Goal: Task Accomplishment & Management: Use online tool/utility

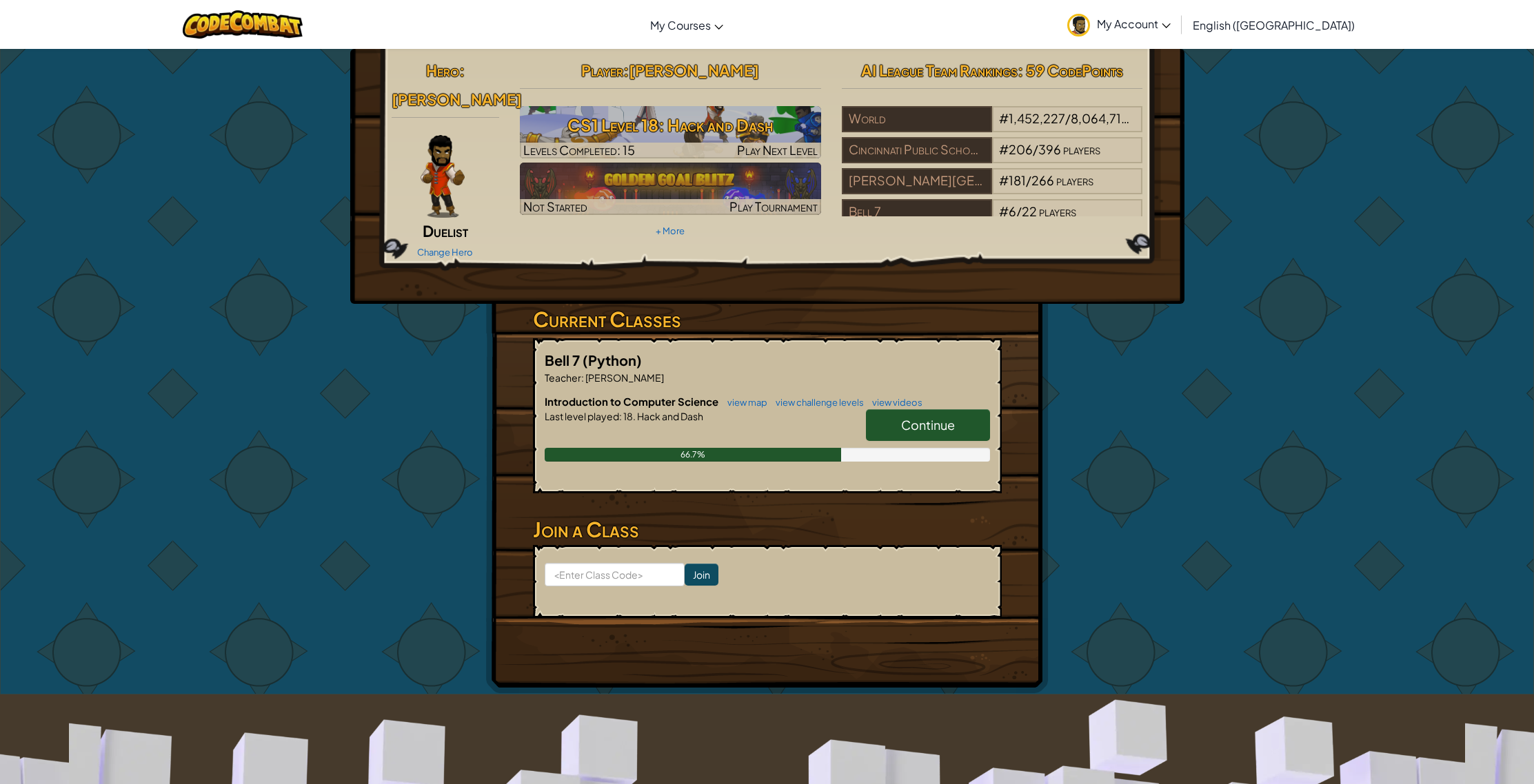
click at [947, 417] on span "Continue" at bounding box center [927, 425] width 54 height 16
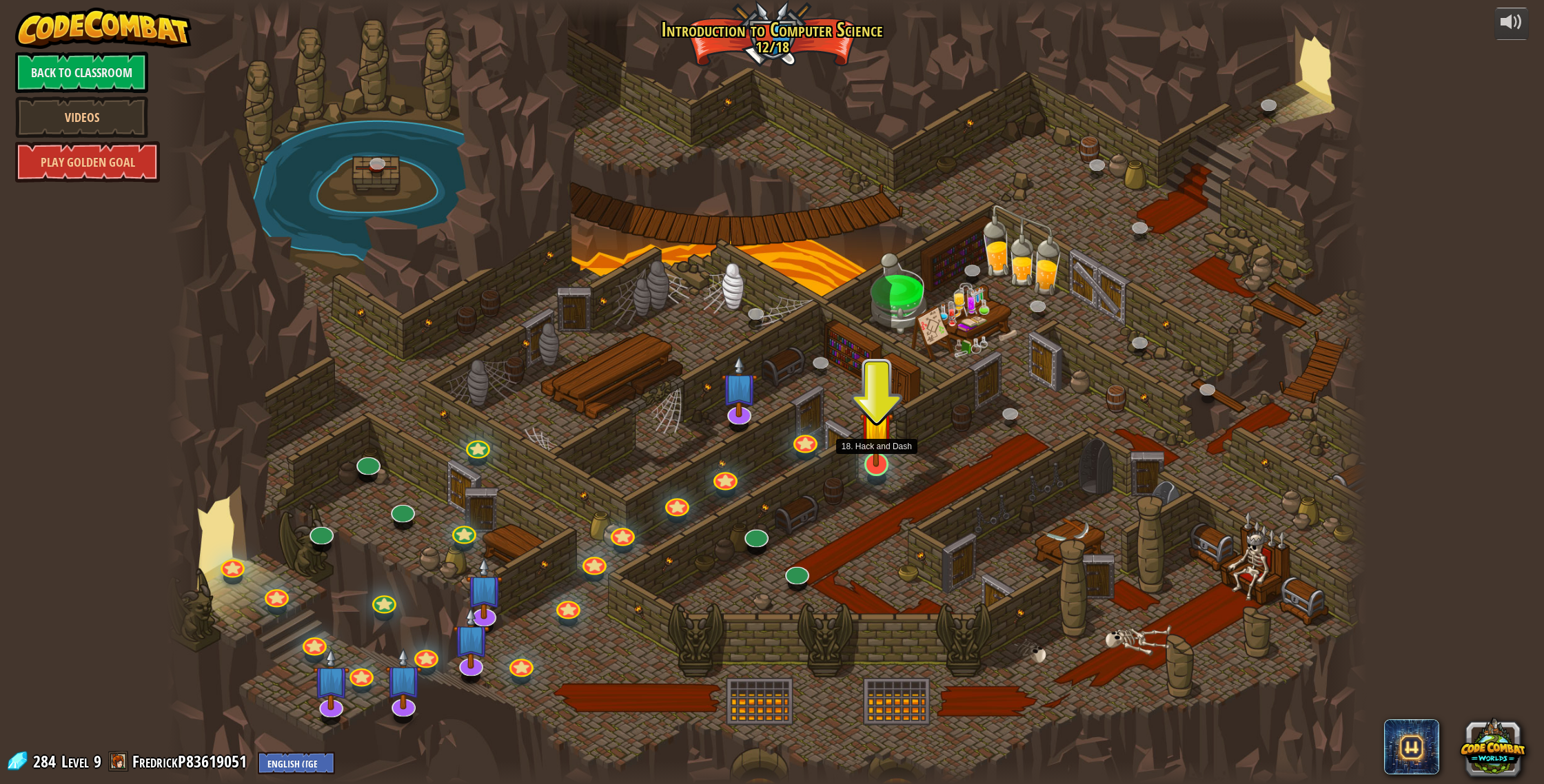
click at [877, 466] on img at bounding box center [876, 427] width 34 height 77
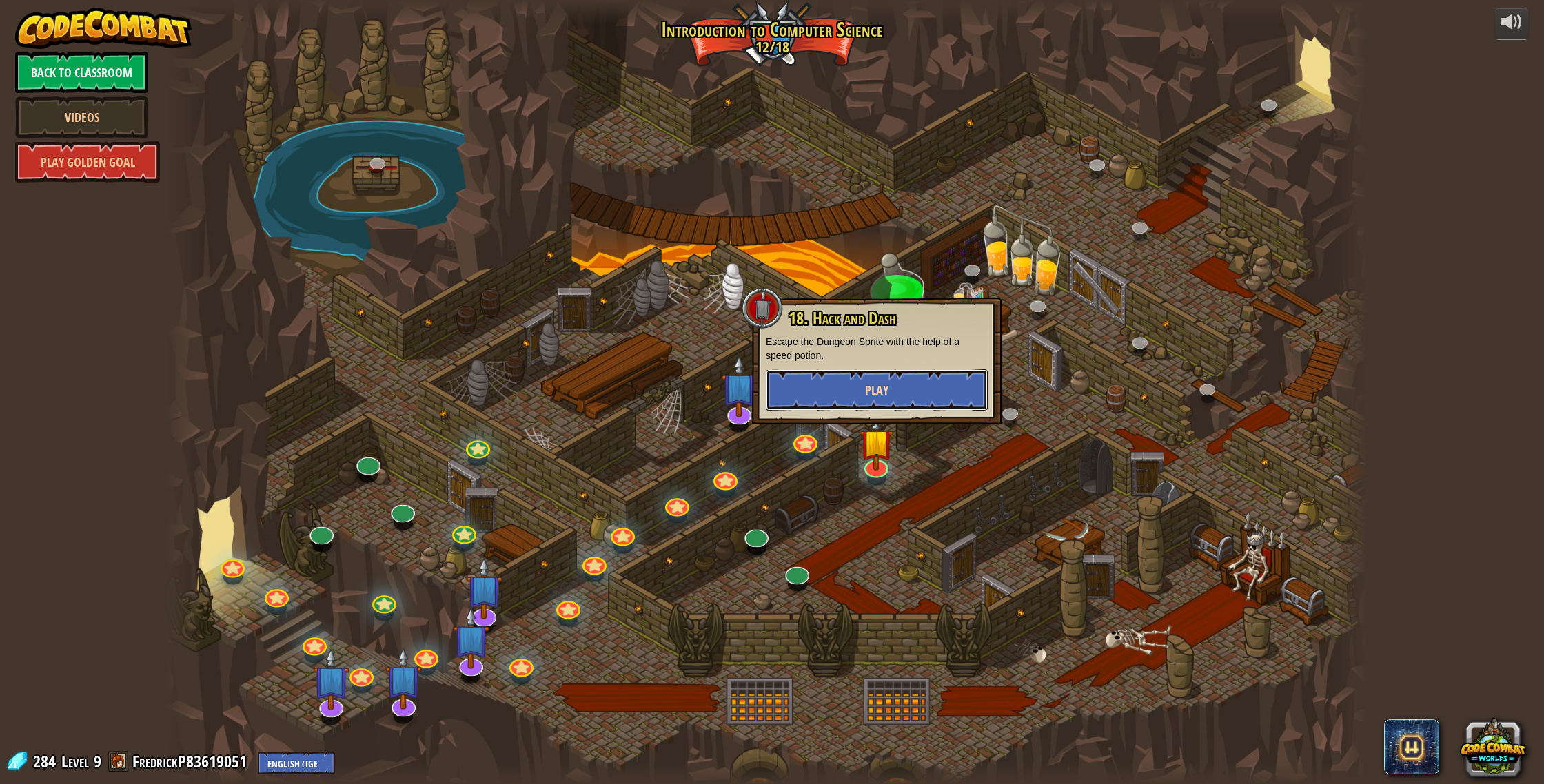
click at [871, 400] on button "Play" at bounding box center [876, 389] width 222 height 41
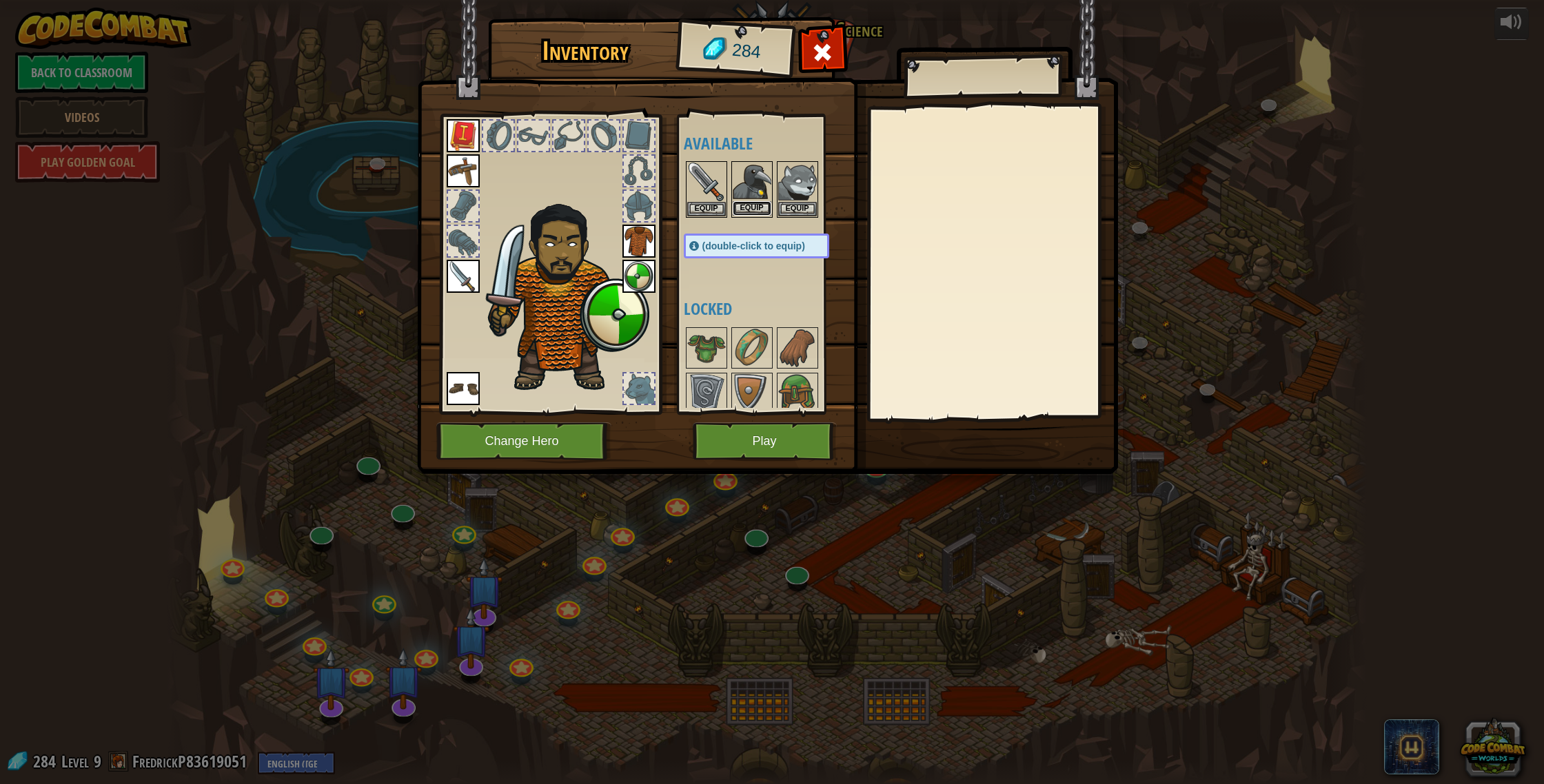
click at [742, 209] on button "Equip" at bounding box center [753, 208] width 39 height 14
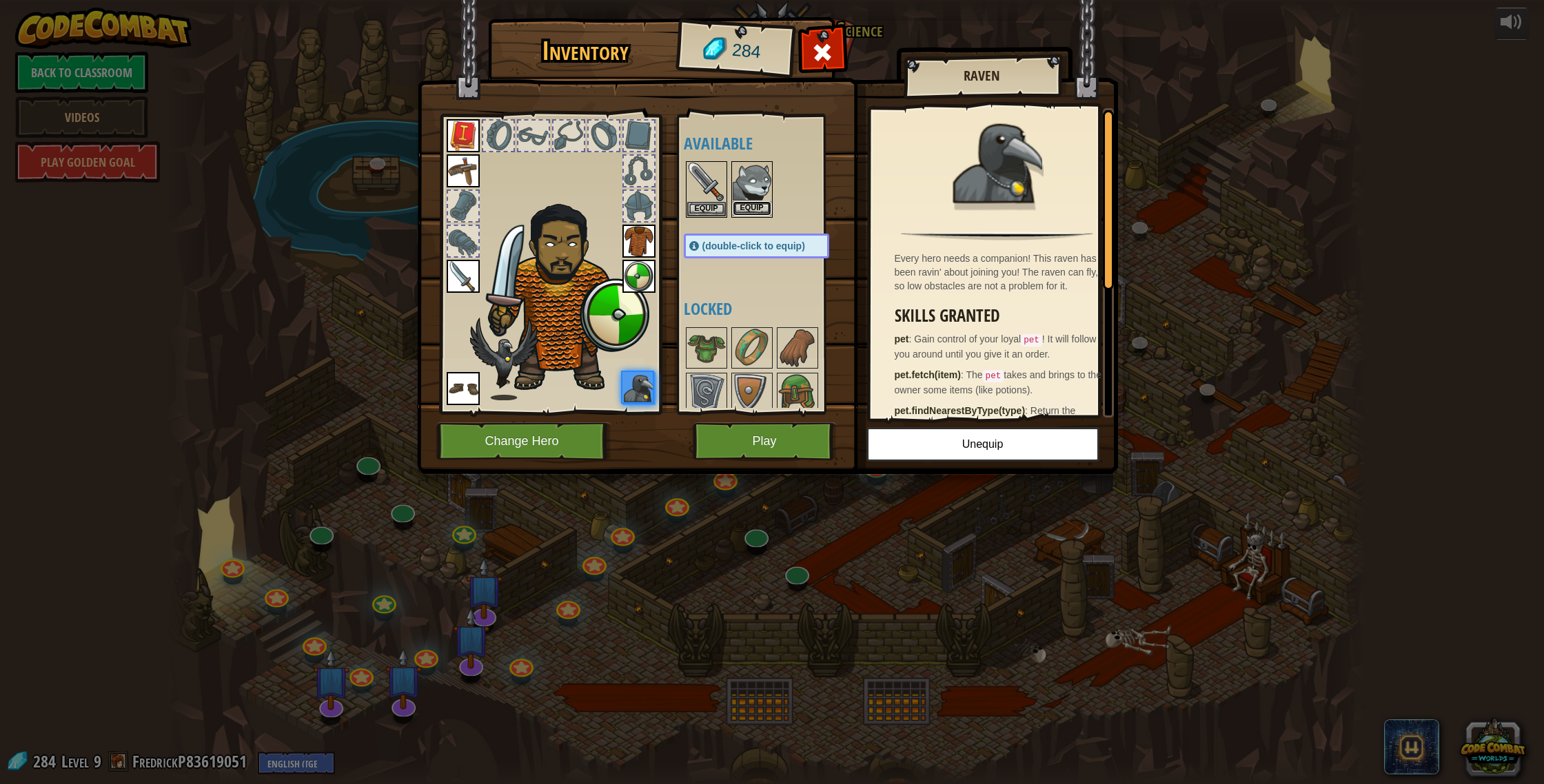
click at [745, 211] on button "Equip" at bounding box center [753, 208] width 39 height 14
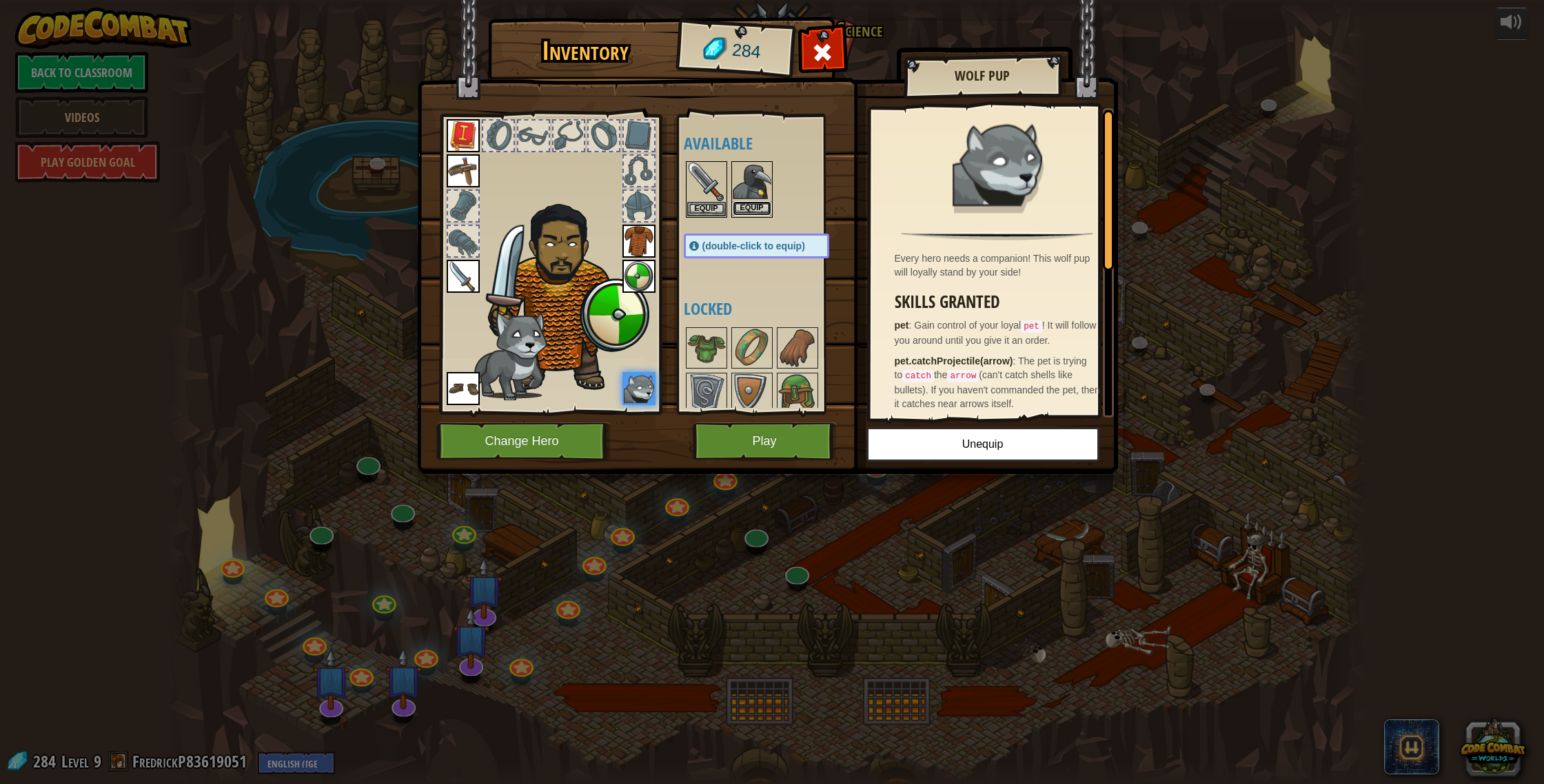
click at [756, 207] on button "Equip" at bounding box center [753, 208] width 39 height 14
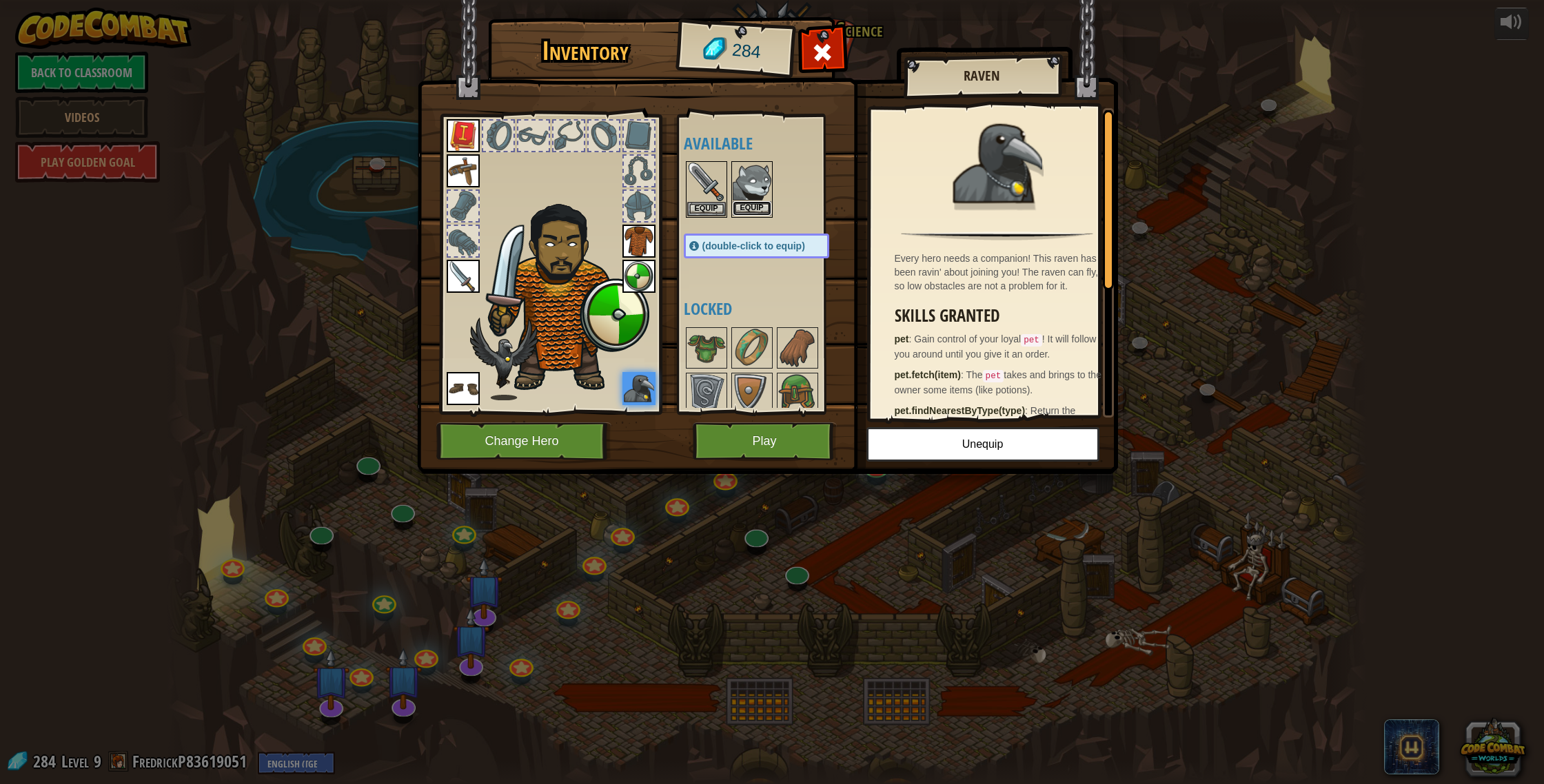
click at [758, 210] on button "Equip" at bounding box center [753, 208] width 39 height 14
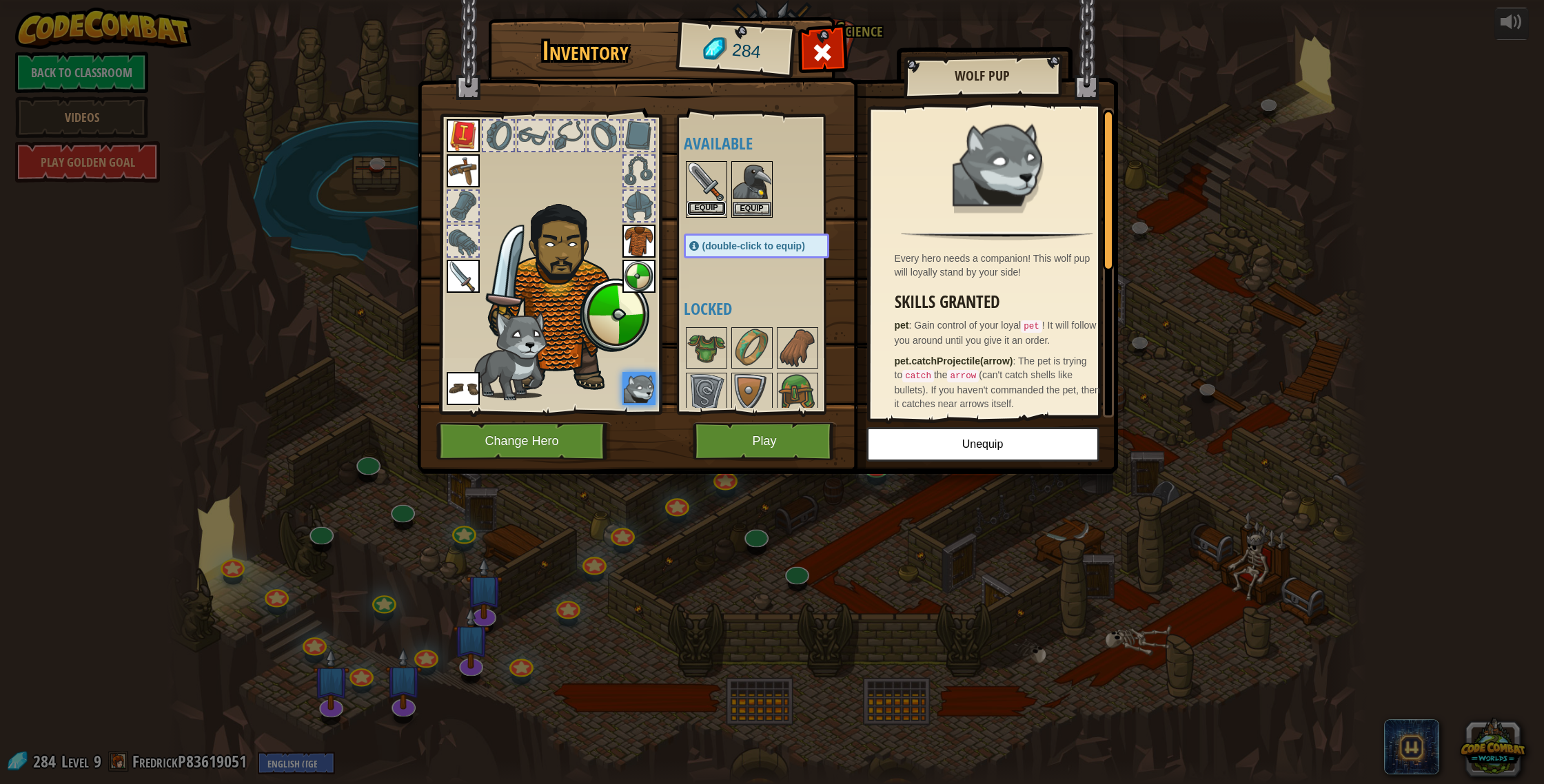
click at [702, 206] on button "Equip" at bounding box center [707, 208] width 39 height 14
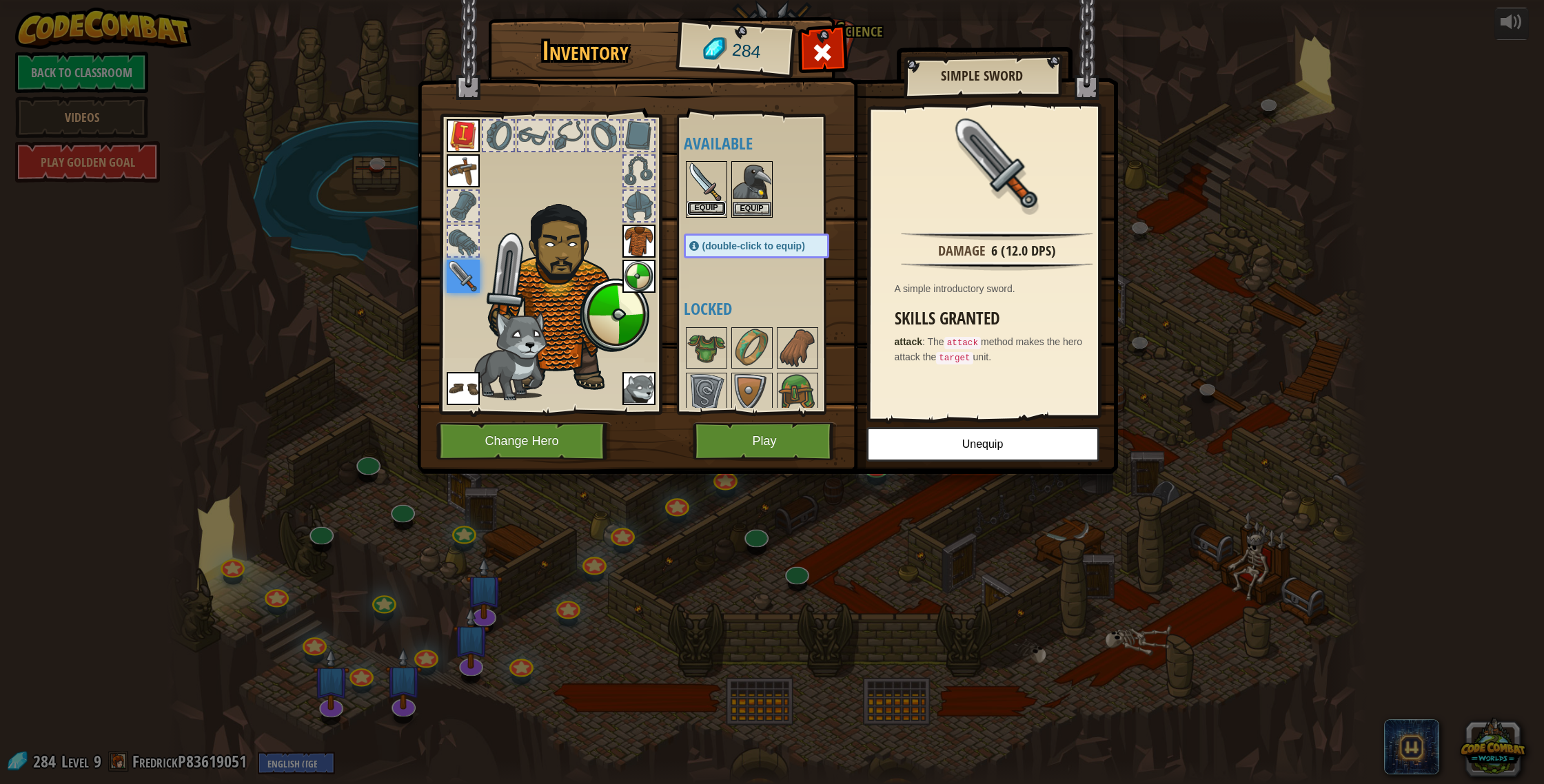
click at [720, 211] on button "Equip" at bounding box center [707, 208] width 39 height 14
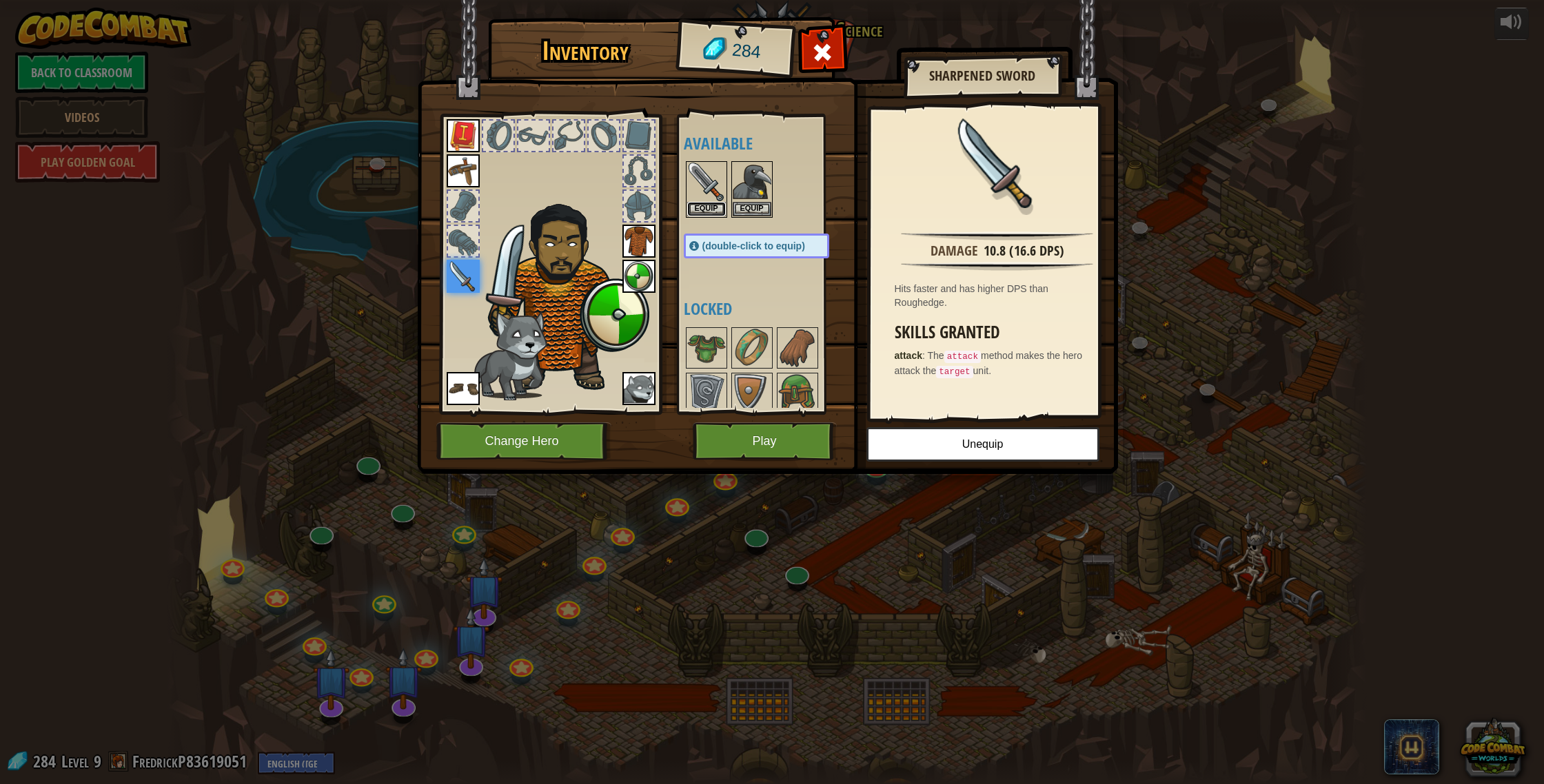
click at [720, 211] on button "Equip" at bounding box center [707, 209] width 39 height 14
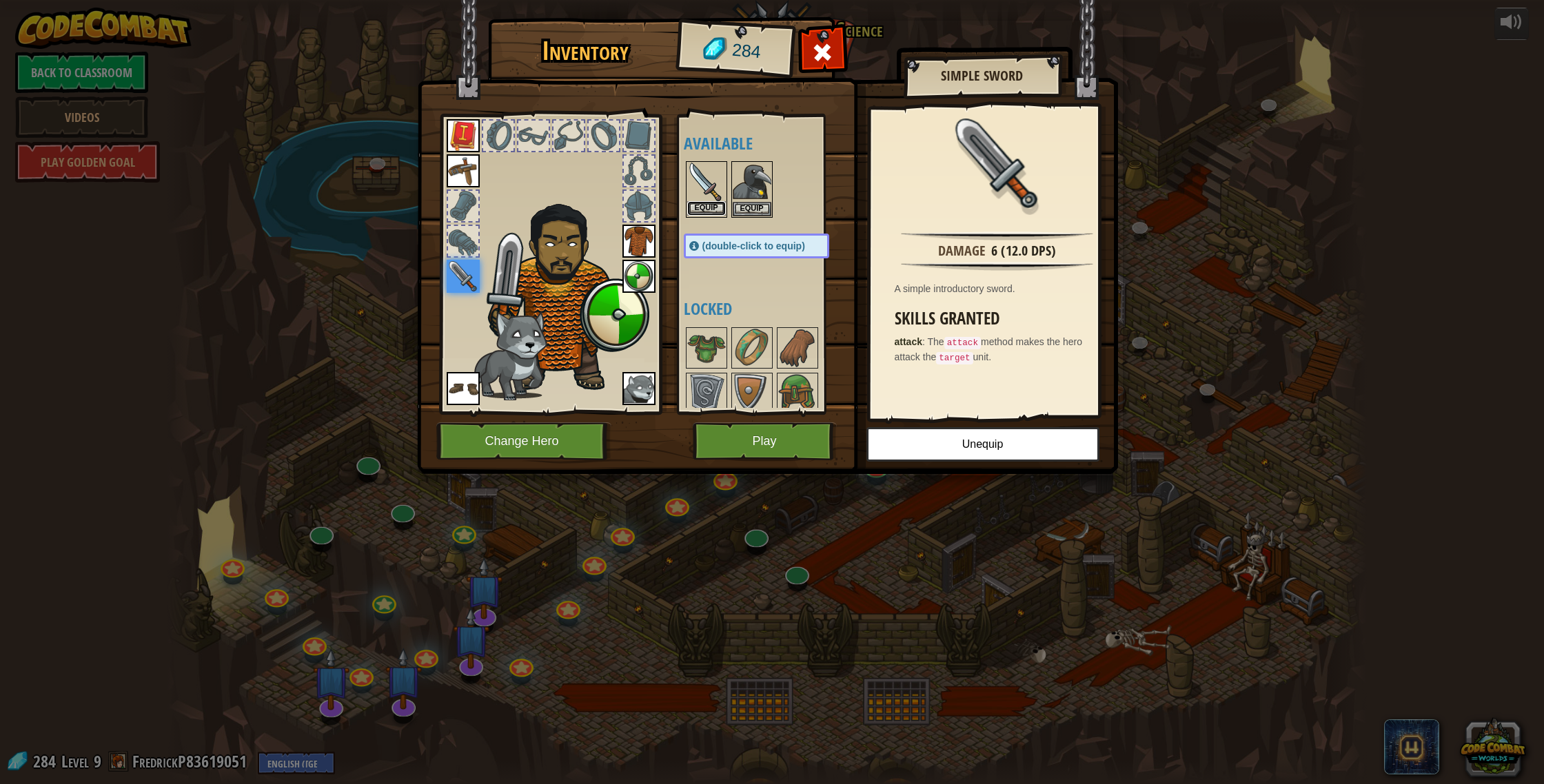
click at [720, 211] on button "Equip" at bounding box center [707, 208] width 39 height 14
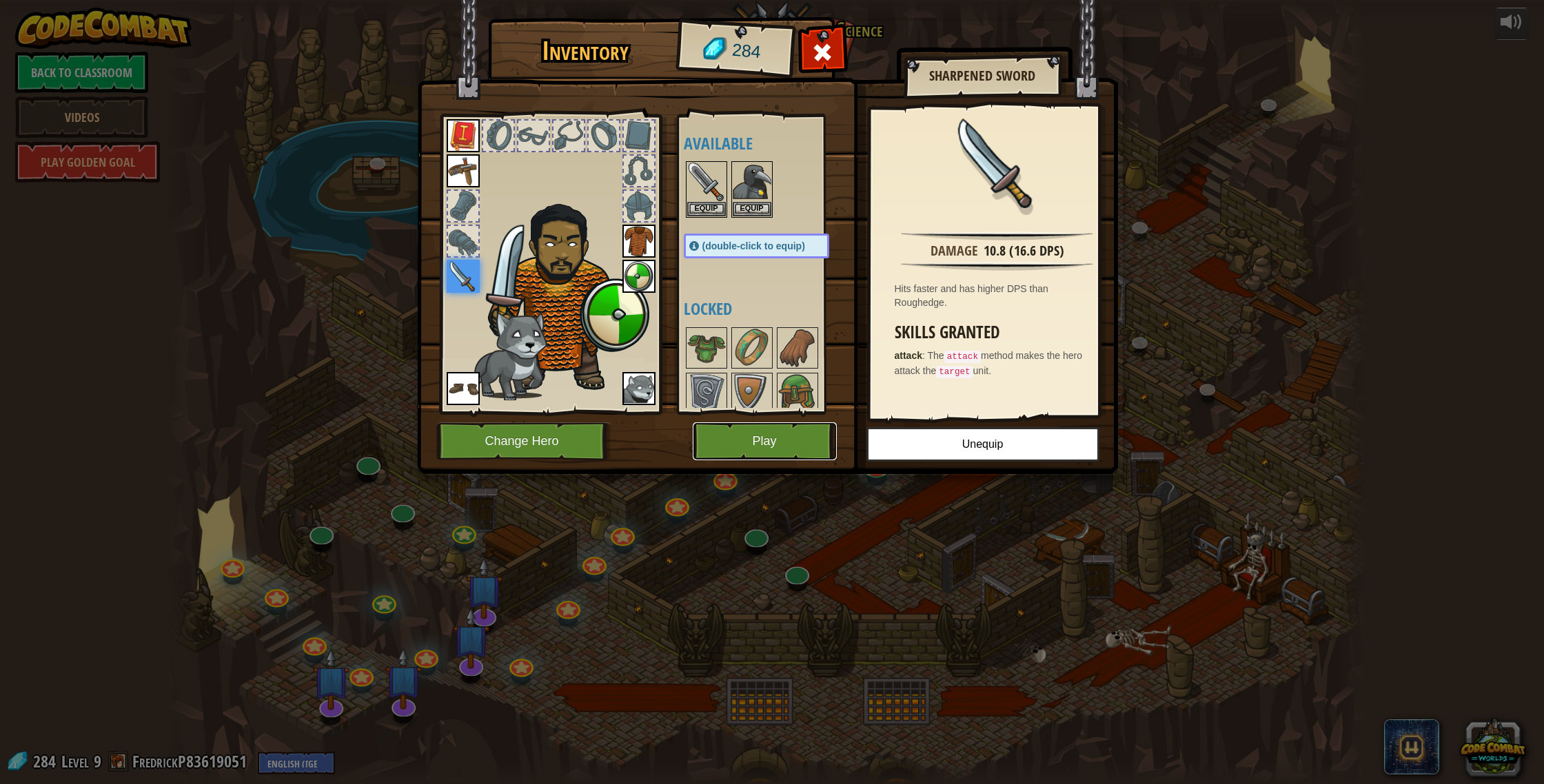
click at [767, 436] on button "Play" at bounding box center [764, 441] width 144 height 38
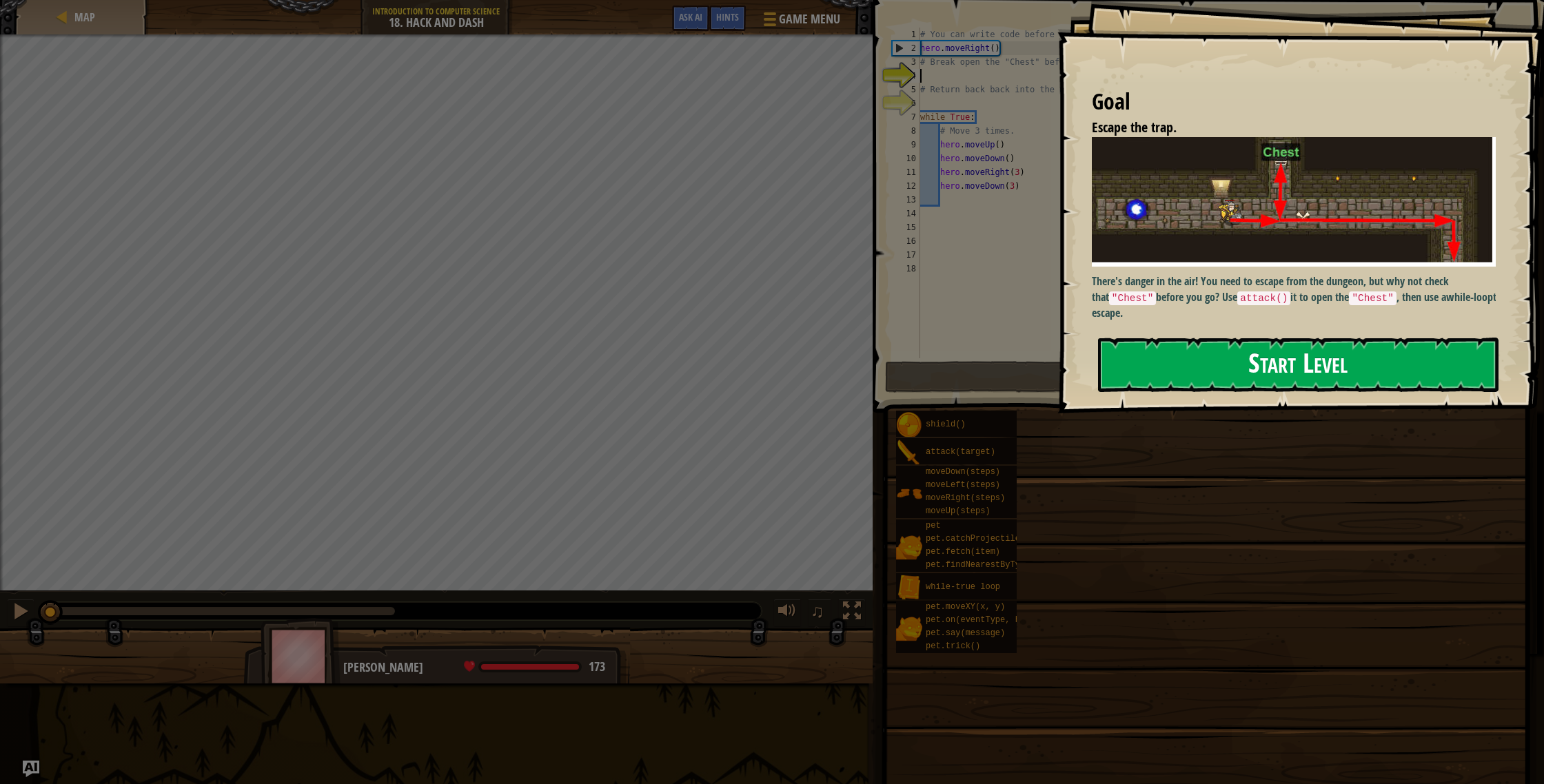
click at [1164, 363] on button "Start Level" at bounding box center [1298, 365] width 401 height 55
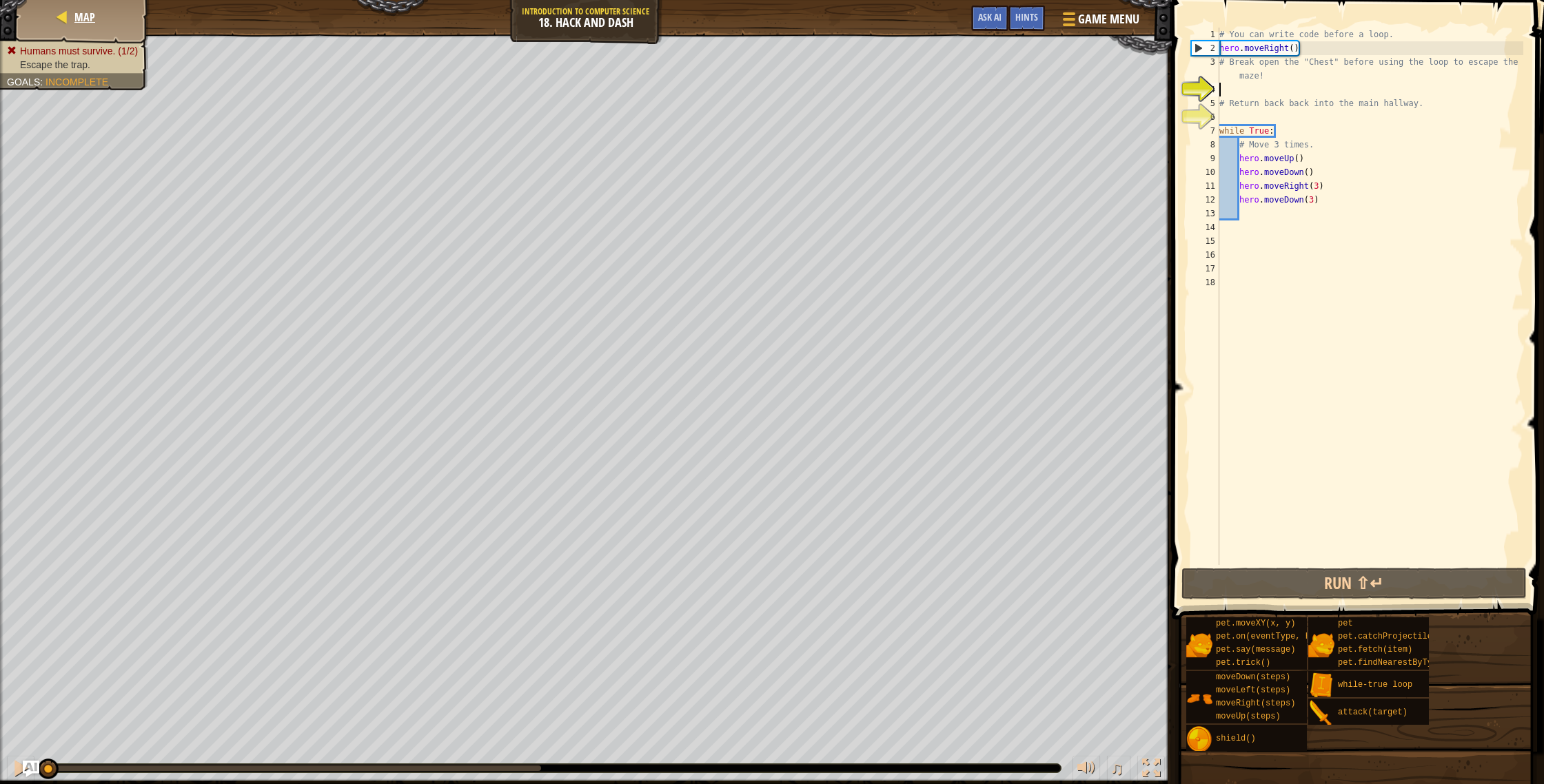
drag, startPoint x: 114, startPoint y: 42, endPoint x: 75, endPoint y: 18, distance: 45.8
click at [98, 29] on div "Map Introduction to Computer Science 18. Hack and Dash Game Menu Done Hints Ask…" at bounding box center [772, 392] width 1544 height 784
click at [62, 20] on div at bounding box center [62, 18] width 14 height 14
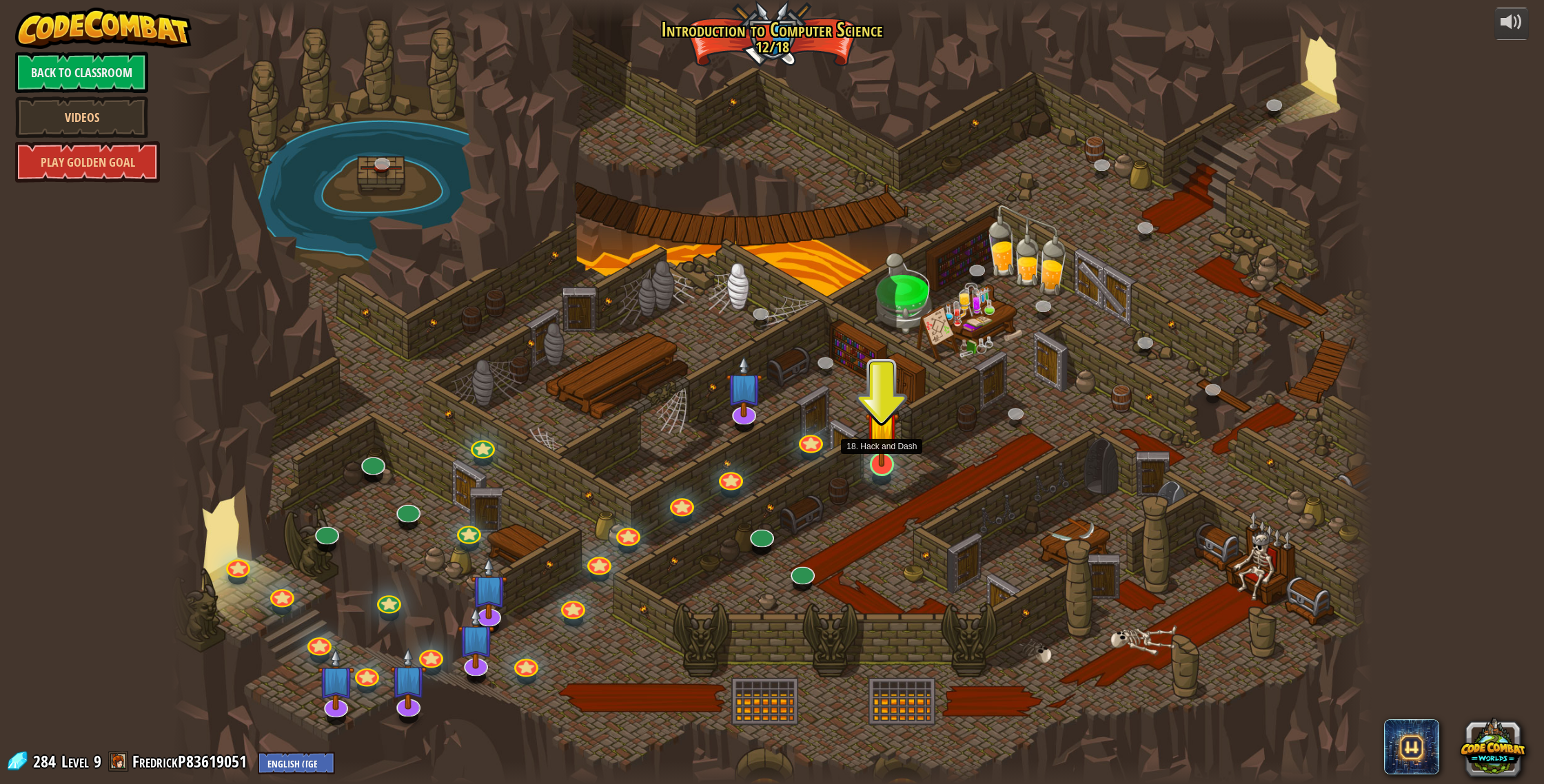
click at [882, 460] on img at bounding box center [882, 427] width 34 height 77
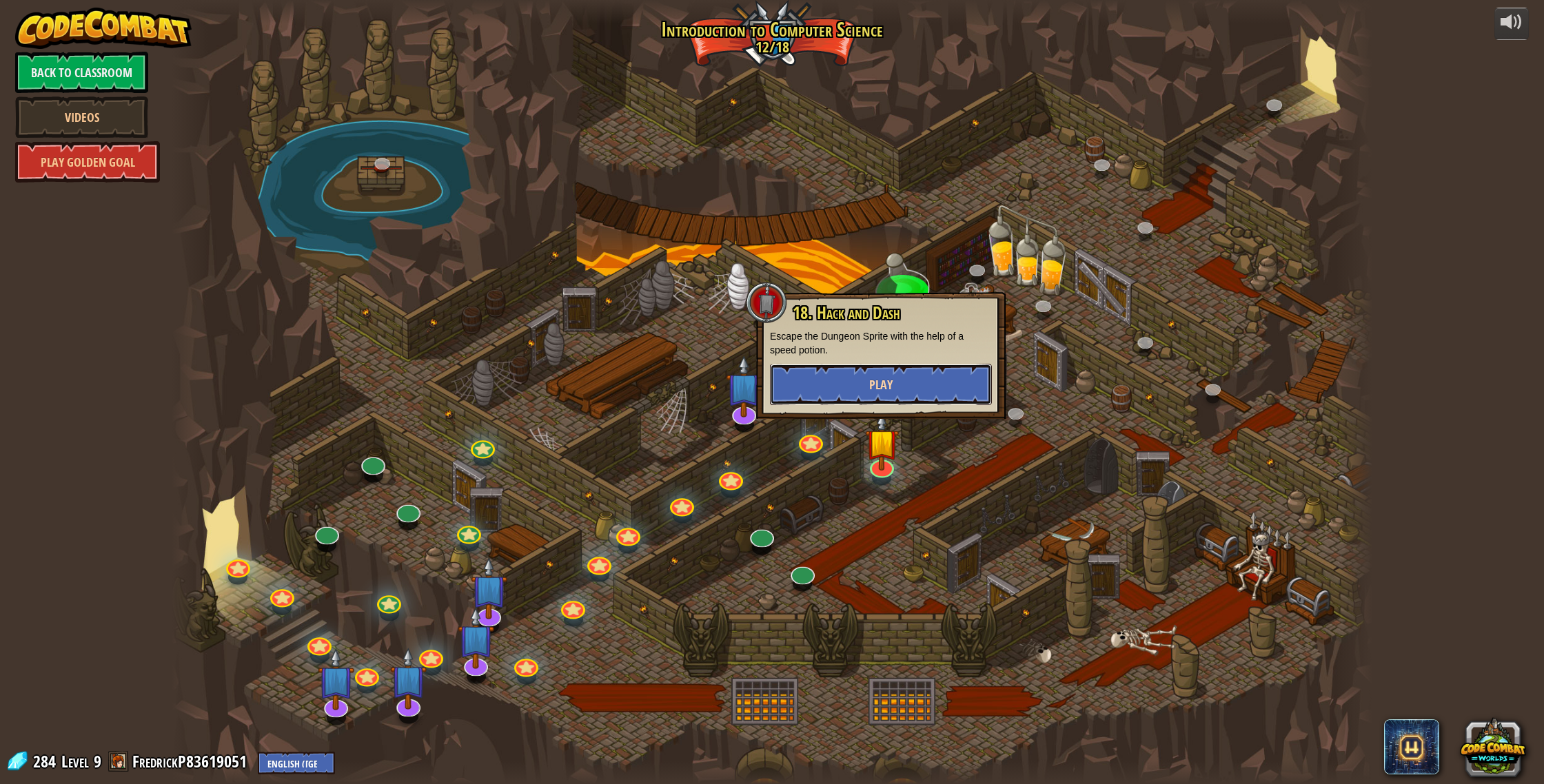
click at [853, 391] on button "Play" at bounding box center [881, 384] width 222 height 41
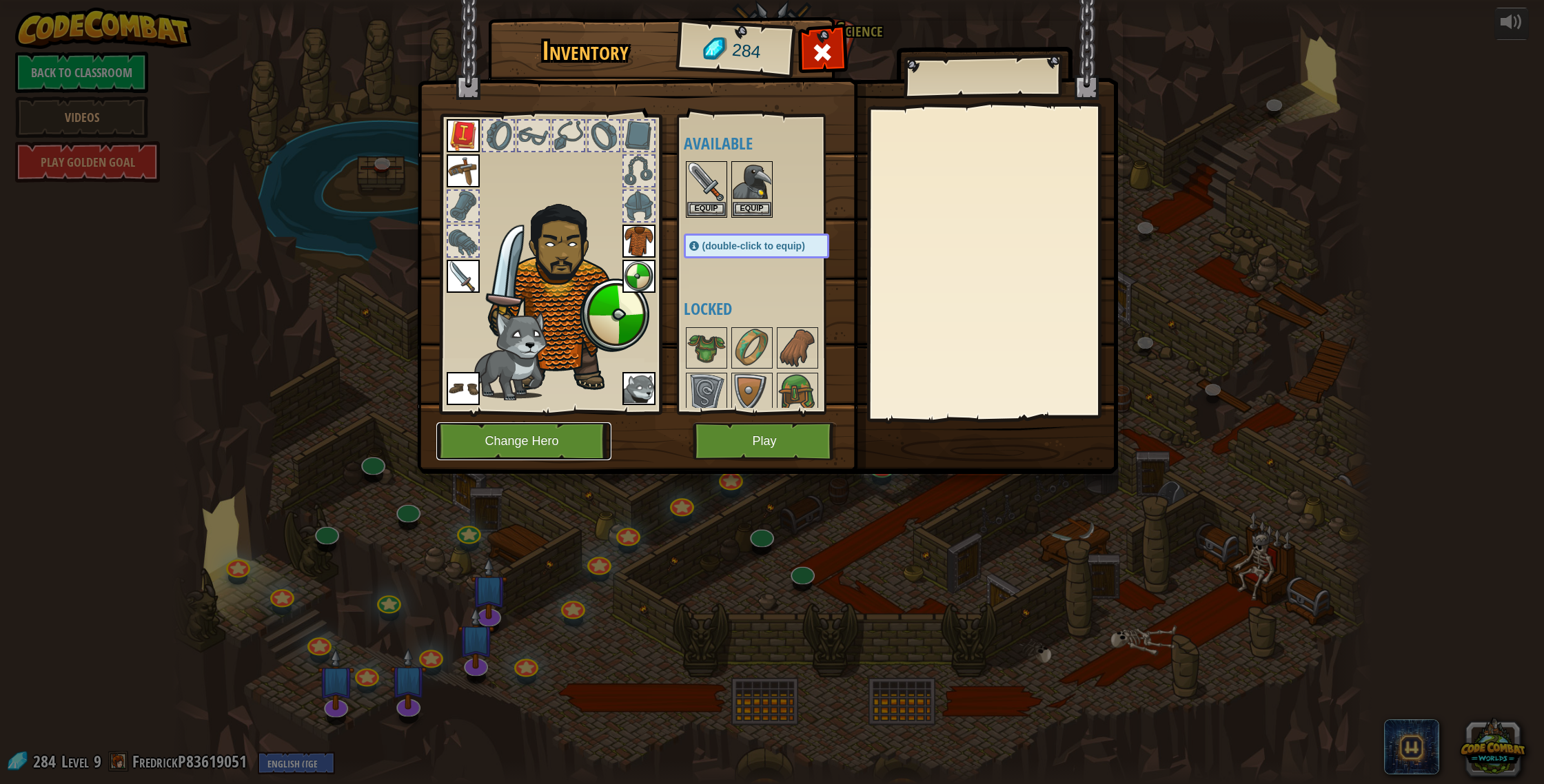
click at [568, 425] on button "Change Hero" at bounding box center [524, 441] width 175 height 38
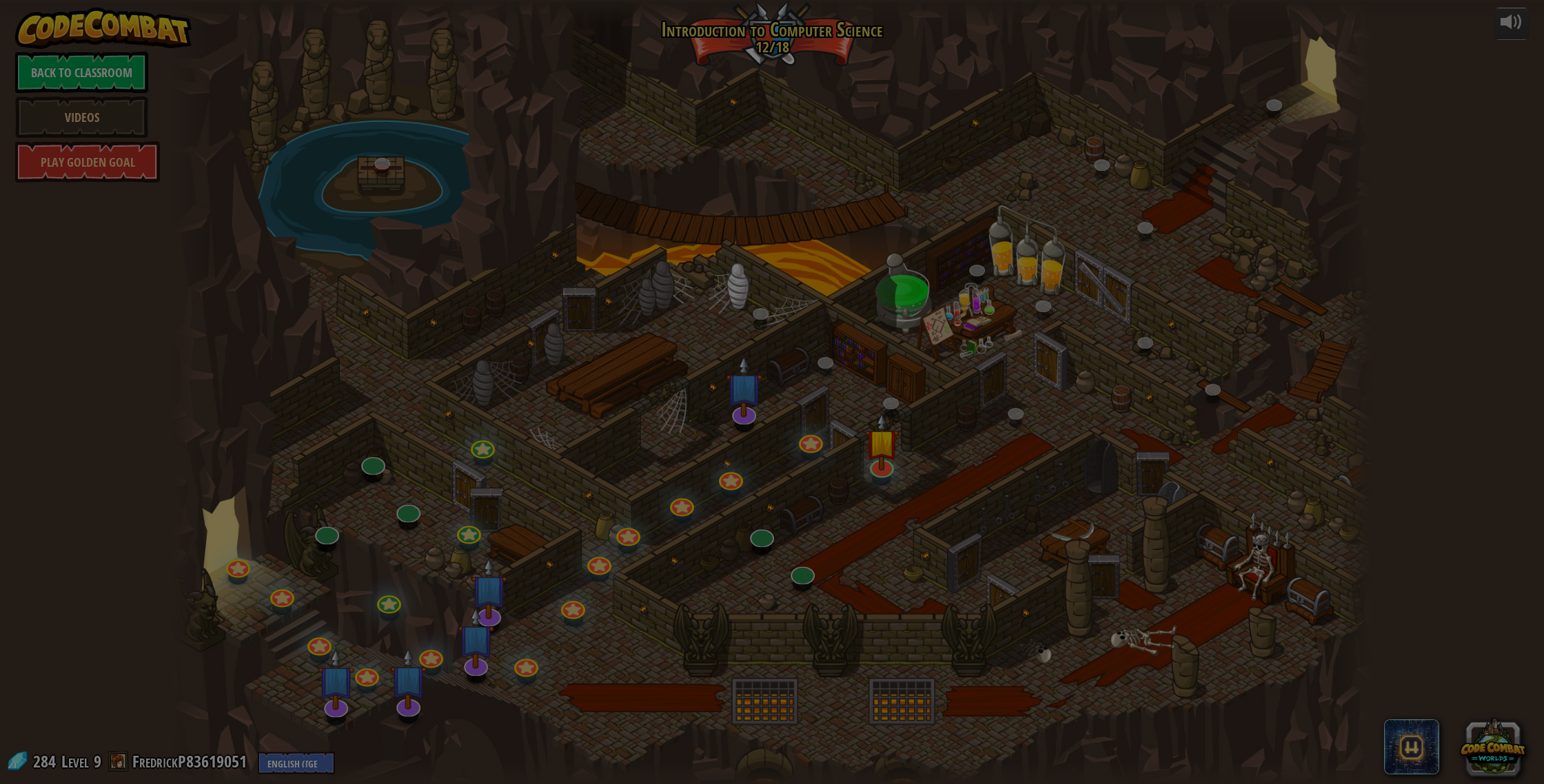
click at [578, 2] on body "powered by Back to Classroom Videos Play Golden Goal 25. Kithgard Gates (Locked…" at bounding box center [772, 1] width 1544 height 2
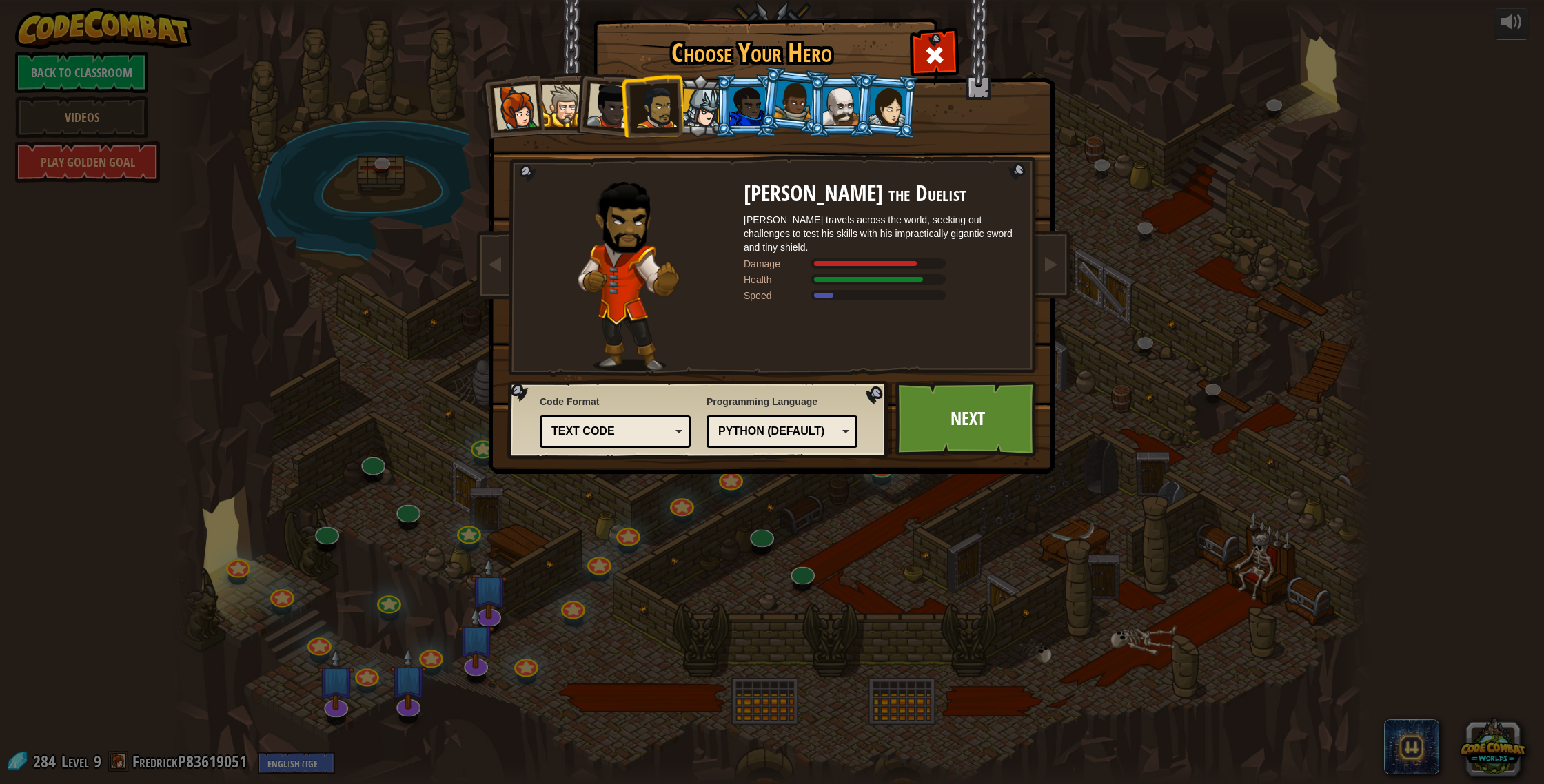
click at [671, 303] on img at bounding box center [628, 276] width 102 height 190
drag, startPoint x: 557, startPoint y: 106, endPoint x: 572, endPoint y: 105, distance: 15.0
click at [557, 106] on div at bounding box center [564, 106] width 42 height 42
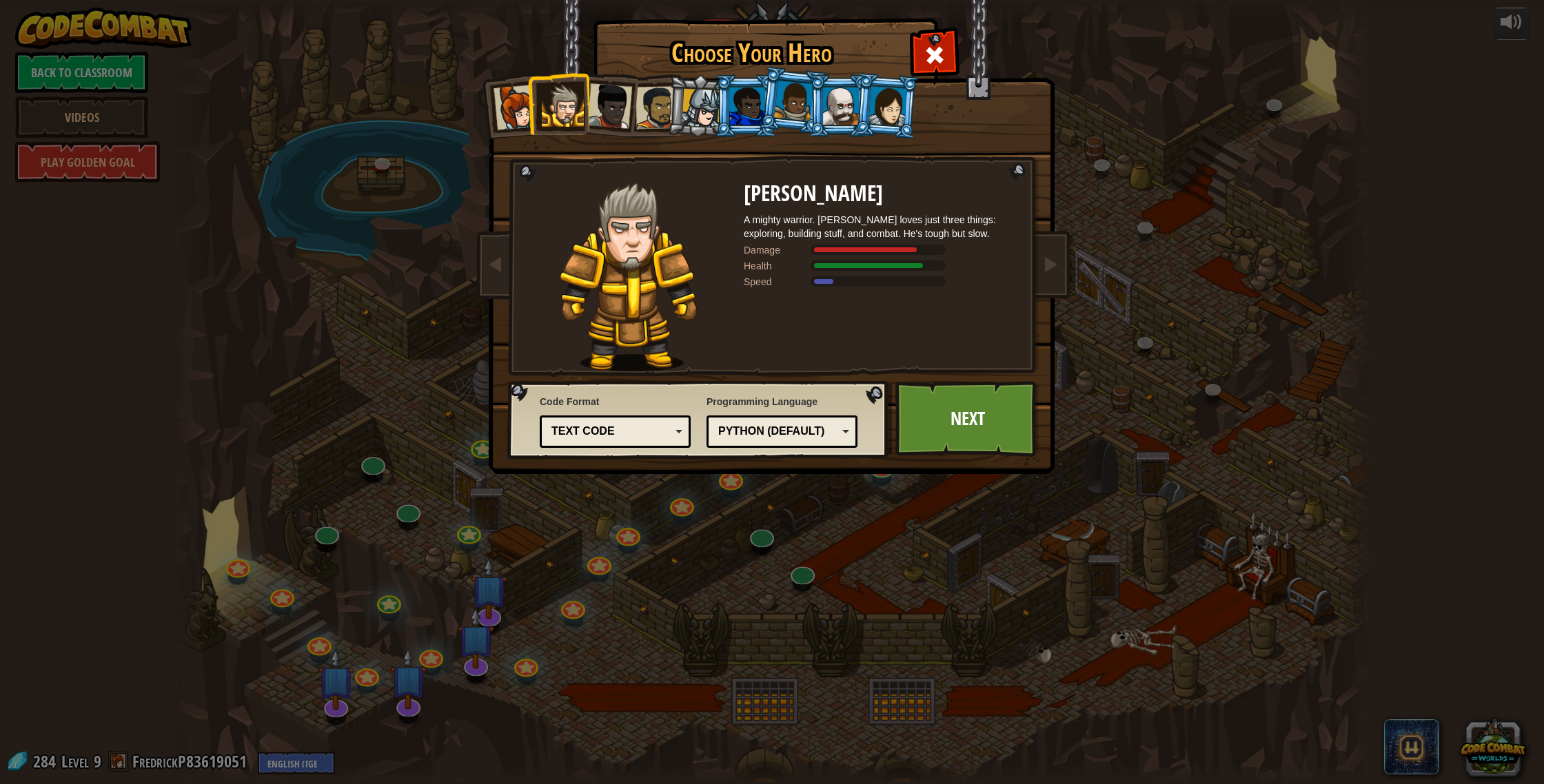
click at [614, 115] on div at bounding box center [609, 106] width 46 height 46
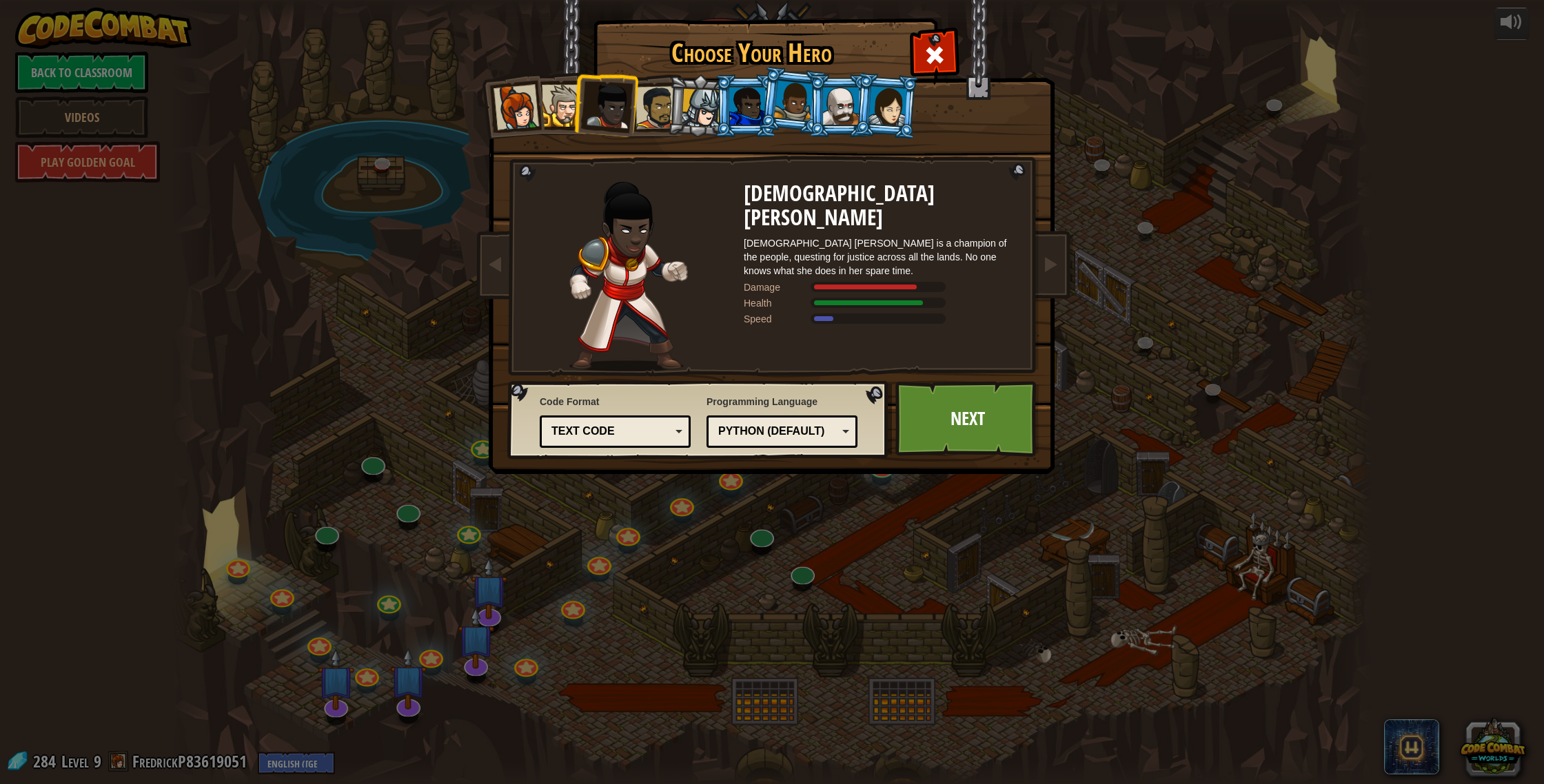
click at [831, 116] on div at bounding box center [841, 106] width 36 height 37
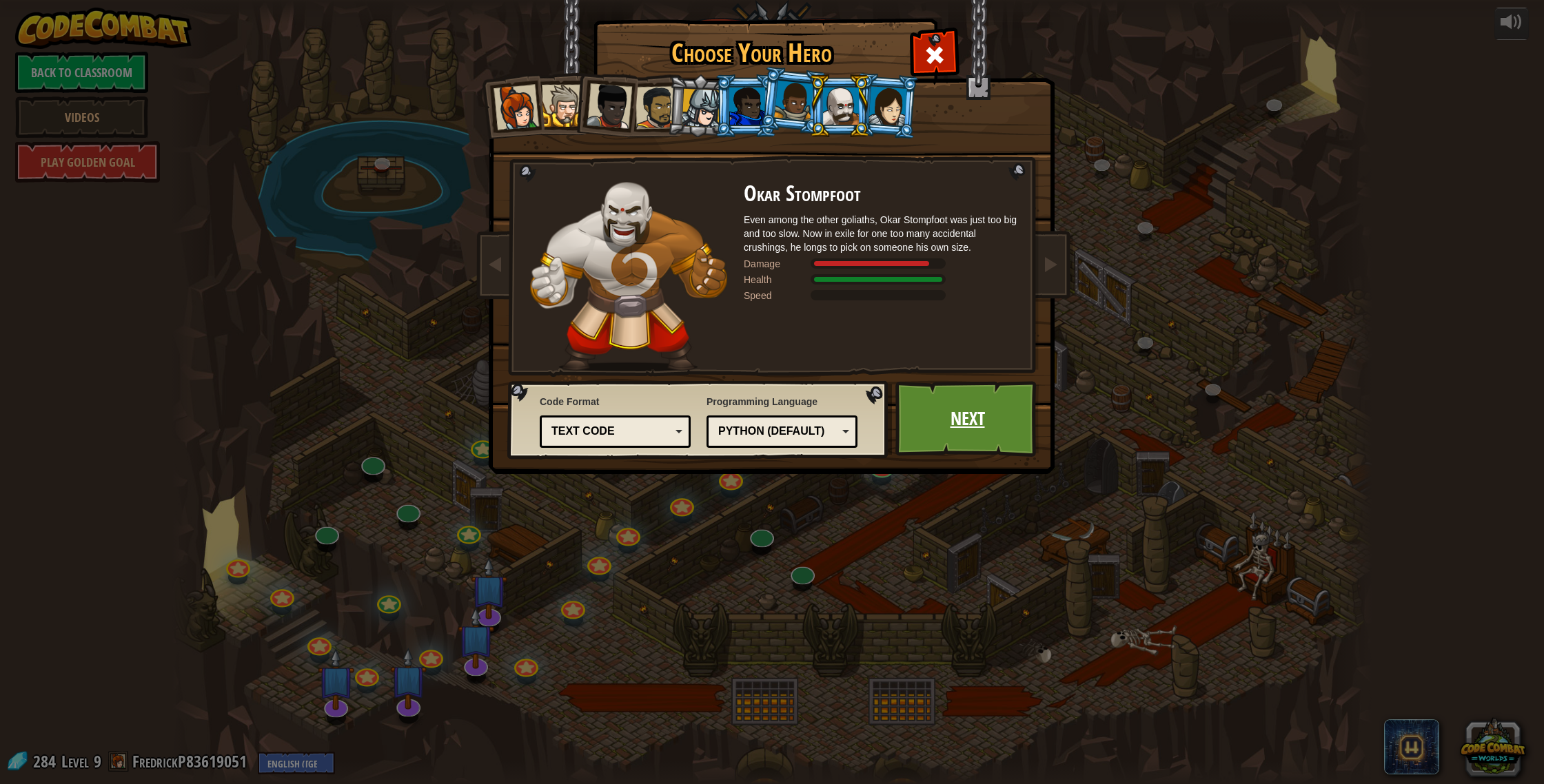
click at [1010, 420] on link "Next" at bounding box center [967, 419] width 144 height 76
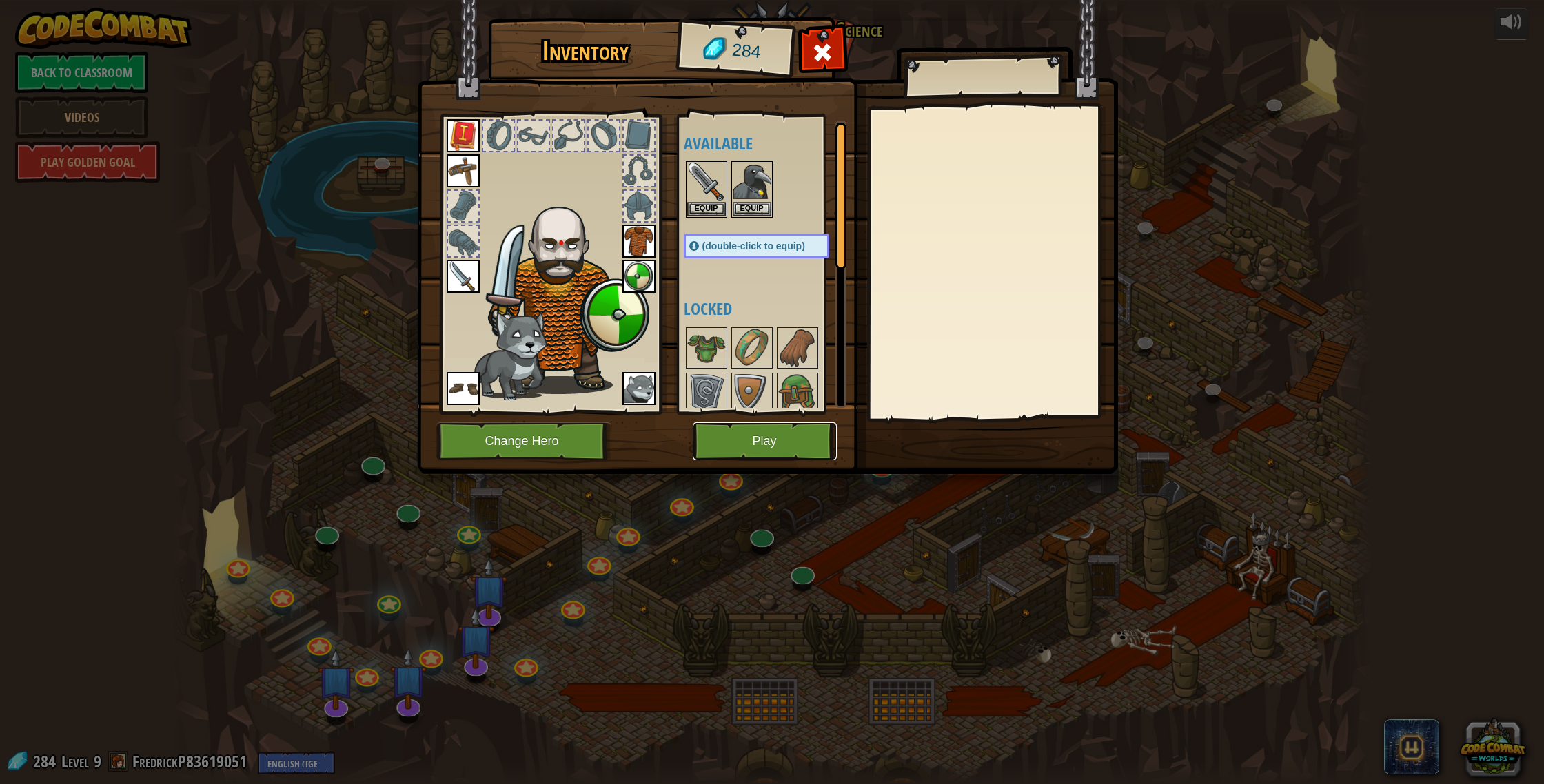
click at [794, 448] on button "Play" at bounding box center [764, 441] width 144 height 38
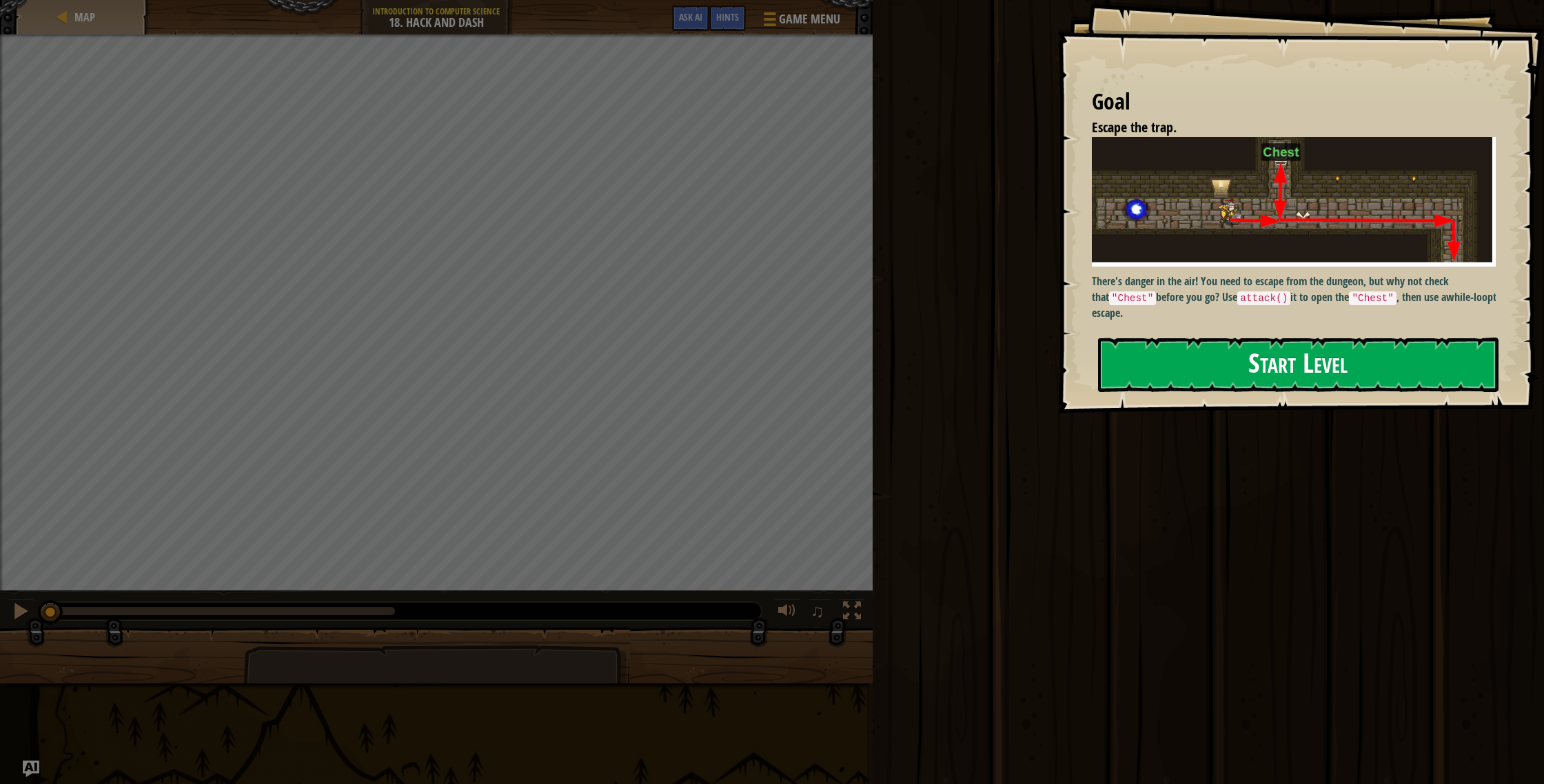
click at [1211, 375] on button "Start Level" at bounding box center [1298, 365] width 401 height 55
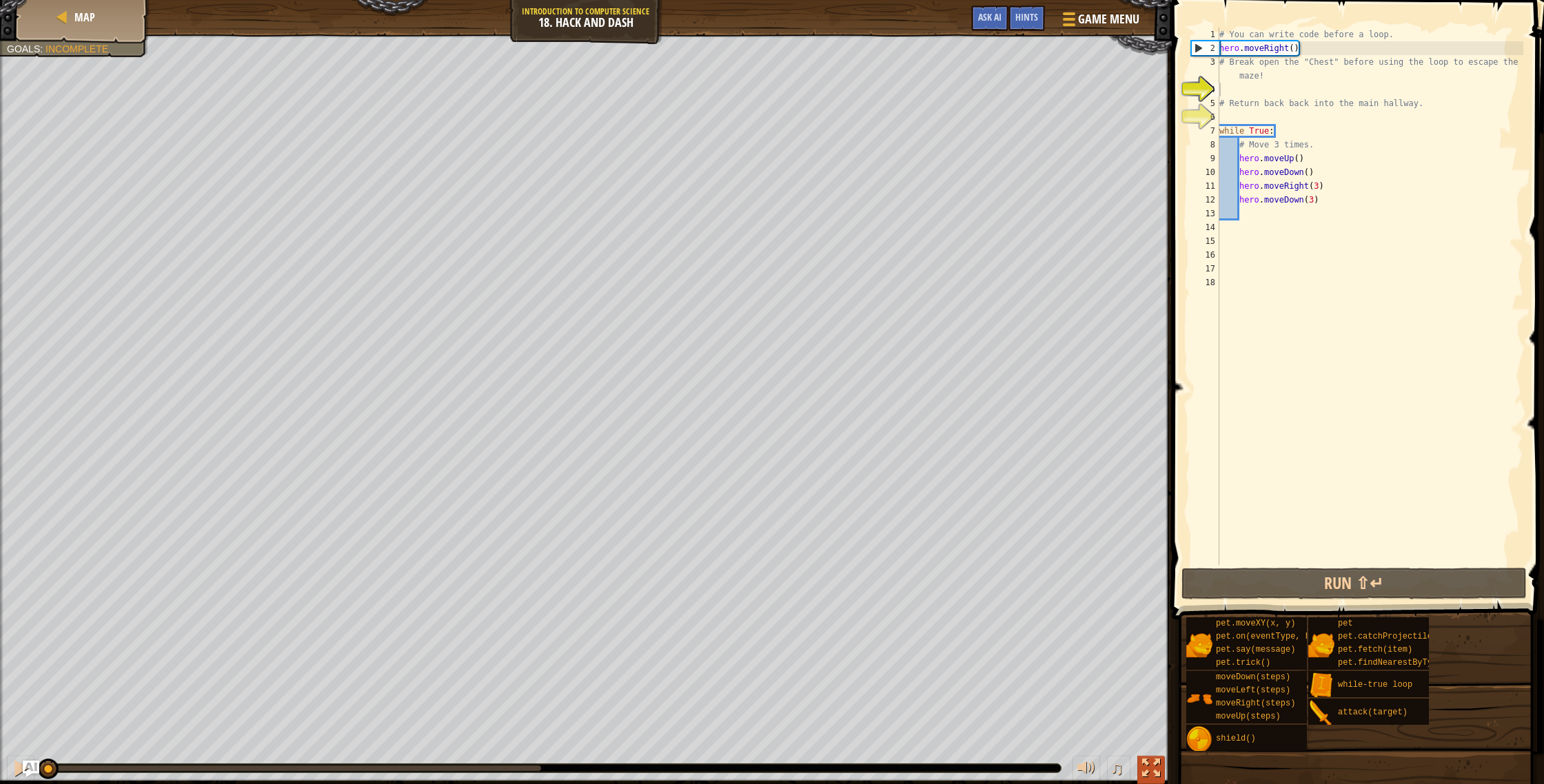
click at [1148, 772] on div at bounding box center [1151, 768] width 18 height 18
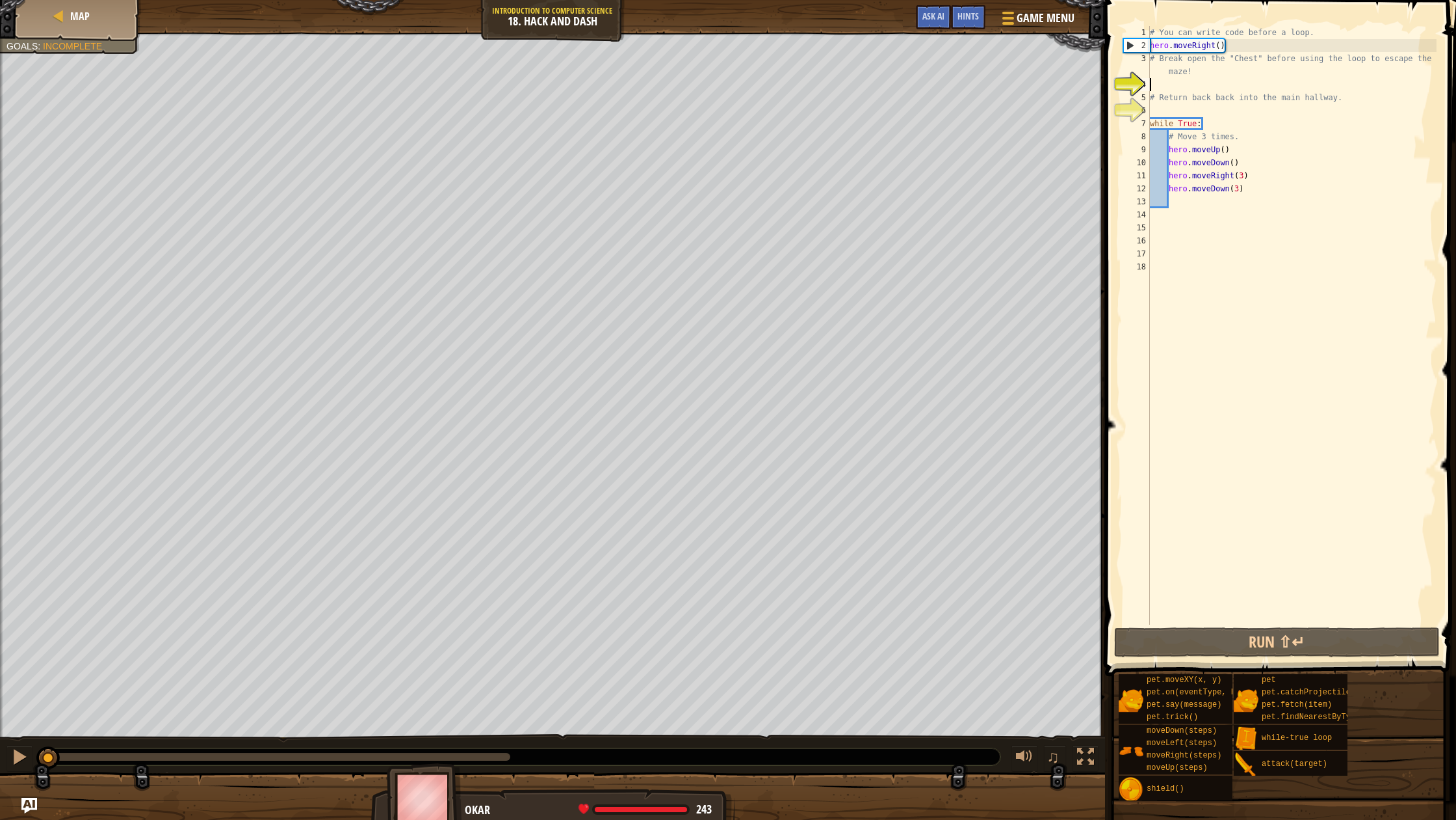
click at [1183, 211] on div "# You can write code before a loop. hero . moveRight ( ) # Break open the "Ches…" at bounding box center [1292, 338] width 289 height 624
click at [1184, 202] on div "# You can write code before a loop. hero . moveRight ( ) # Break open the "Ches…" at bounding box center [1292, 338] width 289 height 624
click at [1296, 642] on button "Run ⇧↵" at bounding box center [1277, 642] width 326 height 30
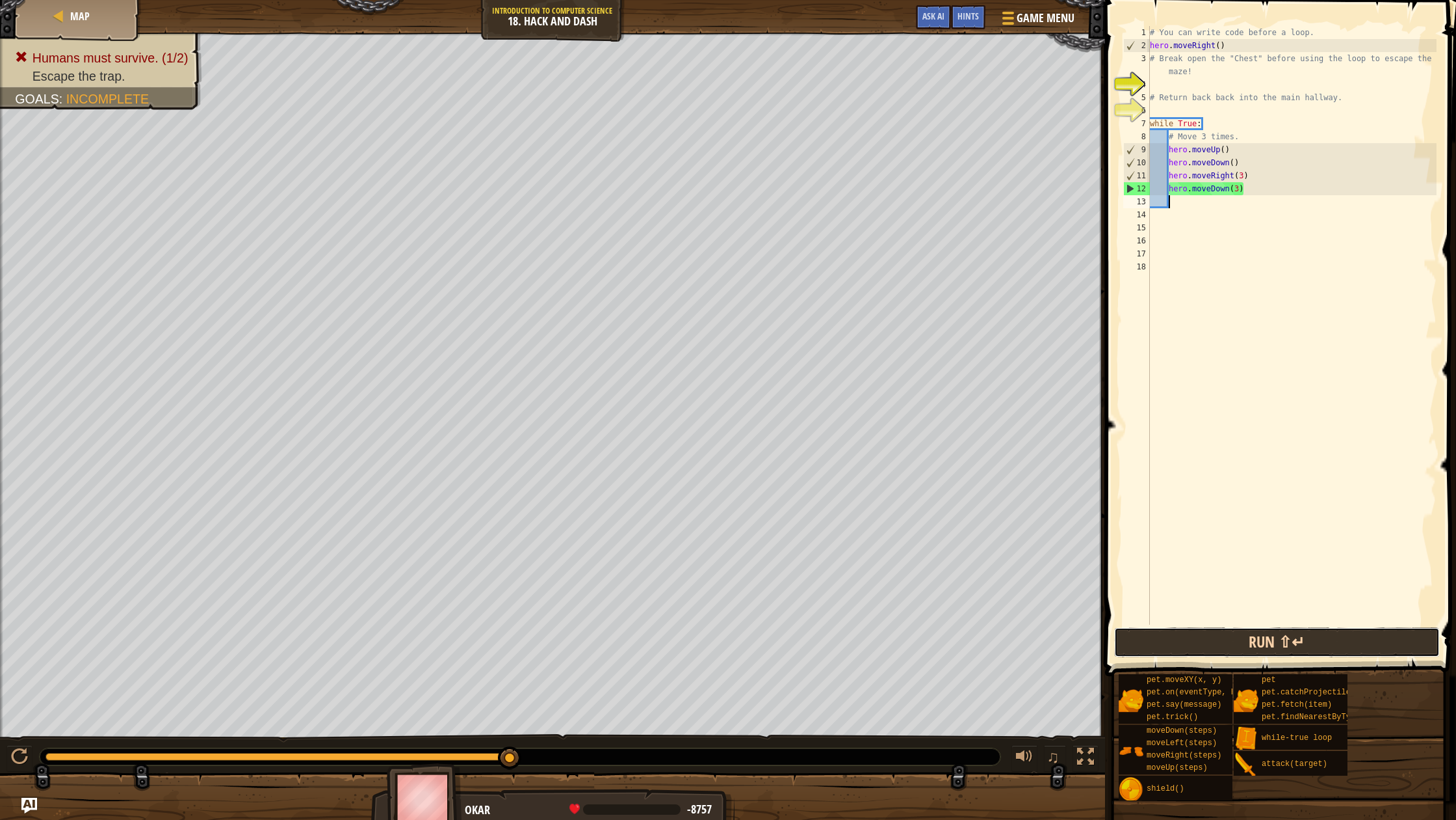
click at [1240, 632] on button "Run ⇧↵" at bounding box center [1277, 642] width 326 height 30
click at [1149, 638] on button "Run ⇧↵" at bounding box center [1277, 642] width 326 height 30
drag, startPoint x: 1254, startPoint y: 191, endPoint x: 1161, endPoint y: 194, distance: 93.0
click at [1161, 194] on div "# You can write code before a loop. hero . moveRight ( ) # Break open the "Ches…" at bounding box center [1292, 338] width 289 height 624
type textarea "hero.moveDown(3)"
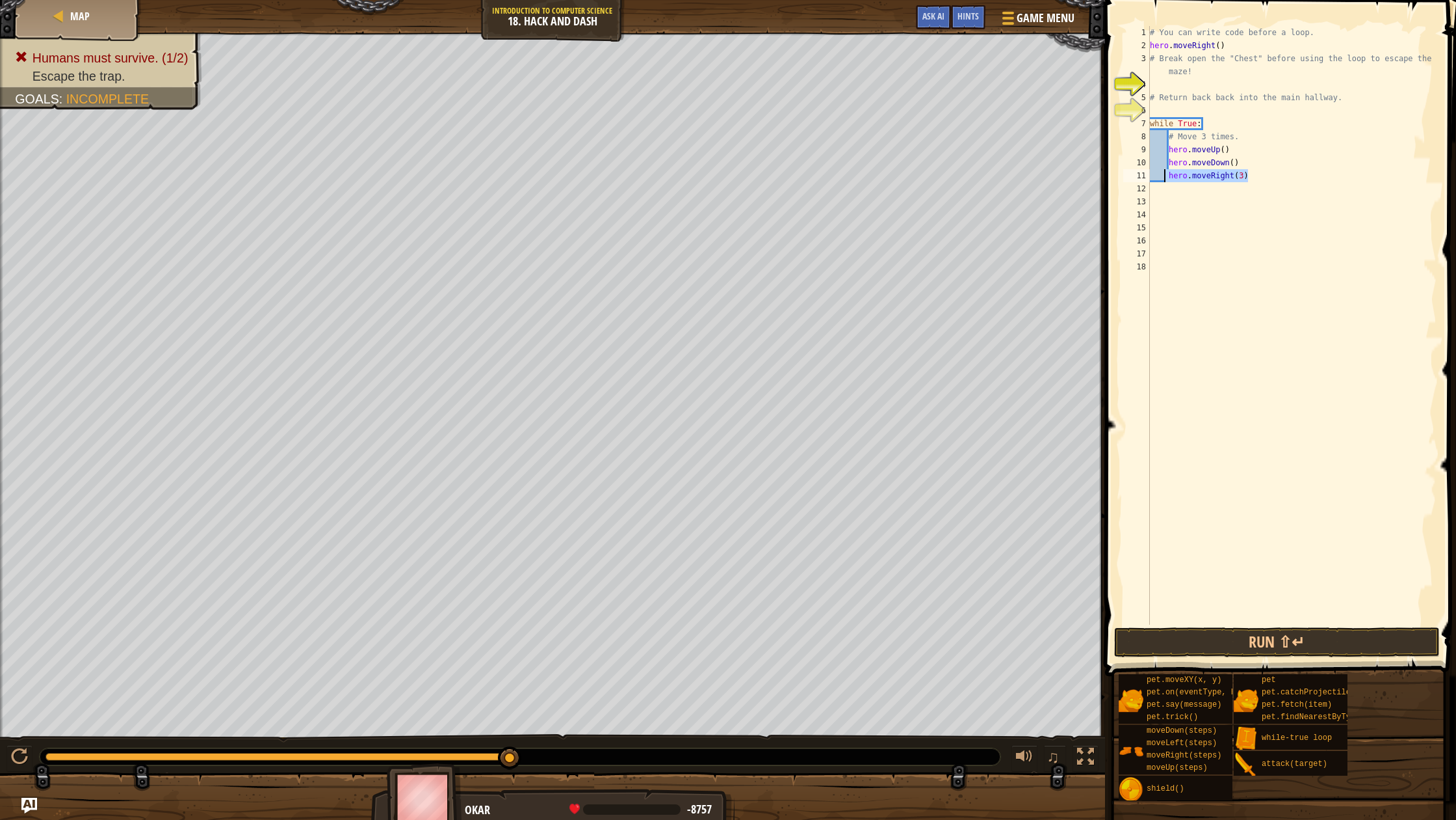
drag, startPoint x: 1249, startPoint y: 177, endPoint x: 1163, endPoint y: 175, distance: 86.0
click at [1163, 175] on div "# You can write code before a loop. hero . moveRight ( ) # Break open the "Ches…" at bounding box center [1292, 338] width 289 height 624
type textarea "hero.moveRight(3)"
click at [1325, 641] on button "Run ⇧↵" at bounding box center [1277, 642] width 326 height 30
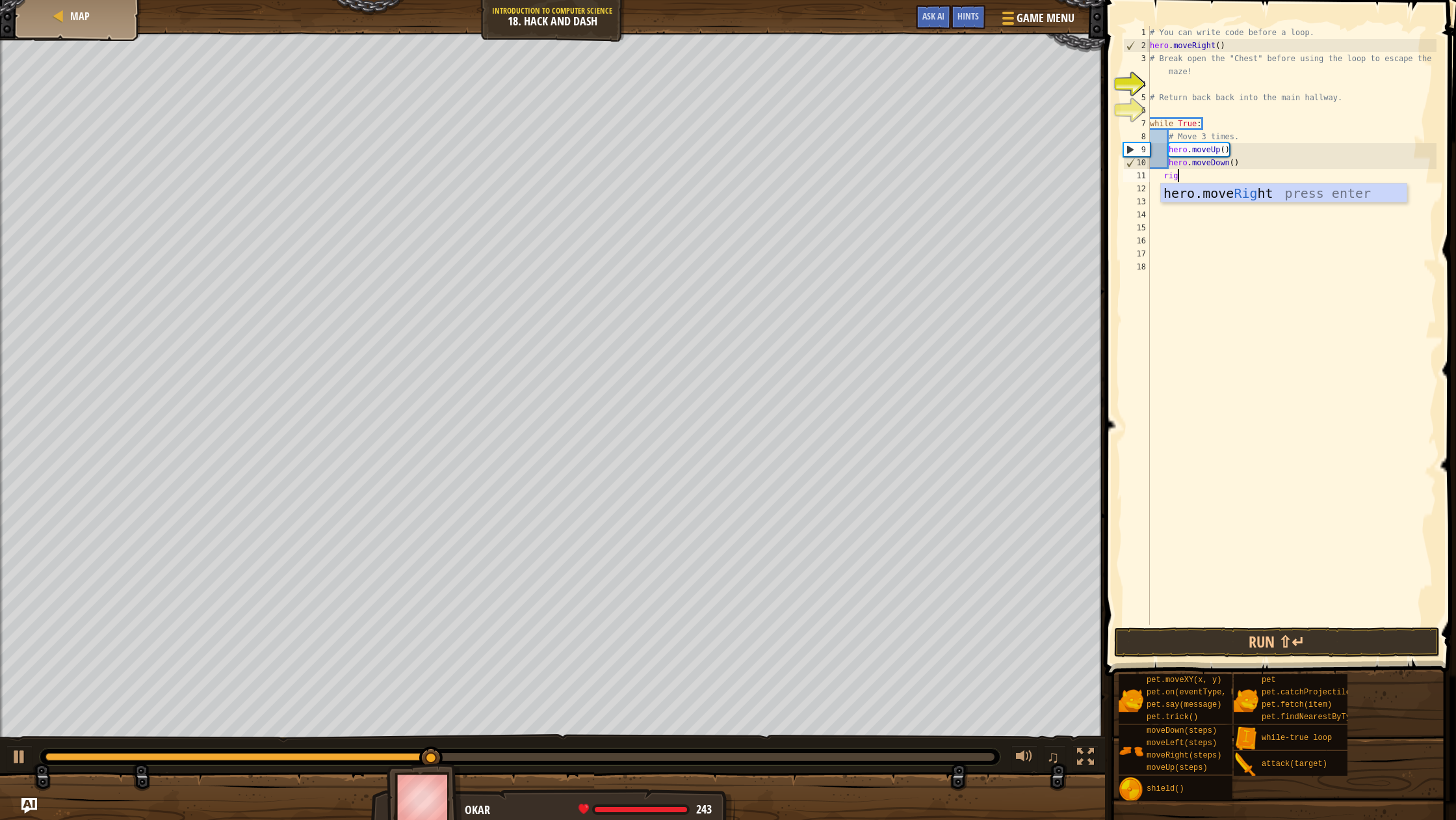
type textarea "righ"
click at [1255, 198] on div "hero.move Righ t press enter" at bounding box center [1284, 212] width 246 height 58
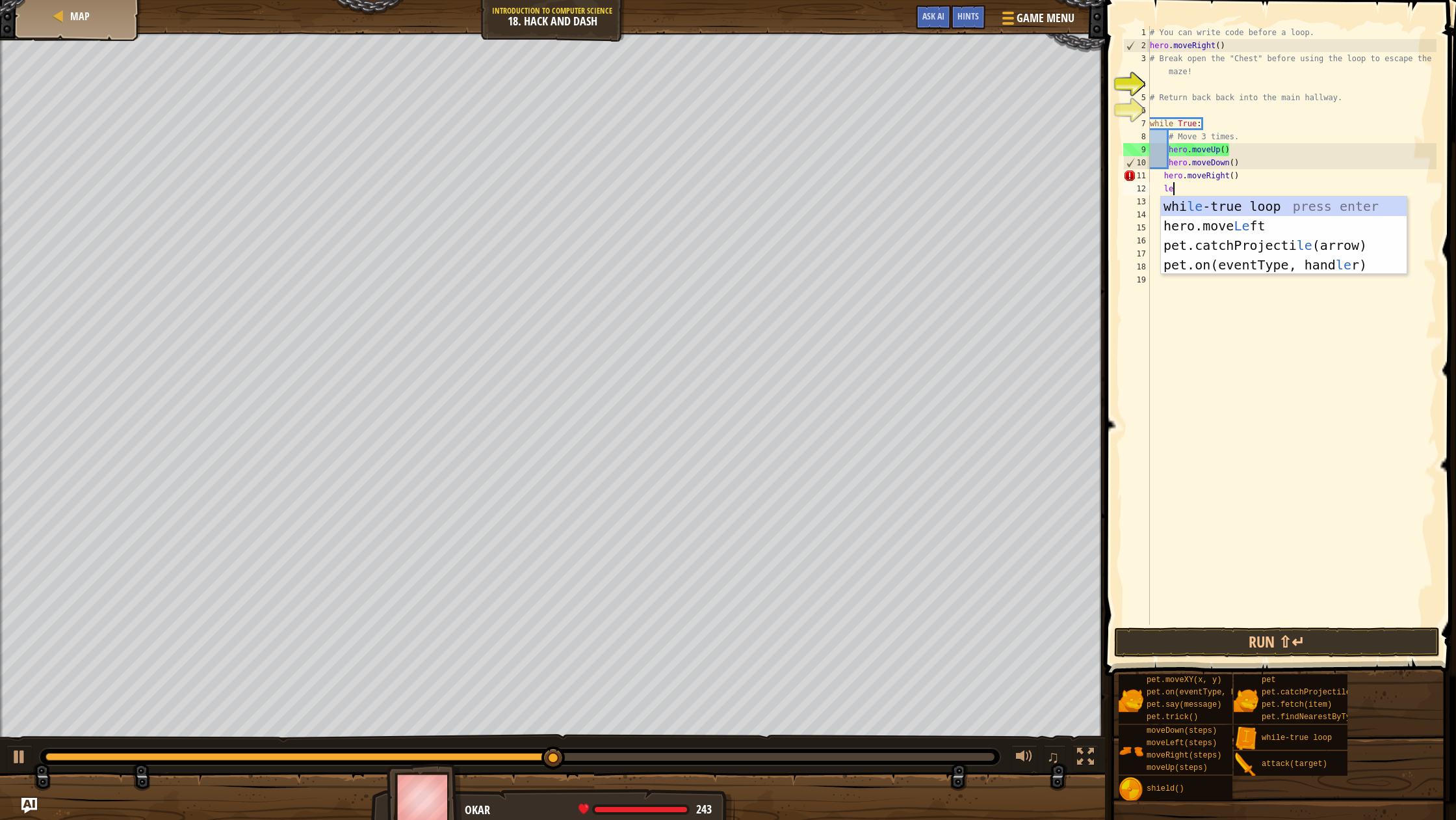
type textarea "lef"
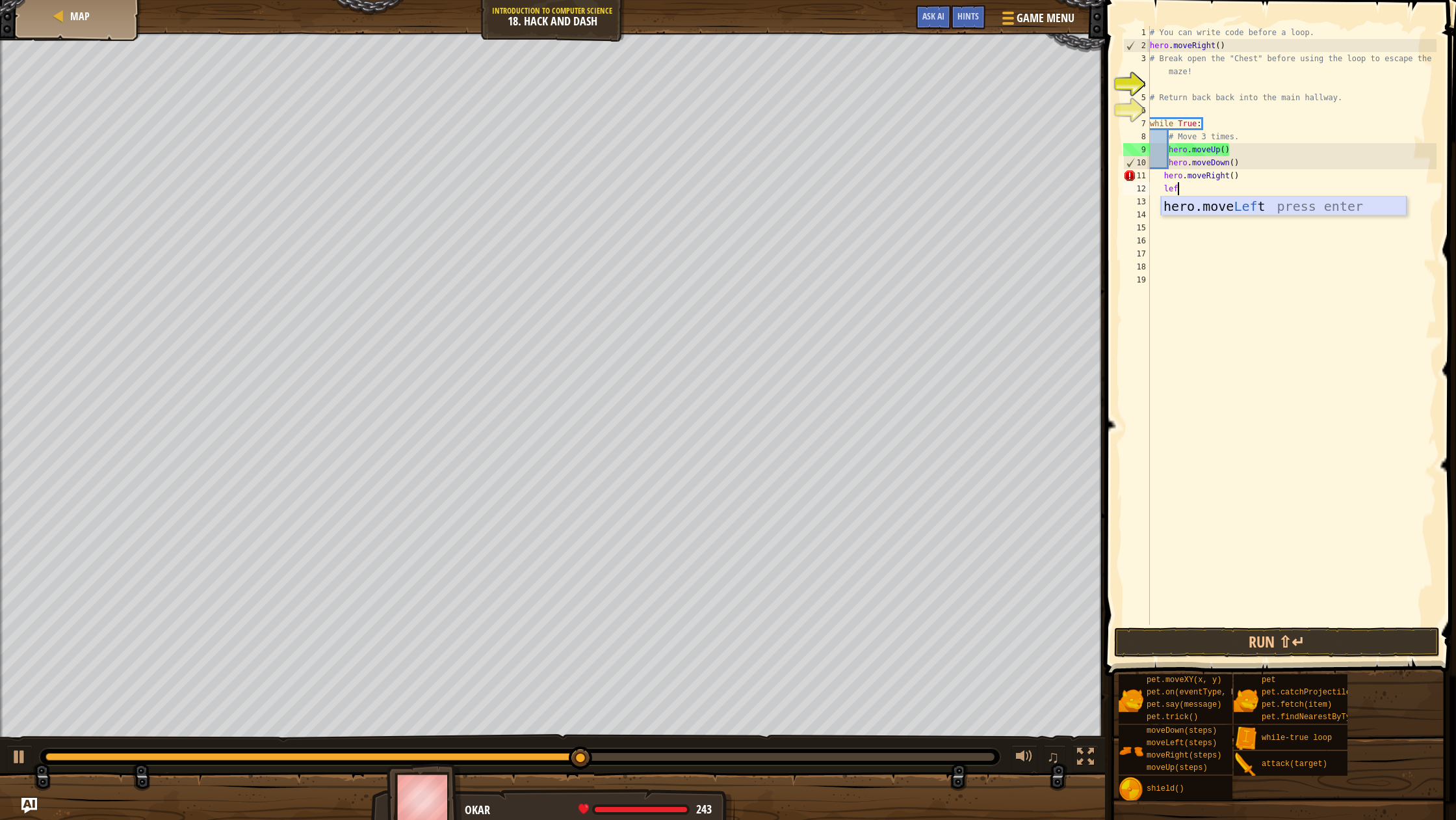
click at [1228, 212] on div "hero.move Lef t press enter" at bounding box center [1284, 226] width 246 height 58
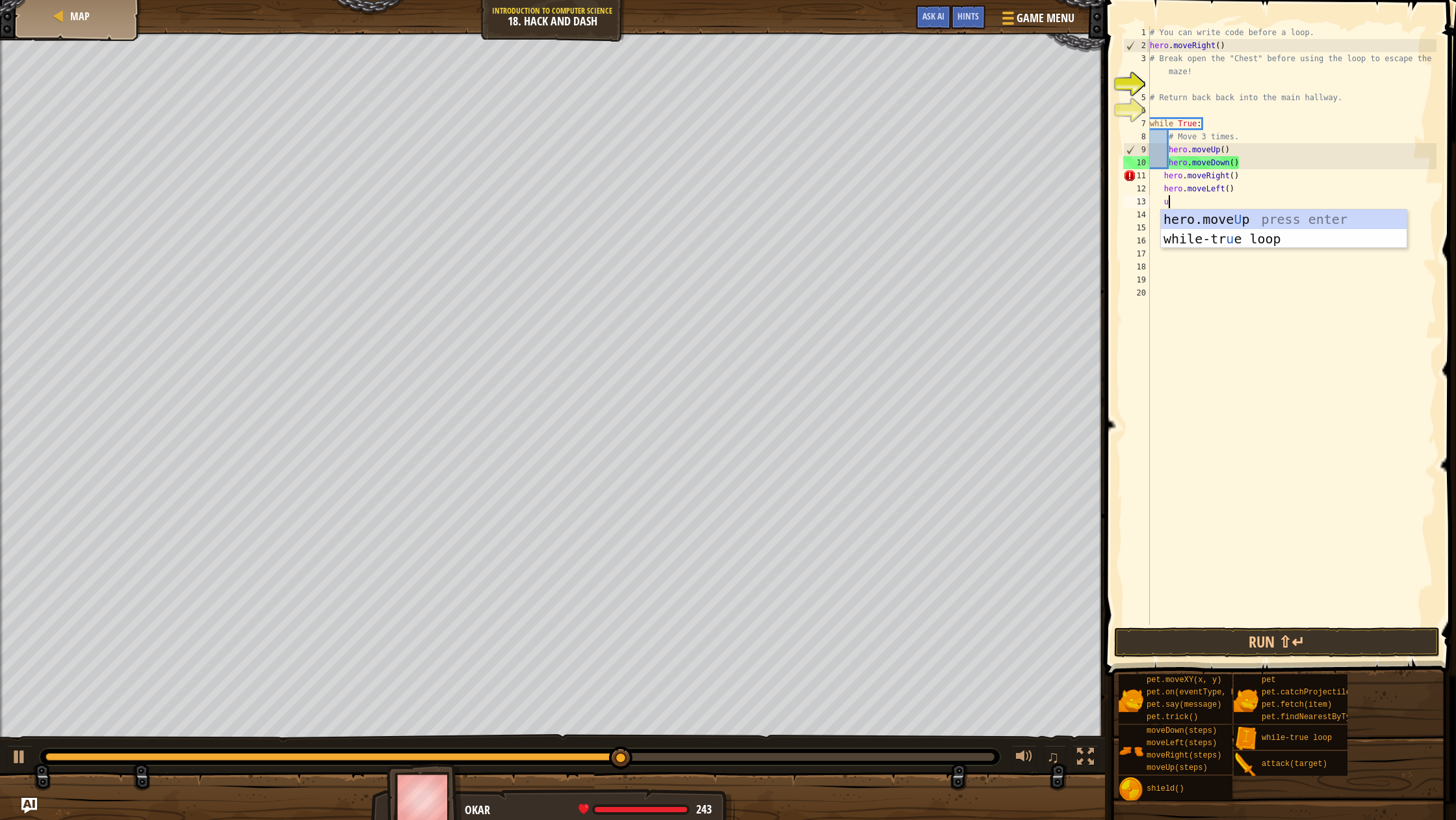
type textarea "up"
click at [1224, 219] on div "hero.move Up press enter while-tr u e loo p press enter" at bounding box center [1284, 248] width 246 height 78
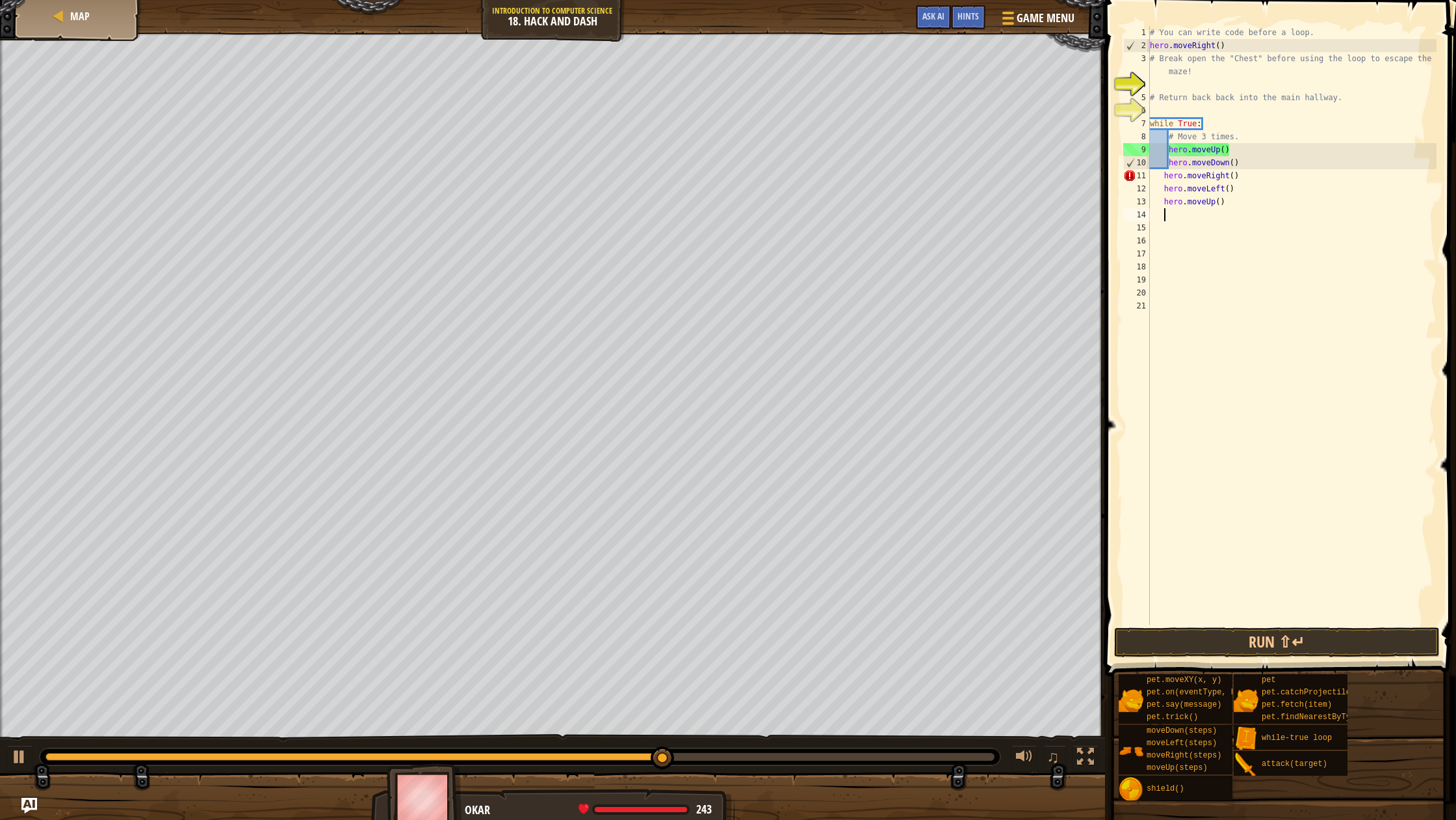
scroll to position [6, 1]
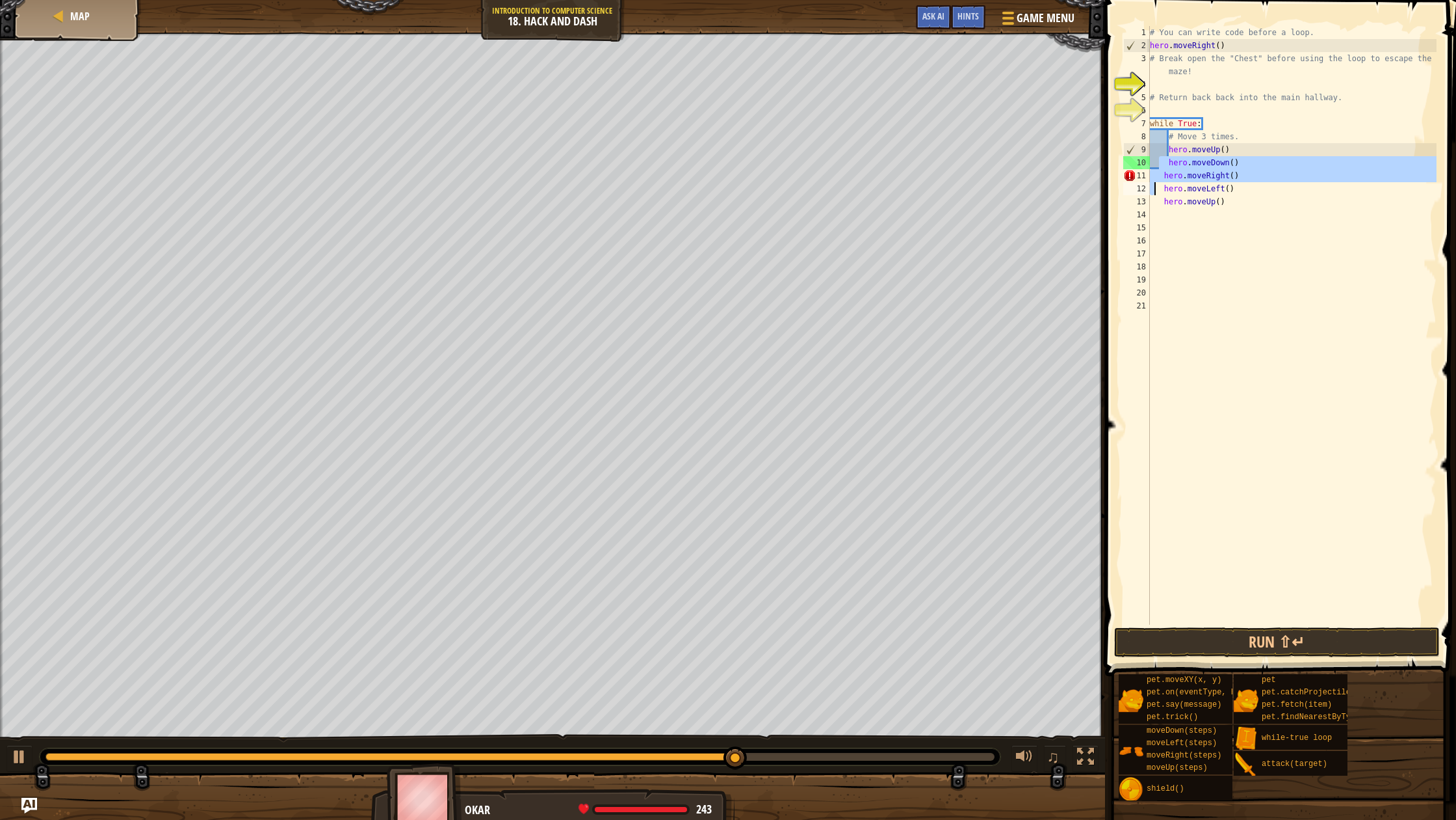
drag, startPoint x: 1158, startPoint y: 161, endPoint x: 1155, endPoint y: 188, distance: 27.2
click at [1155, 188] on div "# You can write code before a loop. hero . moveRight ( ) # Break open the "Ches…" at bounding box center [1292, 338] width 289 height 624
type textarea "hero.moveRight() hero.moveLeft()"
click at [1187, 238] on div "# You can write code before a loop. hero . moveRight ( ) # Break open the "Ches…" at bounding box center [1292, 338] width 289 height 624
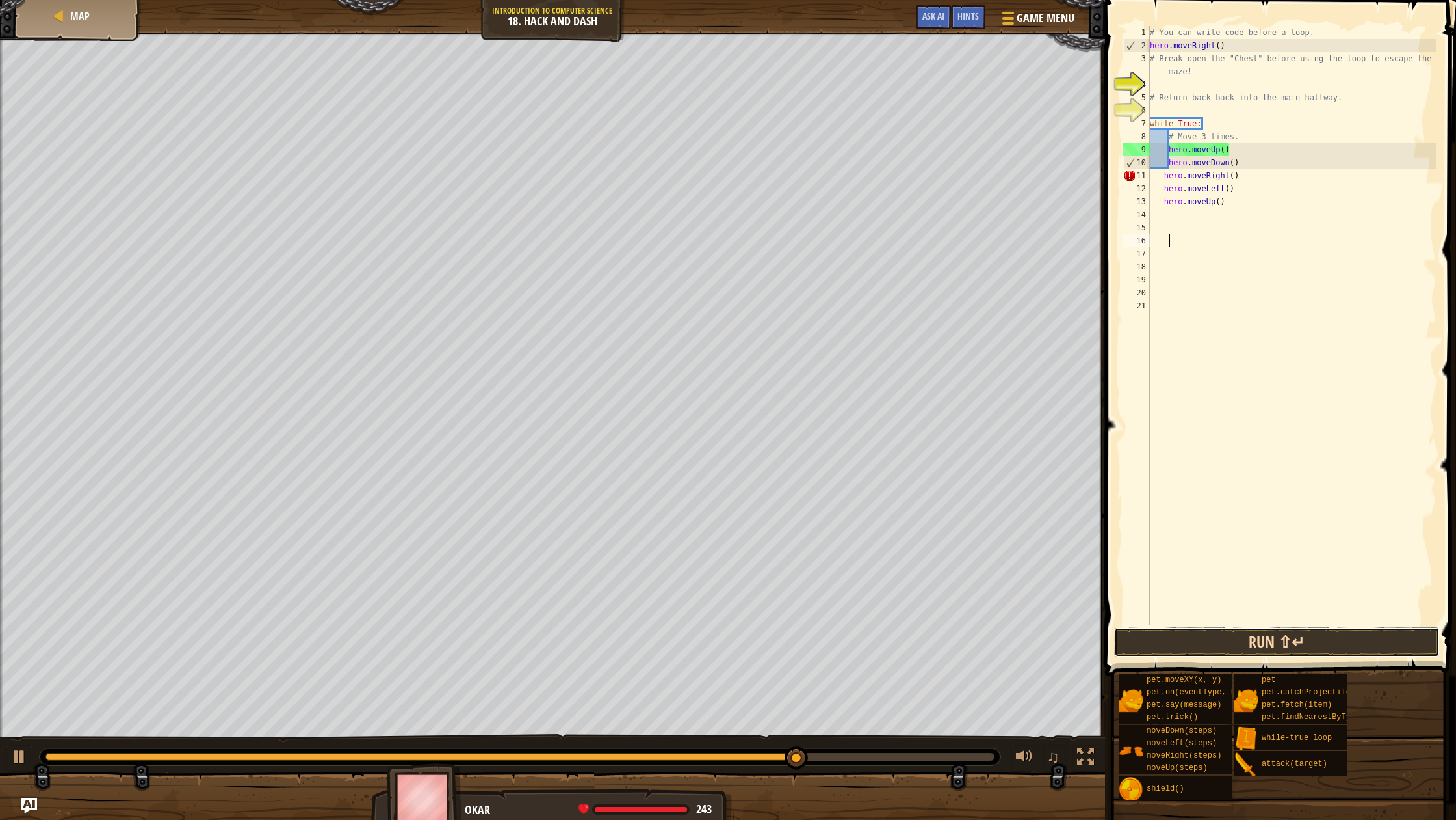
click at [1316, 650] on button "Run ⇧↵" at bounding box center [1277, 642] width 326 height 30
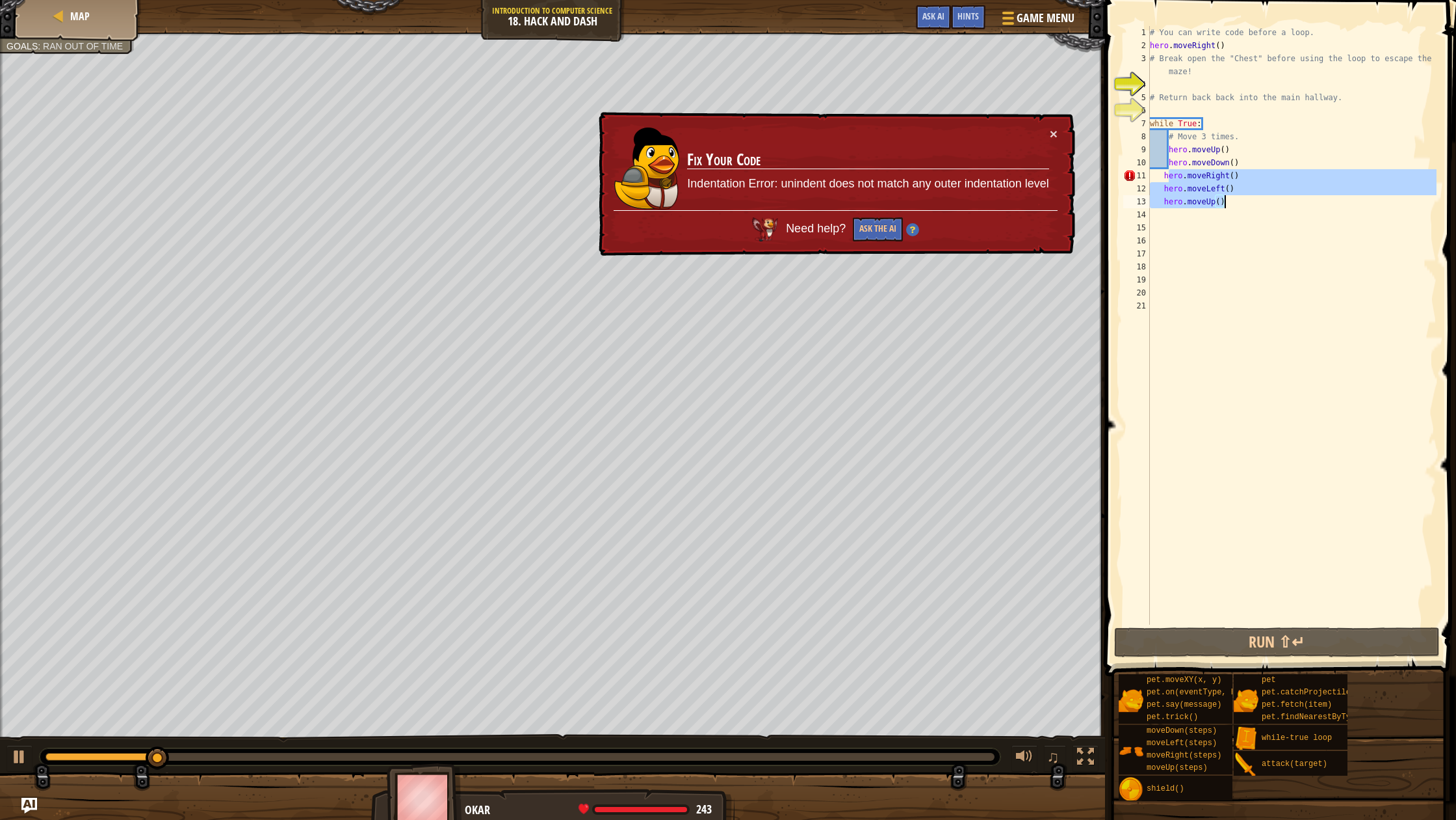
drag, startPoint x: 1166, startPoint y: 179, endPoint x: 1225, endPoint y: 205, distance: 64.5
click at [1225, 205] on div "# You can write code before a loop. hero . moveRight ( ) # Break open the "Ches…" at bounding box center [1292, 338] width 289 height 624
type textarea "h"
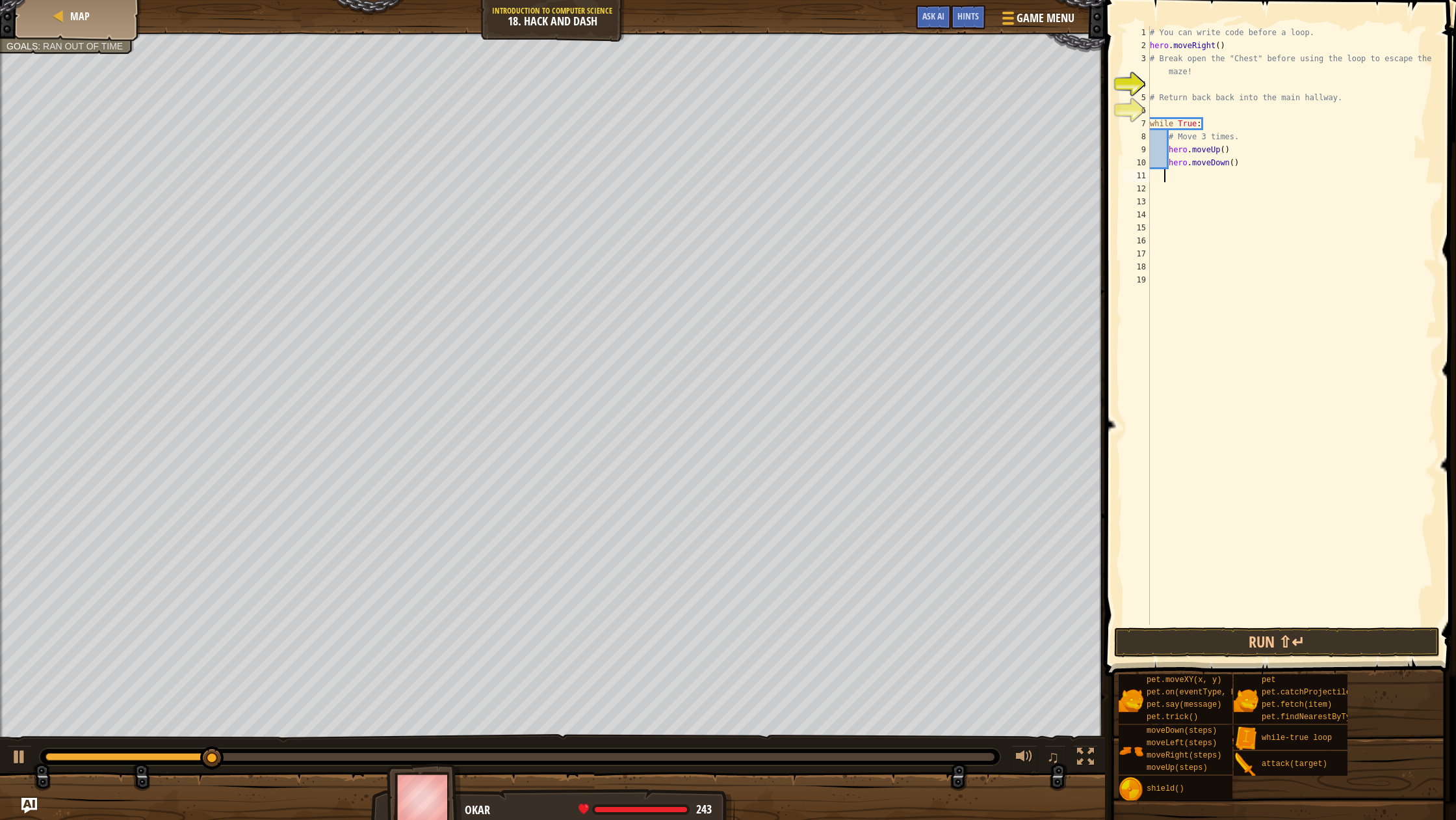
scroll to position [6, 0]
click at [1178, 146] on div "# You can write code before a loop. hero . moveRight ( ) # Break open the "Ches…" at bounding box center [1292, 338] width 289 height 624
type textarea "hero.moveUp()"
click at [1196, 150] on div "# You can write code before a loop. hero . moveRight ( ) # Break open the "Ches…" at bounding box center [1292, 338] width 289 height 624
click at [1232, 175] on div "# You can write code before a loop. hero . moveRight ( ) # Break open the "Ches…" at bounding box center [1292, 338] width 289 height 624
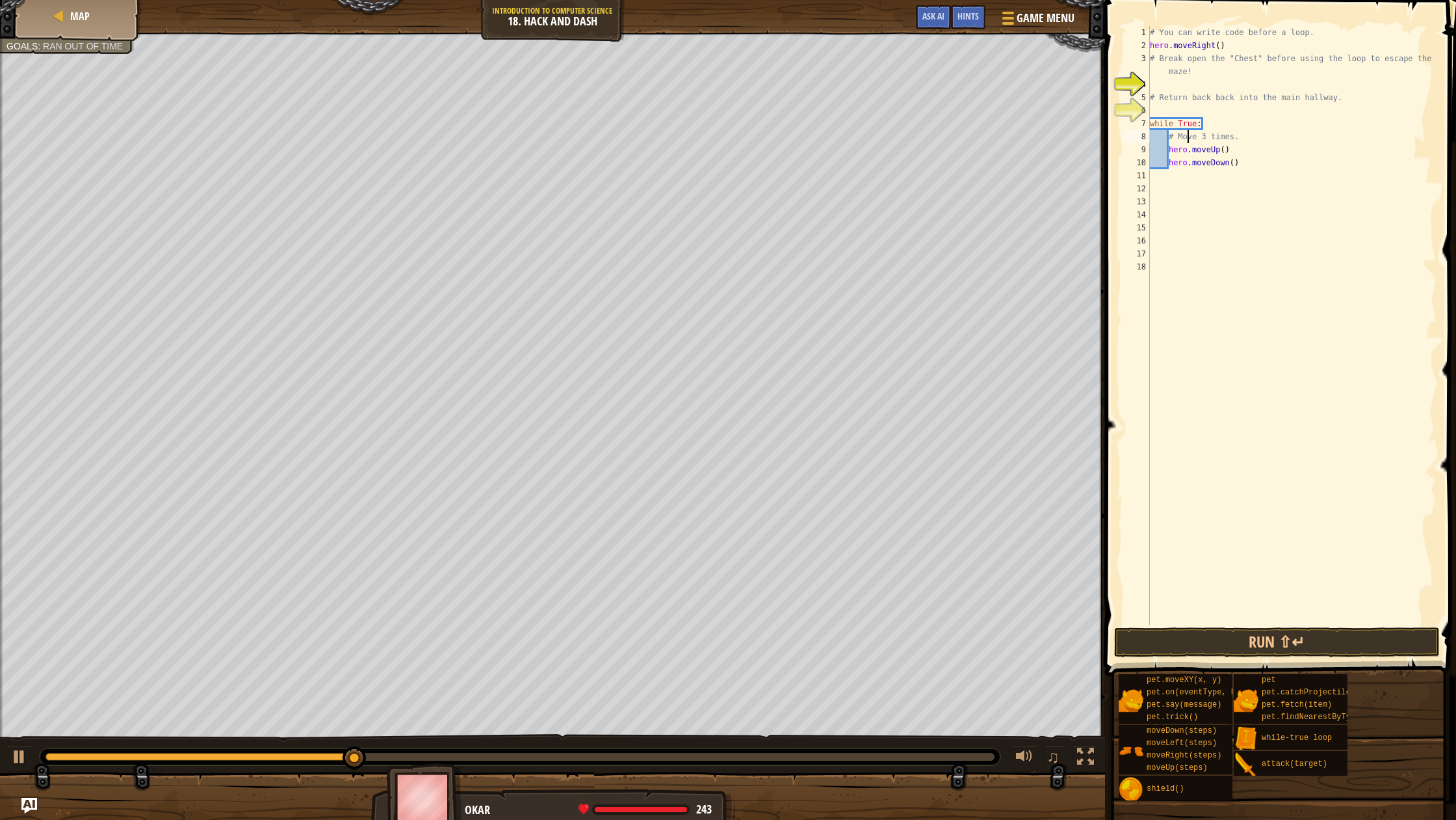
click at [1185, 138] on div "# You can write code before a loop. hero . moveRight ( ) # Break open the "Ches…" at bounding box center [1292, 338] width 289 height 624
type textarea "# Move 3 times."
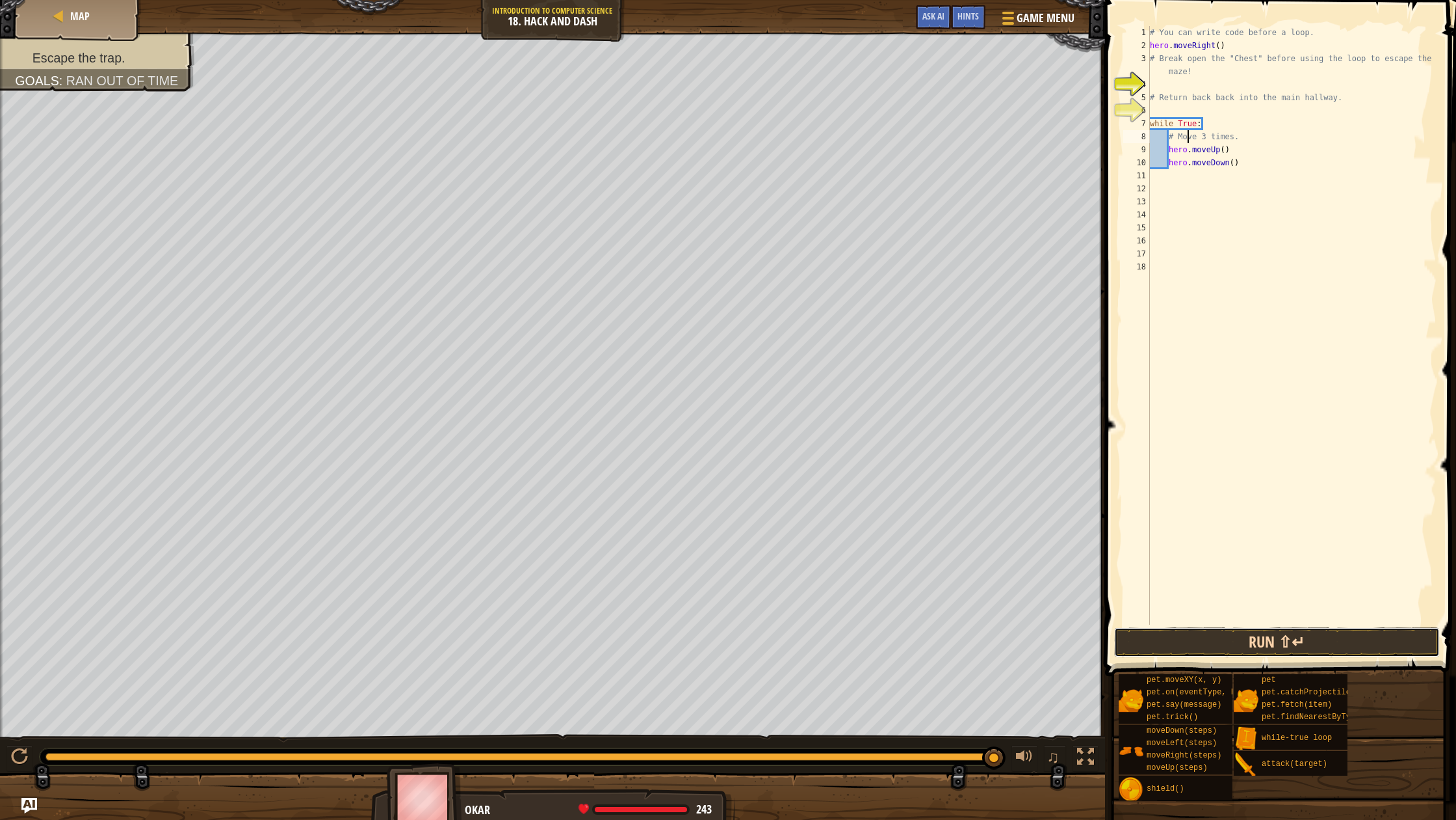
click at [1130, 637] on button "Run ⇧↵" at bounding box center [1277, 642] width 326 height 30
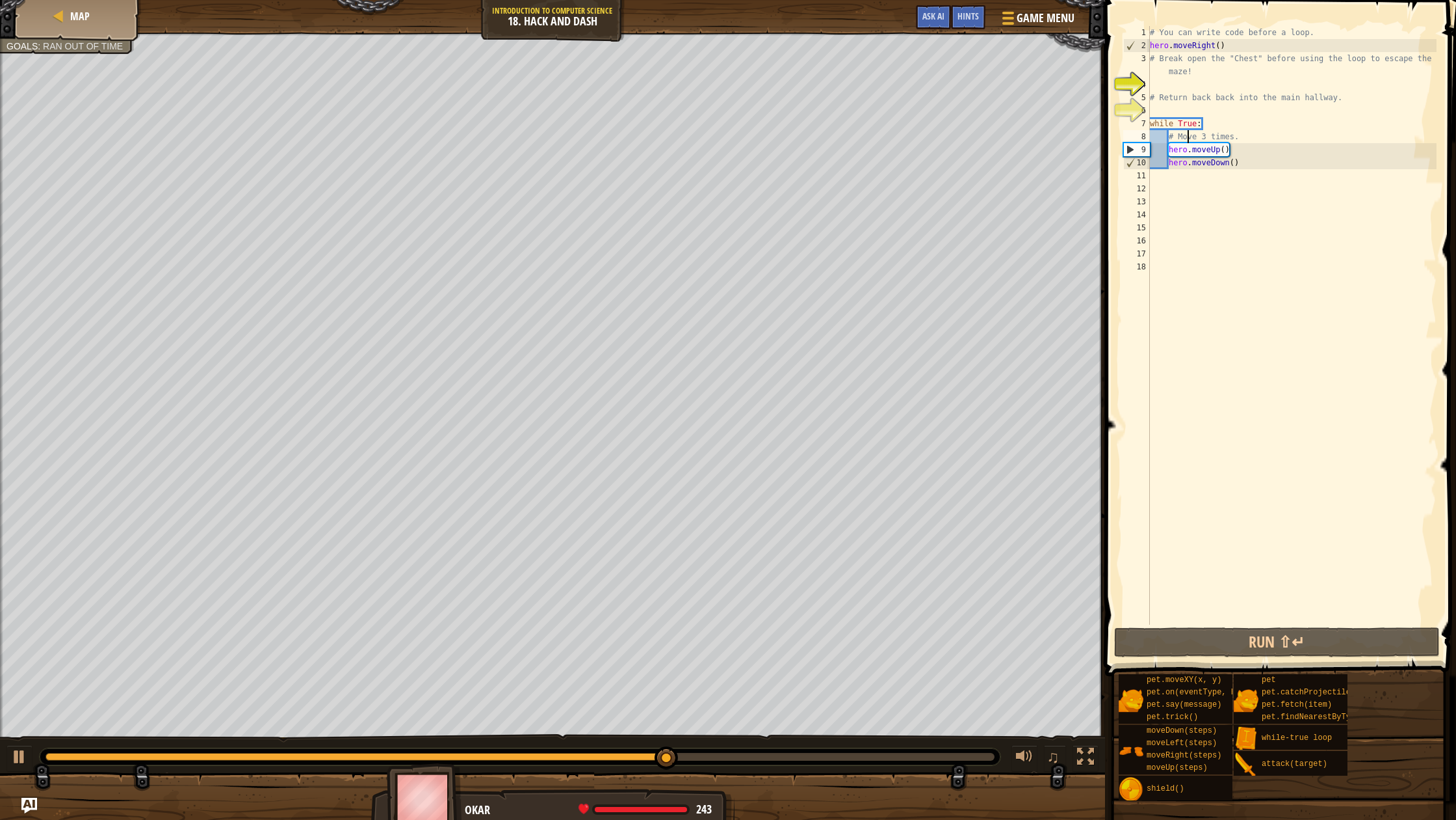
click at [1187, 179] on div "# You can write code before a loop. hero . moveRight ( ) # Break open the "Ches…" at bounding box center [1292, 338] width 289 height 624
click at [1126, 162] on div "10" at bounding box center [1137, 162] width 26 height 13
click at [1129, 160] on div "10" at bounding box center [1137, 162] width 26 height 13
click at [1132, 161] on div "10" at bounding box center [1137, 162] width 26 height 13
type textarea "hero.moveDown()"
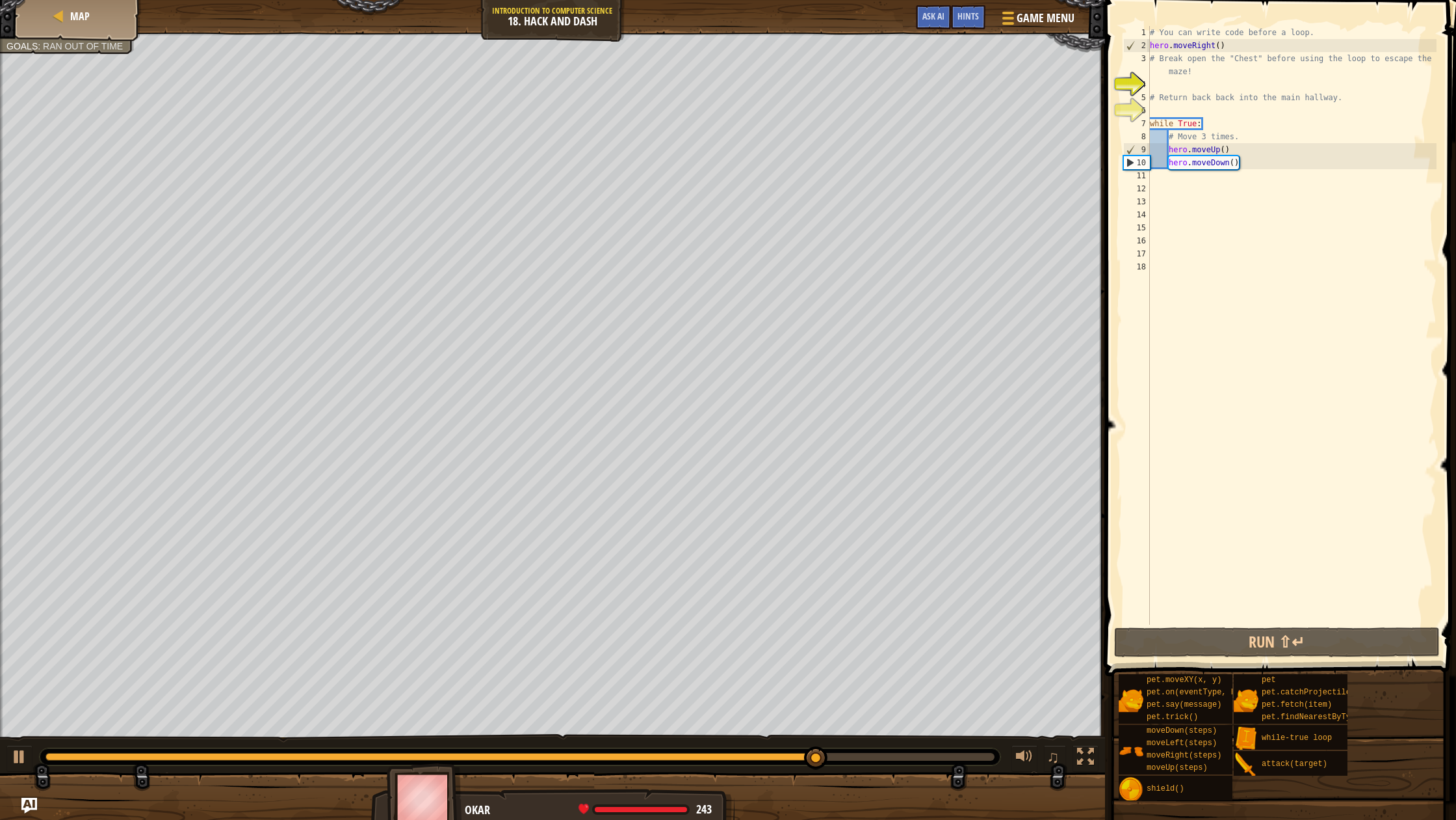
drag, startPoint x: 1172, startPoint y: 178, endPoint x: 1169, endPoint y: 168, distance: 10.4
click at [1173, 178] on div "# You can write code before a loop. hero . moveRight ( ) # Break open the "Ches…" at bounding box center [1292, 338] width 289 height 624
click at [1160, 156] on div "# You can write code before a loop. hero . moveRight ( ) # Break open the "Ches…" at bounding box center [1292, 338] width 289 height 624
click at [1168, 167] on div "# You can write code before a loop. hero . moveRight ( ) # Break open the "Ches…" at bounding box center [1292, 338] width 289 height 624
type textarea "hero.moveUp() hero.moveDown()"
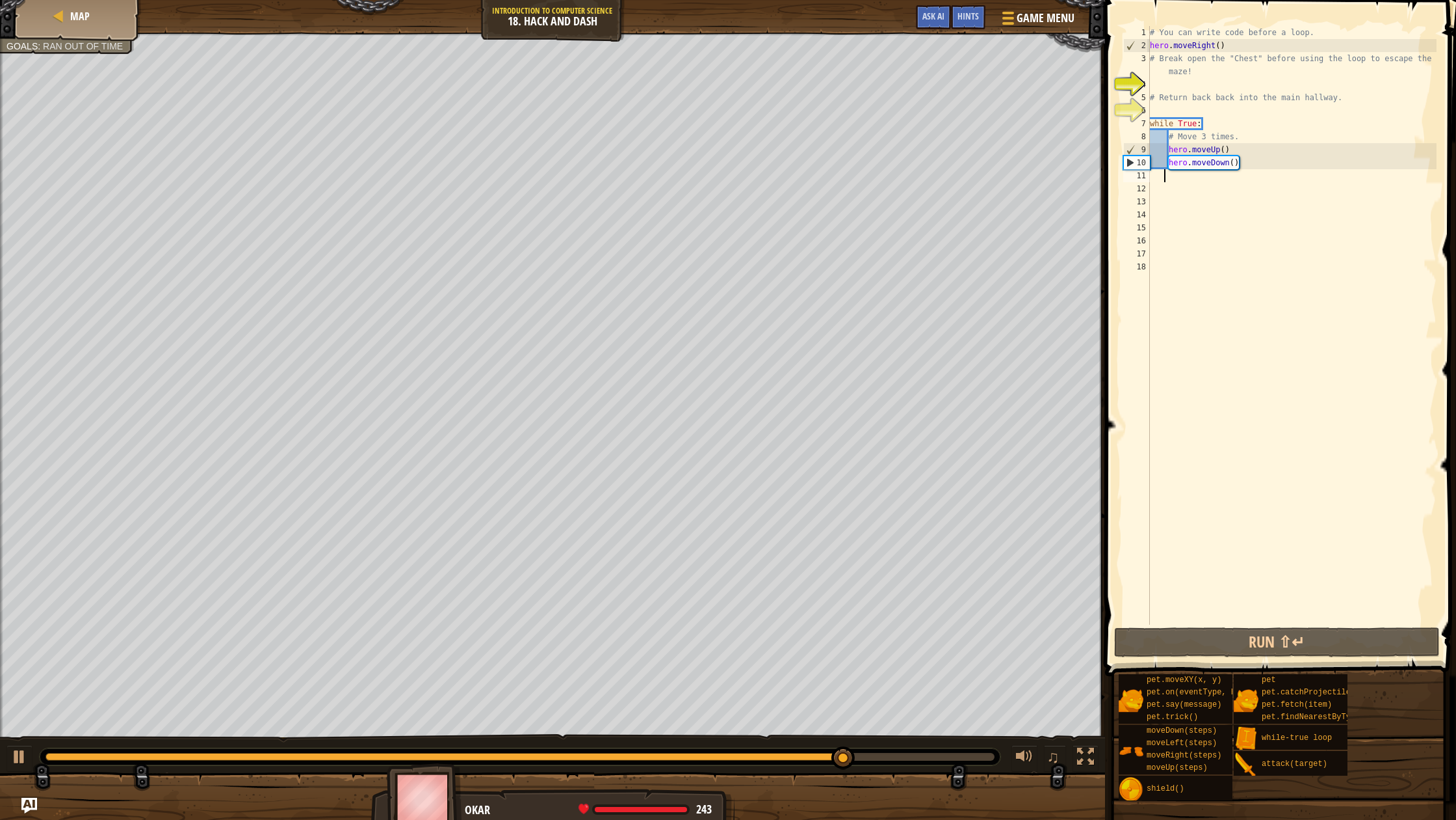
click at [1177, 172] on div "# You can write code before a loop. hero . moveRight ( ) # Break open the "Ches…" at bounding box center [1292, 338] width 289 height 624
click at [1179, 170] on div "# You can write code before a loop. hero . moveRight ( ) # Break open the "Ches…" at bounding box center [1292, 338] width 289 height 624
click at [1180, 141] on div "# You can write code before a loop. hero . moveRight ( ) # Break open the "Ches…" at bounding box center [1292, 338] width 289 height 624
click at [1175, 120] on div "# You can write code before a loop. hero . moveRight ( ) # Break open the "Ches…" at bounding box center [1292, 338] width 289 height 624
type textarea "while True:"
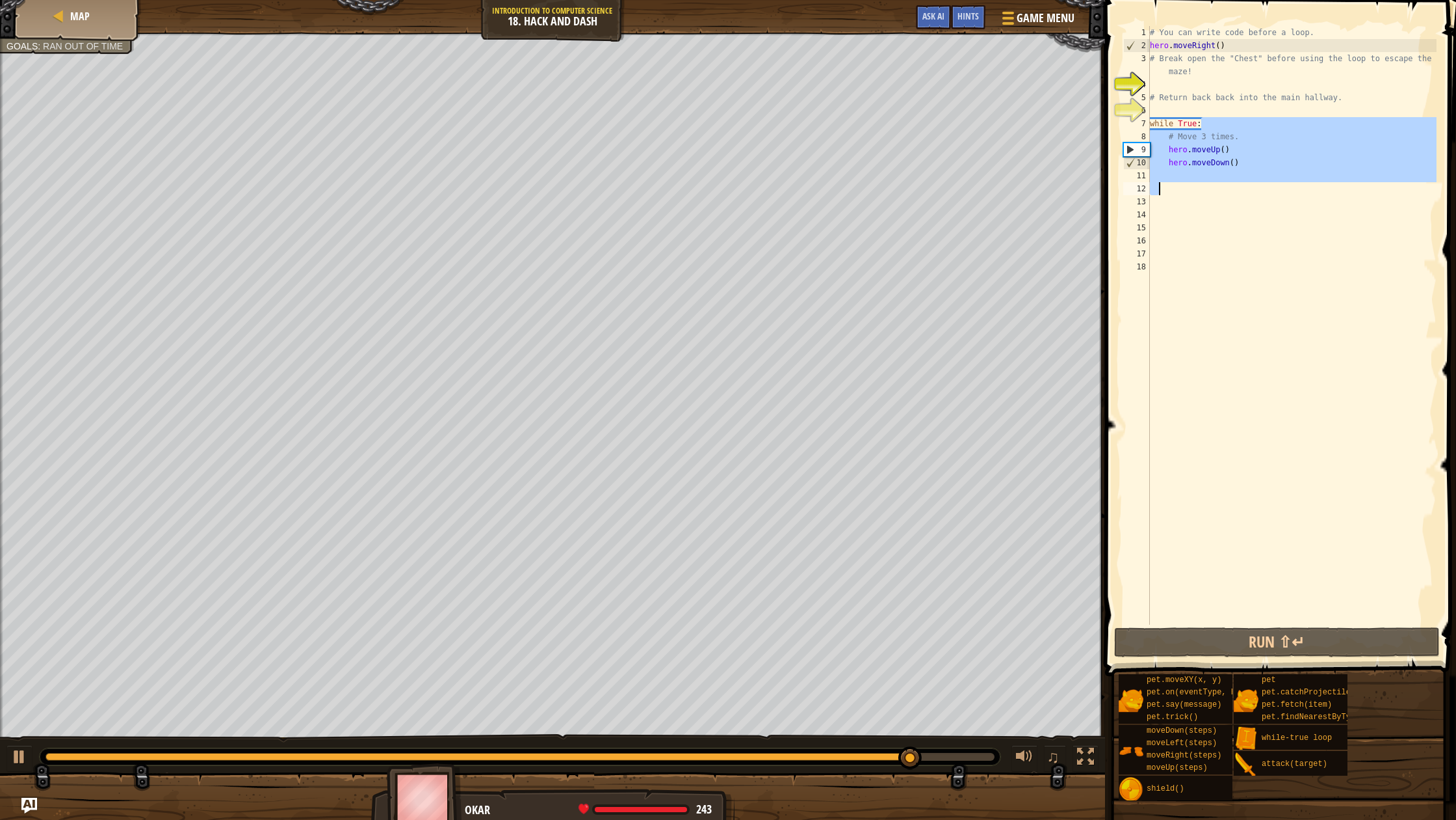
drag, startPoint x: 1229, startPoint y: 127, endPoint x: 1160, endPoint y: 202, distance: 101.9
click at [1160, 202] on div "# You can write code before a loop. hero . moveRight ( ) # Break open the "Ches…" at bounding box center [1292, 338] width 289 height 624
type textarea "while True:"
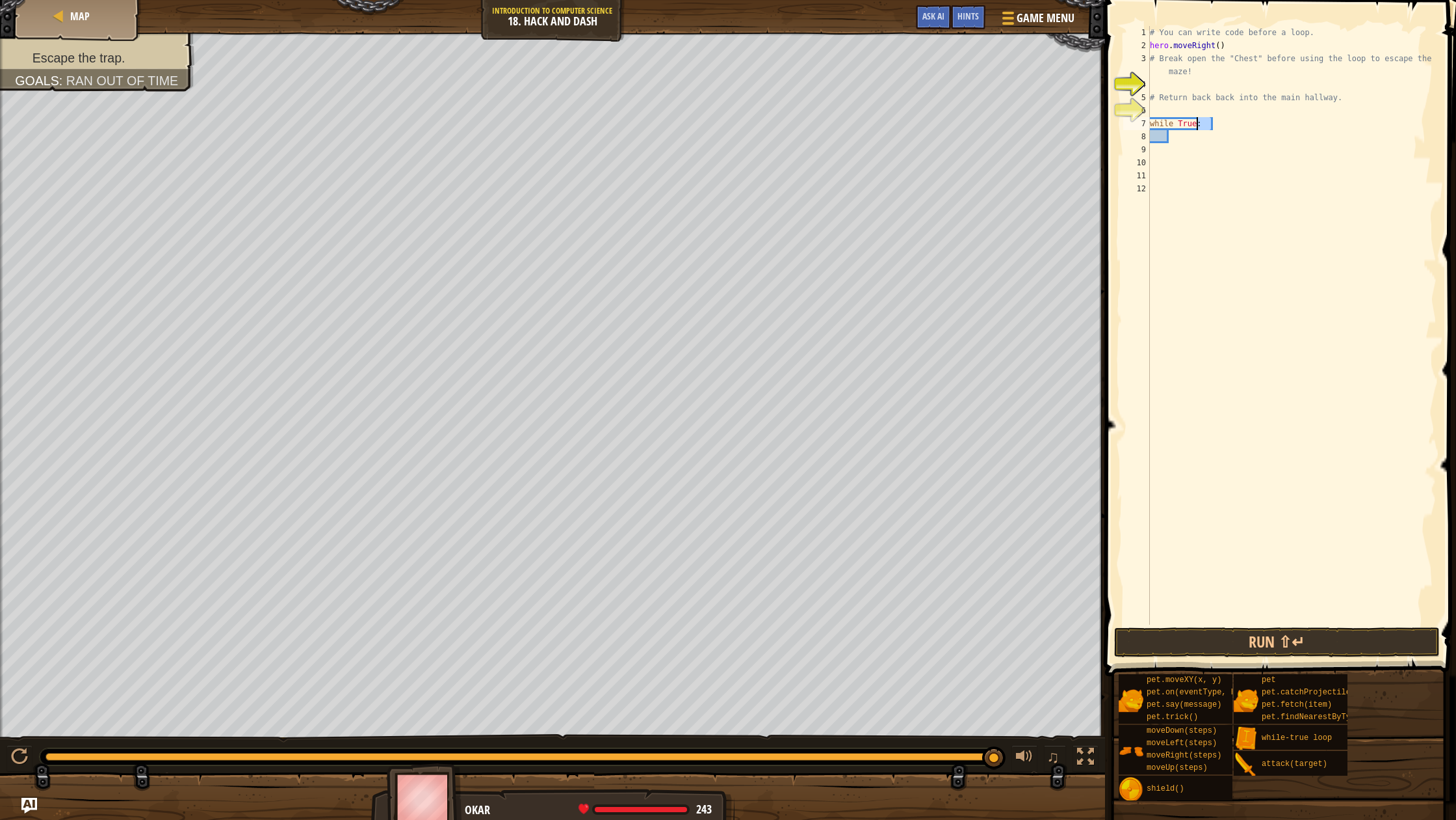
drag, startPoint x: 1214, startPoint y: 124, endPoint x: 1194, endPoint y: 123, distance: 20.0
click at [1194, 123] on div "# You can write code before a loop. hero . moveRight ( ) # Break open the "Ches…" at bounding box center [1292, 338] width 289 height 624
click at [1192, 138] on div "# You can write code before a loop. hero . moveRight ( ) # Break open the "Ches…" at bounding box center [1292, 338] width 289 height 624
click at [102, 32] on div "Map" at bounding box center [77, 16] width 104 height 32
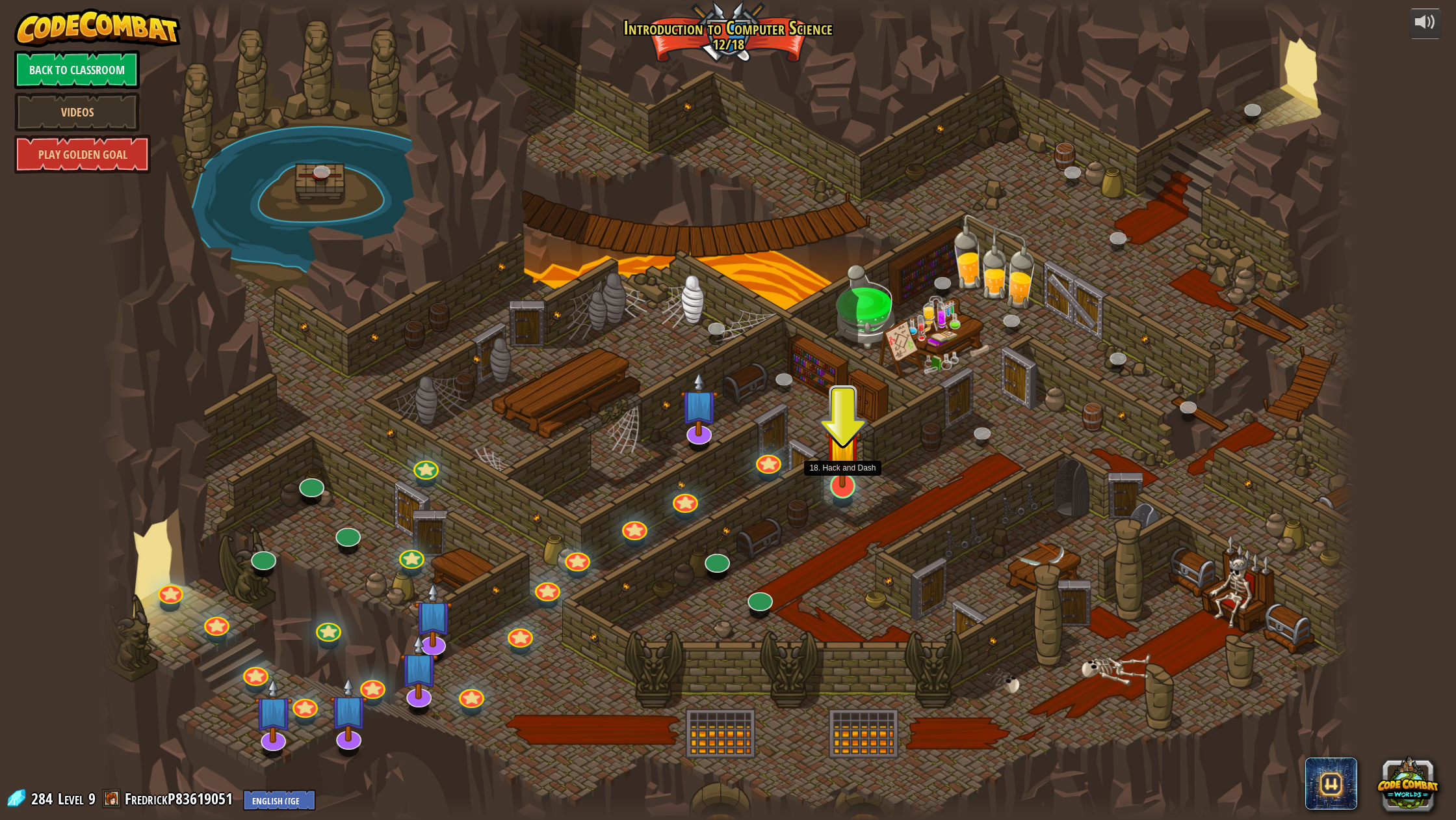
click at [825, 485] on img at bounding box center [843, 446] width 36 height 82
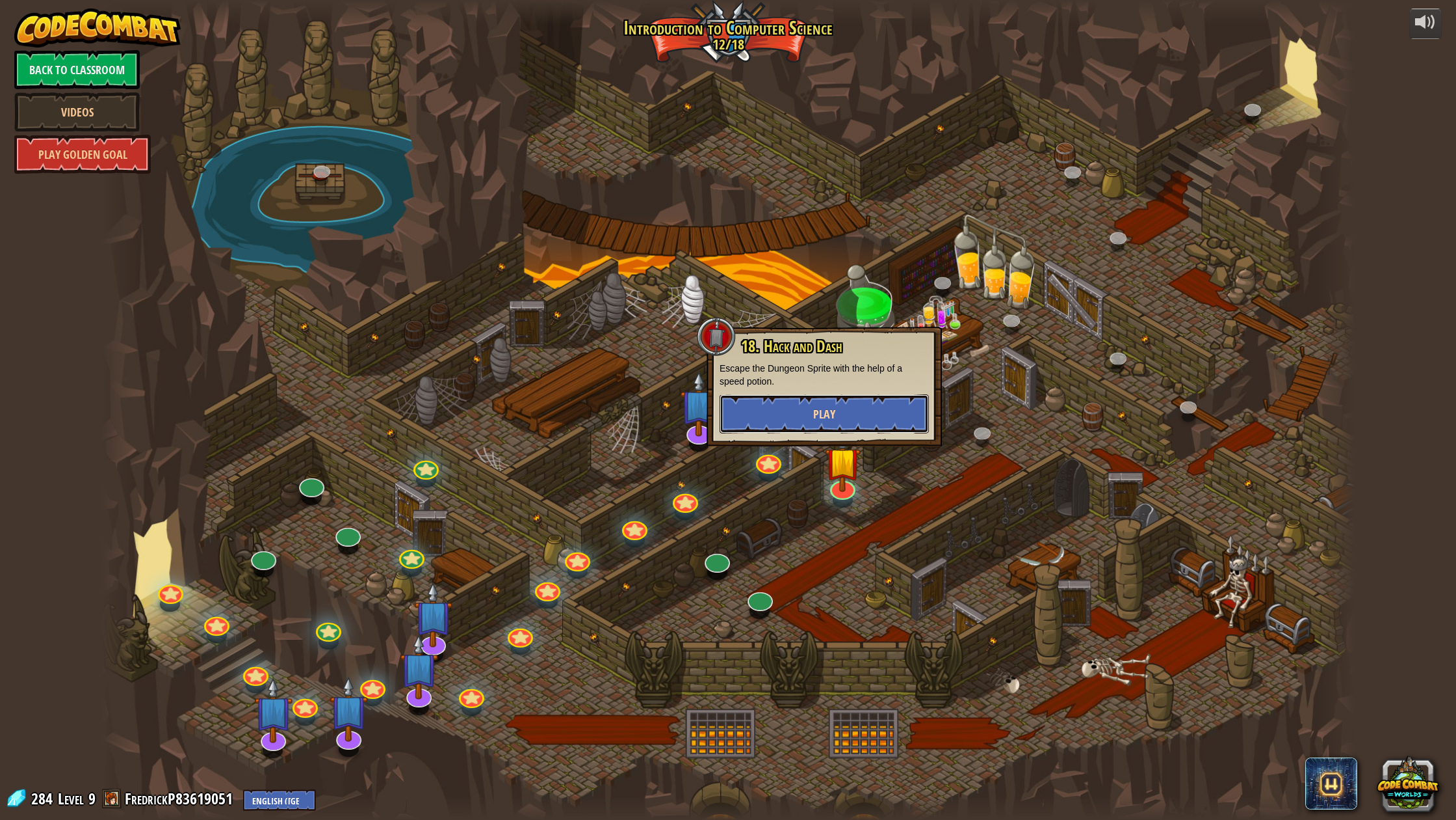
click at [816, 422] on button "Play" at bounding box center [824, 413] width 209 height 39
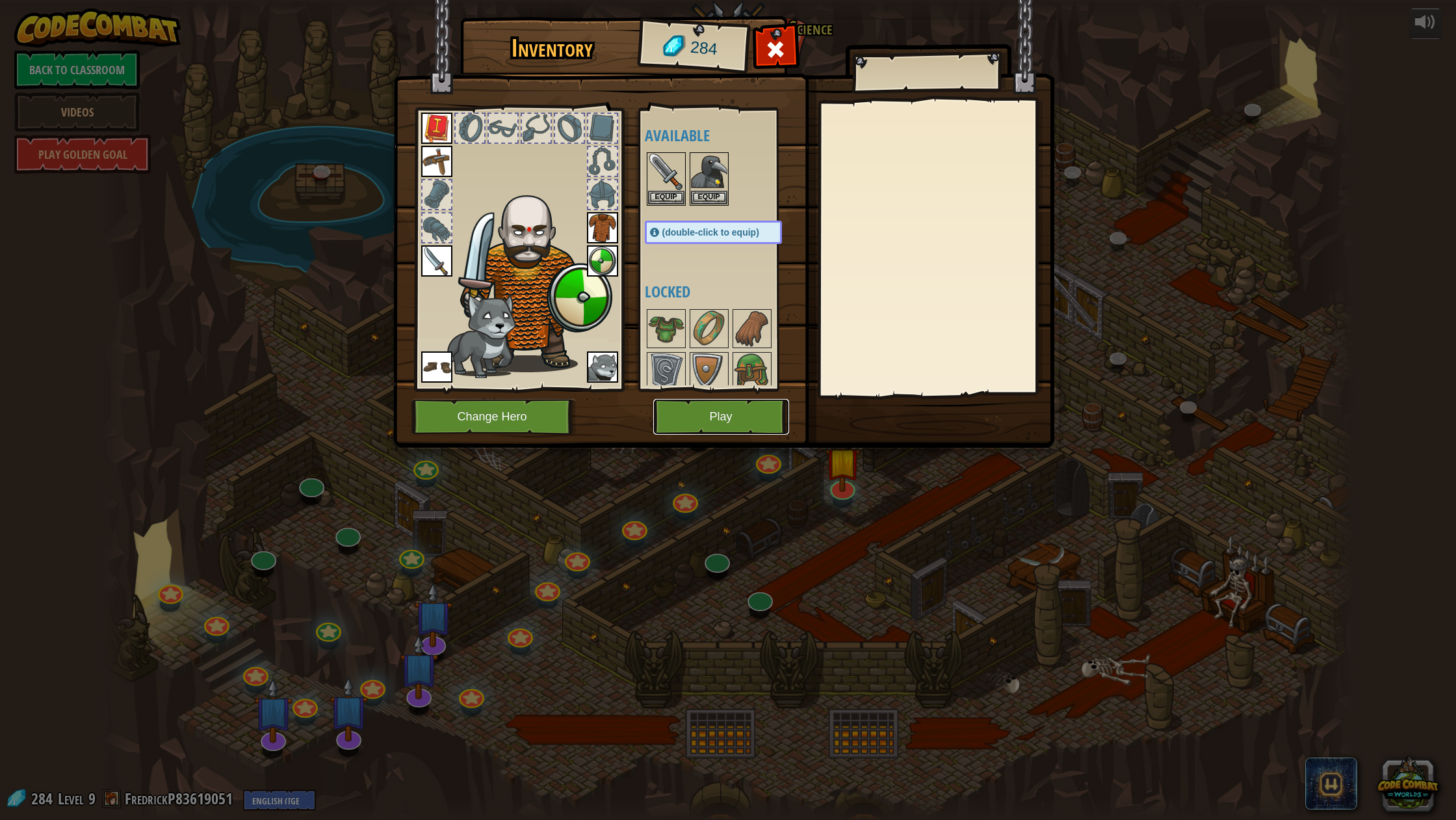
click at [681, 411] on button "Play" at bounding box center [721, 416] width 136 height 36
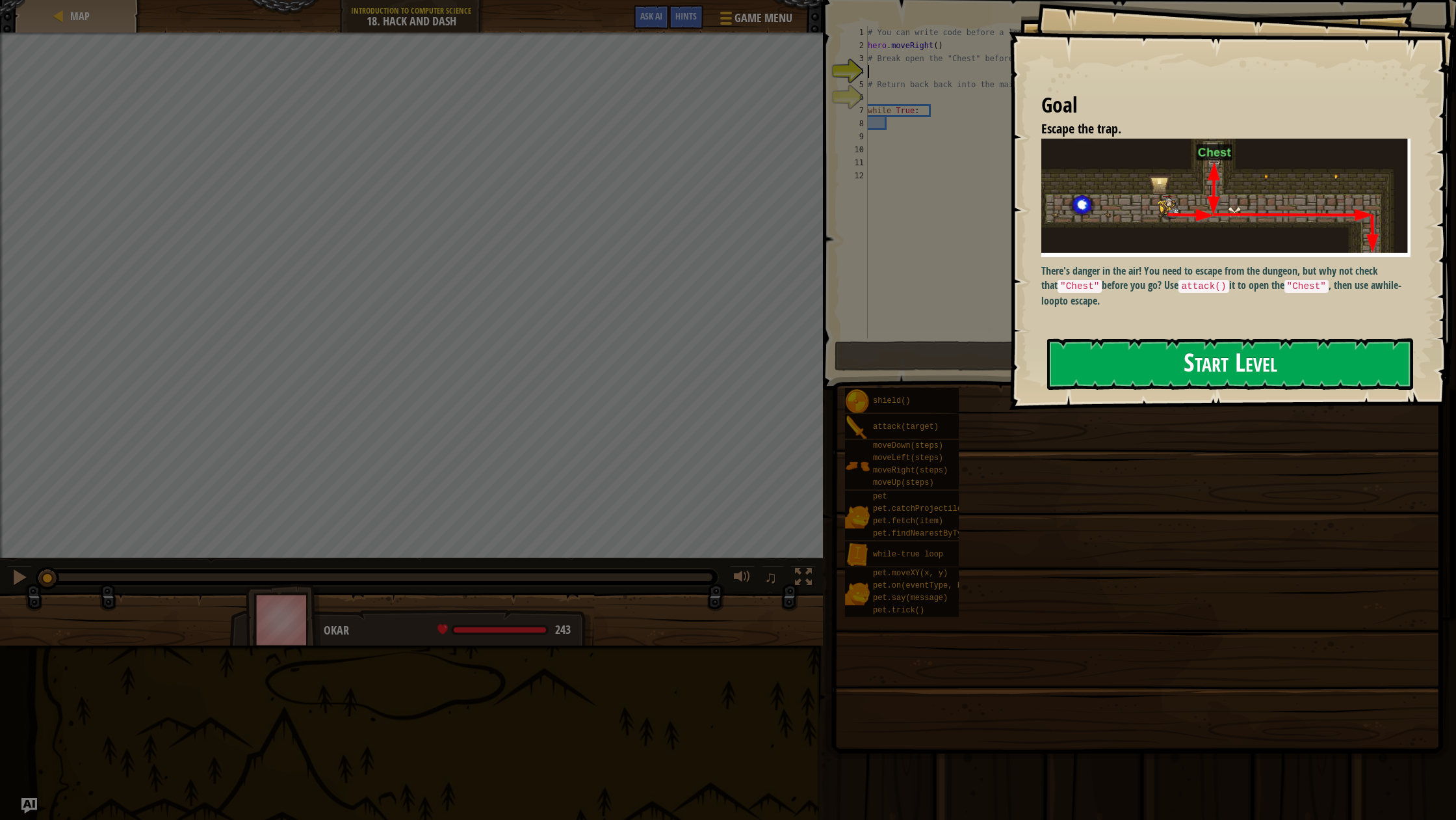
click at [1239, 357] on button "Start Level" at bounding box center [1229, 364] width 366 height 52
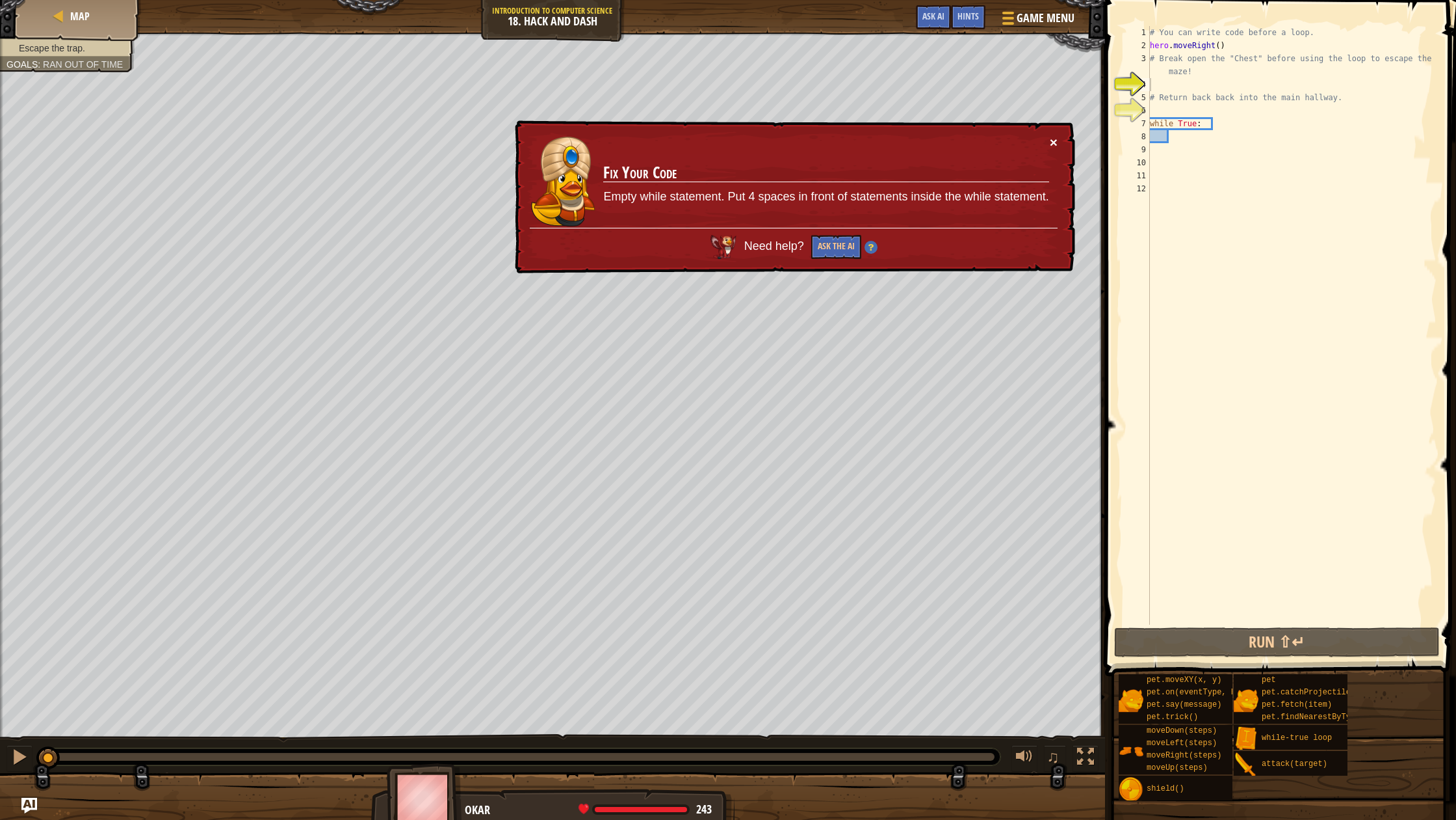
click at [1054, 143] on button "×" at bounding box center [1054, 142] width 7 height 13
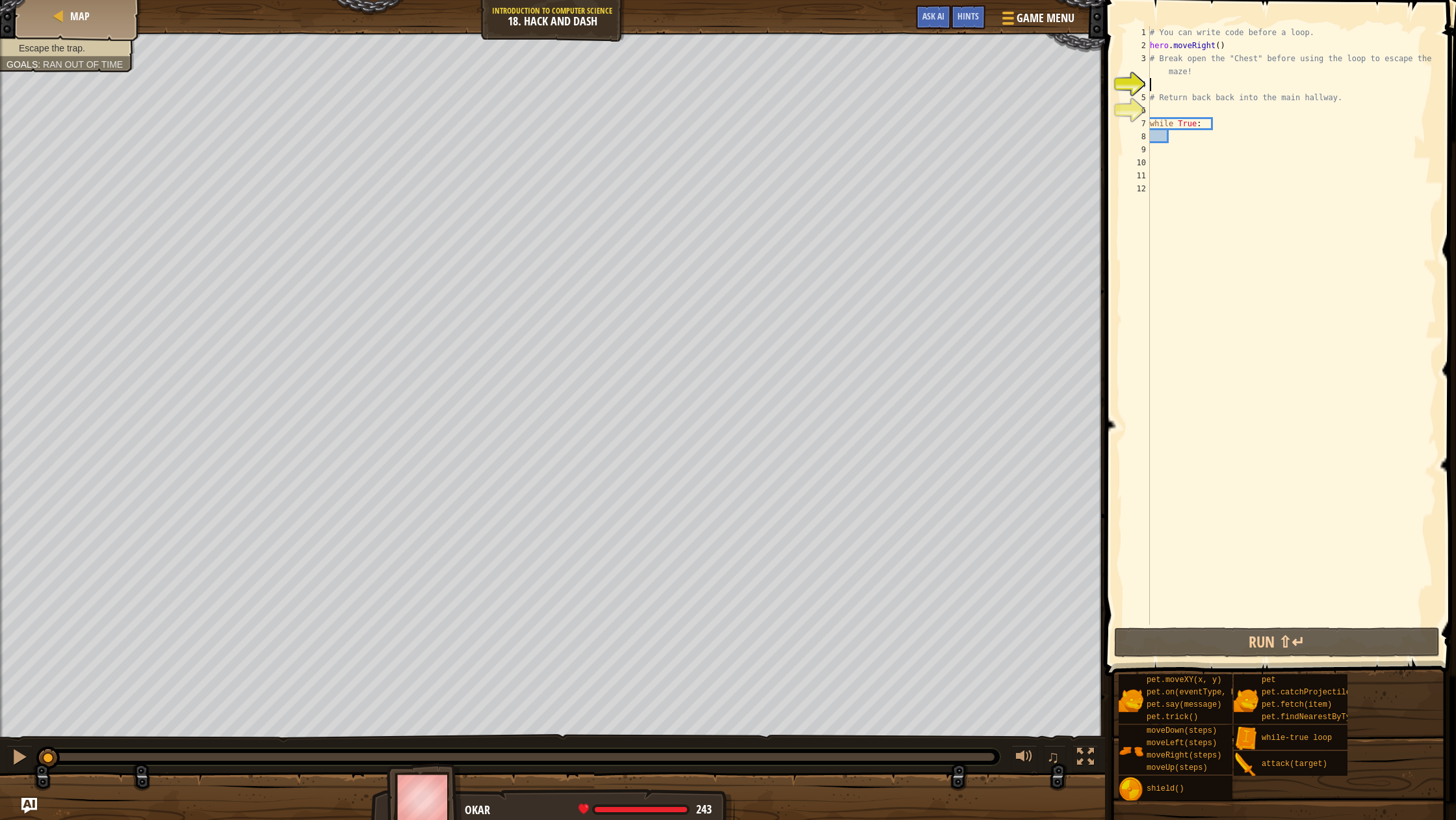
click at [1180, 138] on div "# You can write code before a loop. hero . moveRight ( ) # Break open the "Ches…" at bounding box center [1292, 338] width 289 height 624
type textarea "ri"
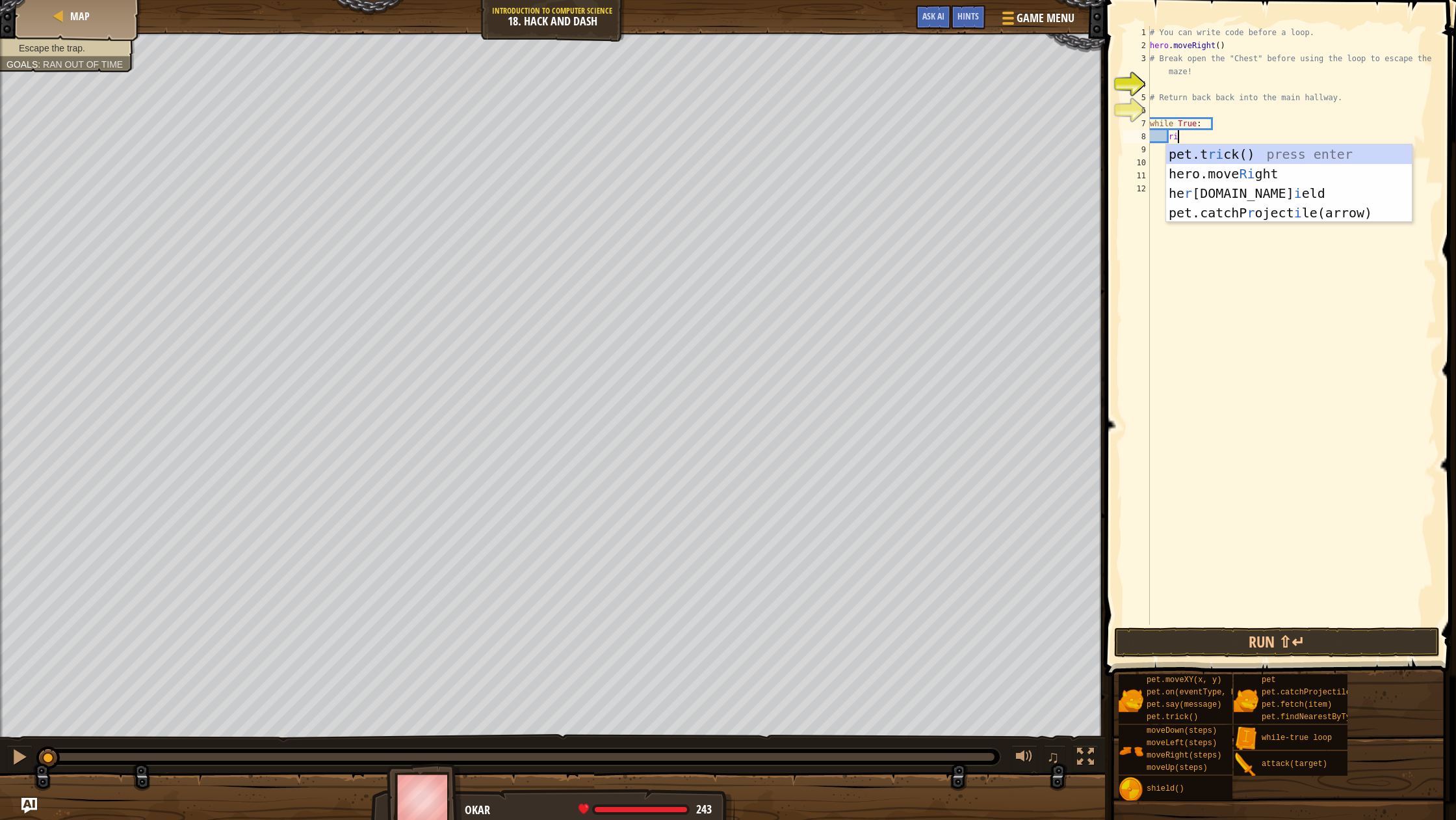
scroll to position [6, 2]
click at [1188, 172] on div "pet.t ri ck() press enter hero.move Ri ght press enter he r [DOMAIN_NAME] i eld…" at bounding box center [1289, 202] width 246 height 118
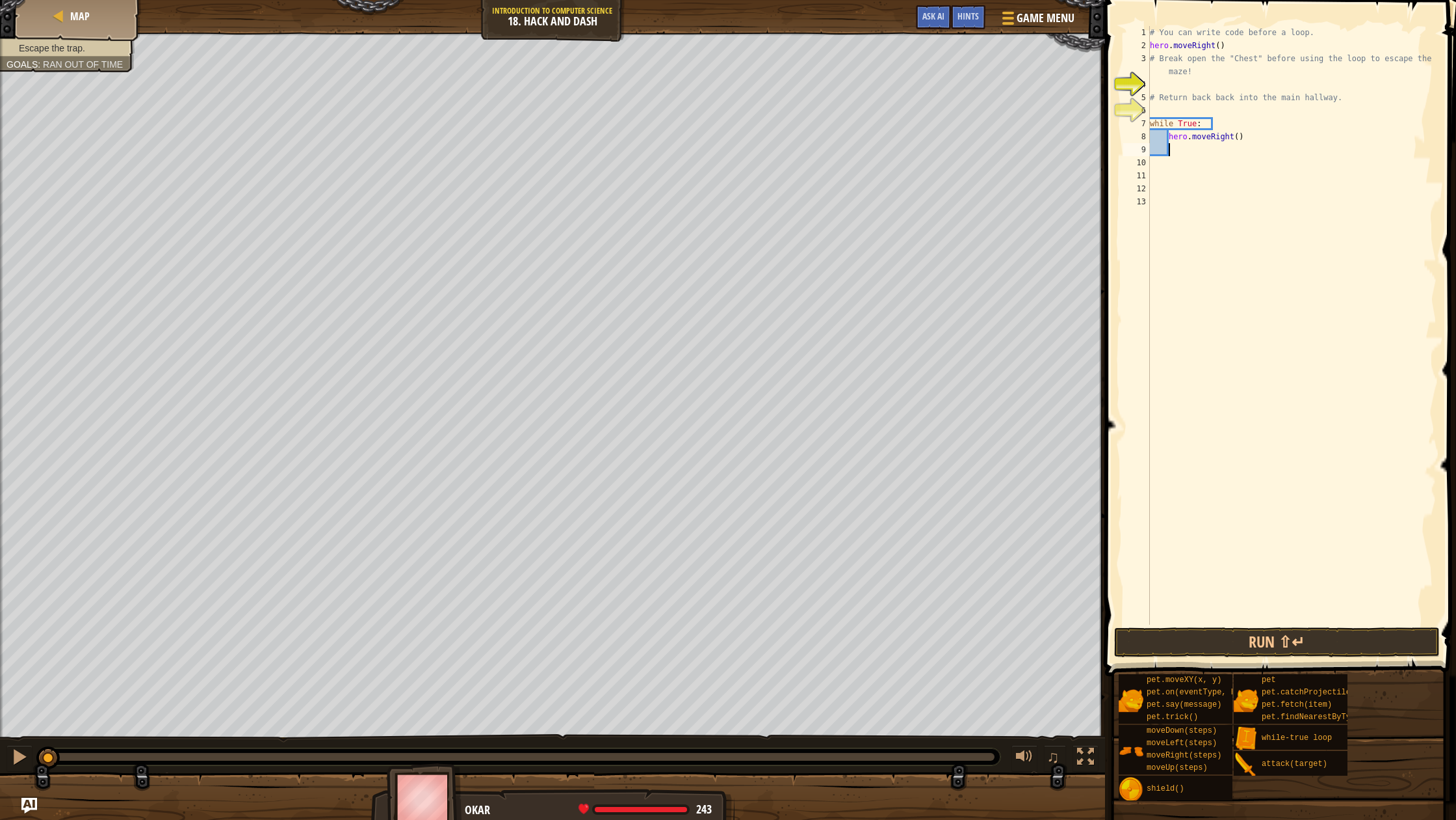
scroll to position [6, 1]
type textarea "up"
click at [1175, 161] on div "hero.move Up press enter while-tr u e loo p press enter" at bounding box center [1289, 197] width 246 height 78
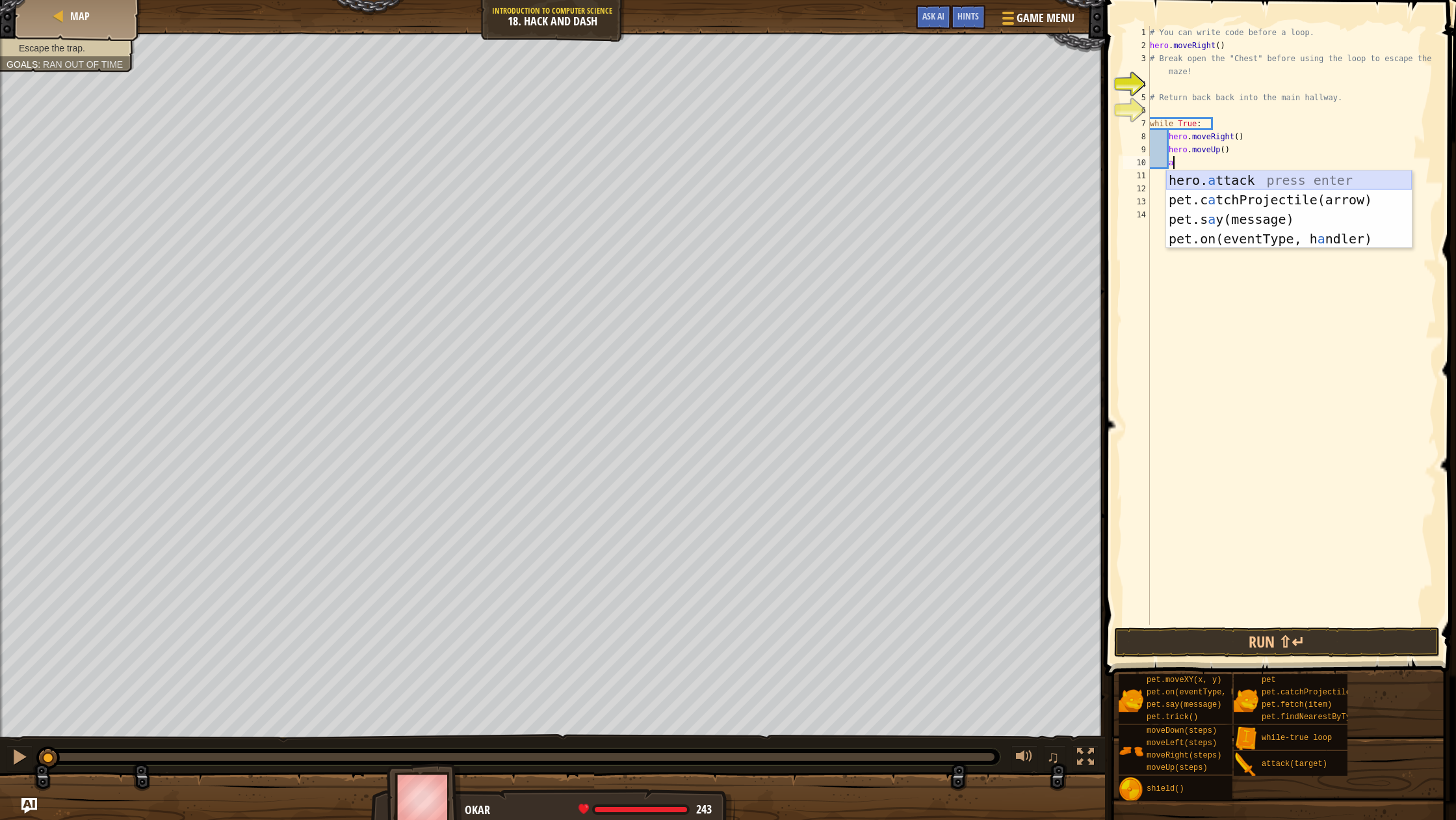
click at [1234, 185] on div "hero. a ttack press enter pet.c a tchProjectile(arrow) press enter pet.s a y(me…" at bounding box center [1289, 229] width 246 height 118
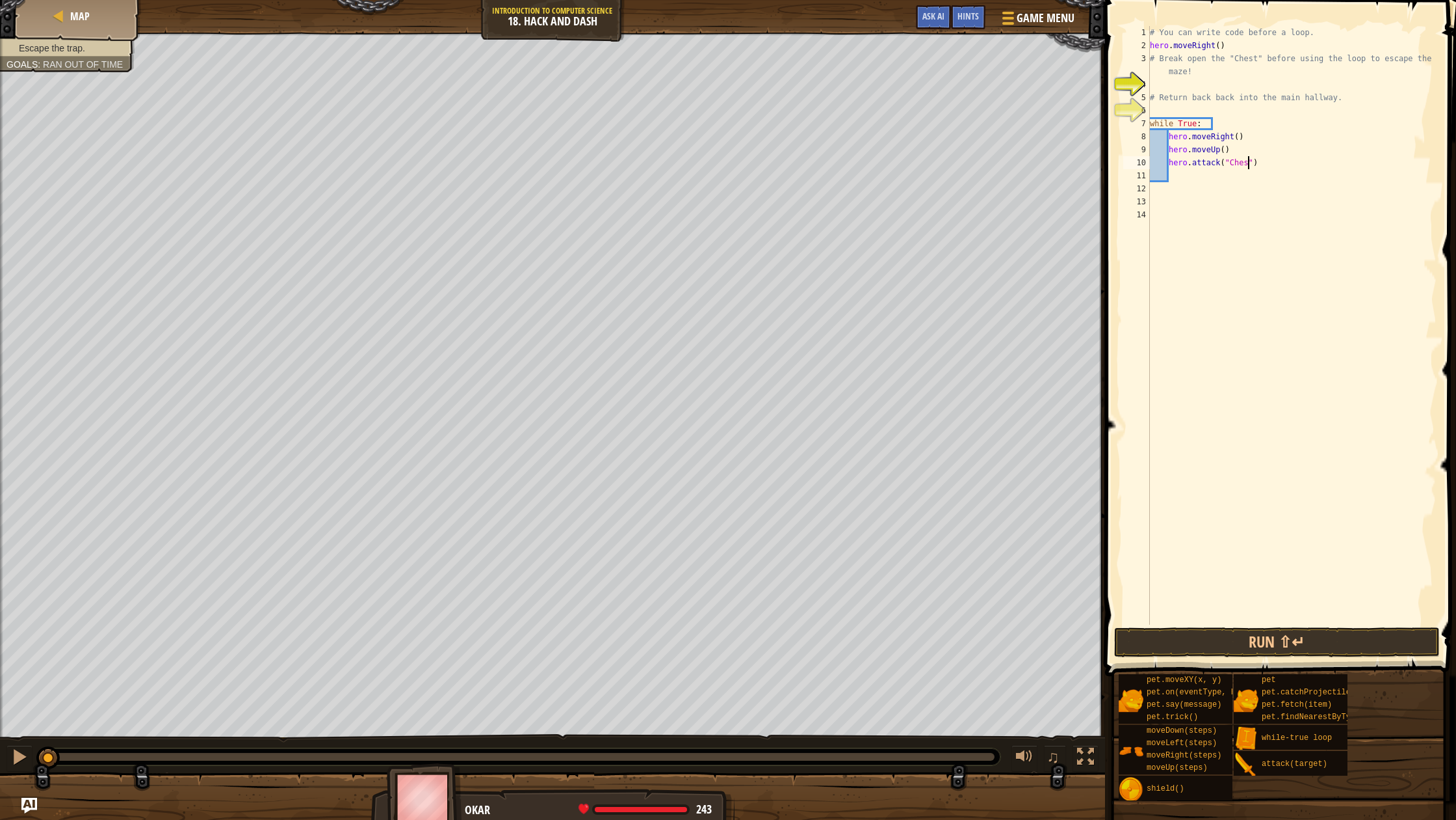
scroll to position [6, 8]
type textarea "hero.attack("Chest")"
click at [1199, 172] on div "# You can write code before a loop. hero . moveRight ( ) # Break open the "Ches…" at bounding box center [1292, 338] width 289 height 624
type textarea "do"
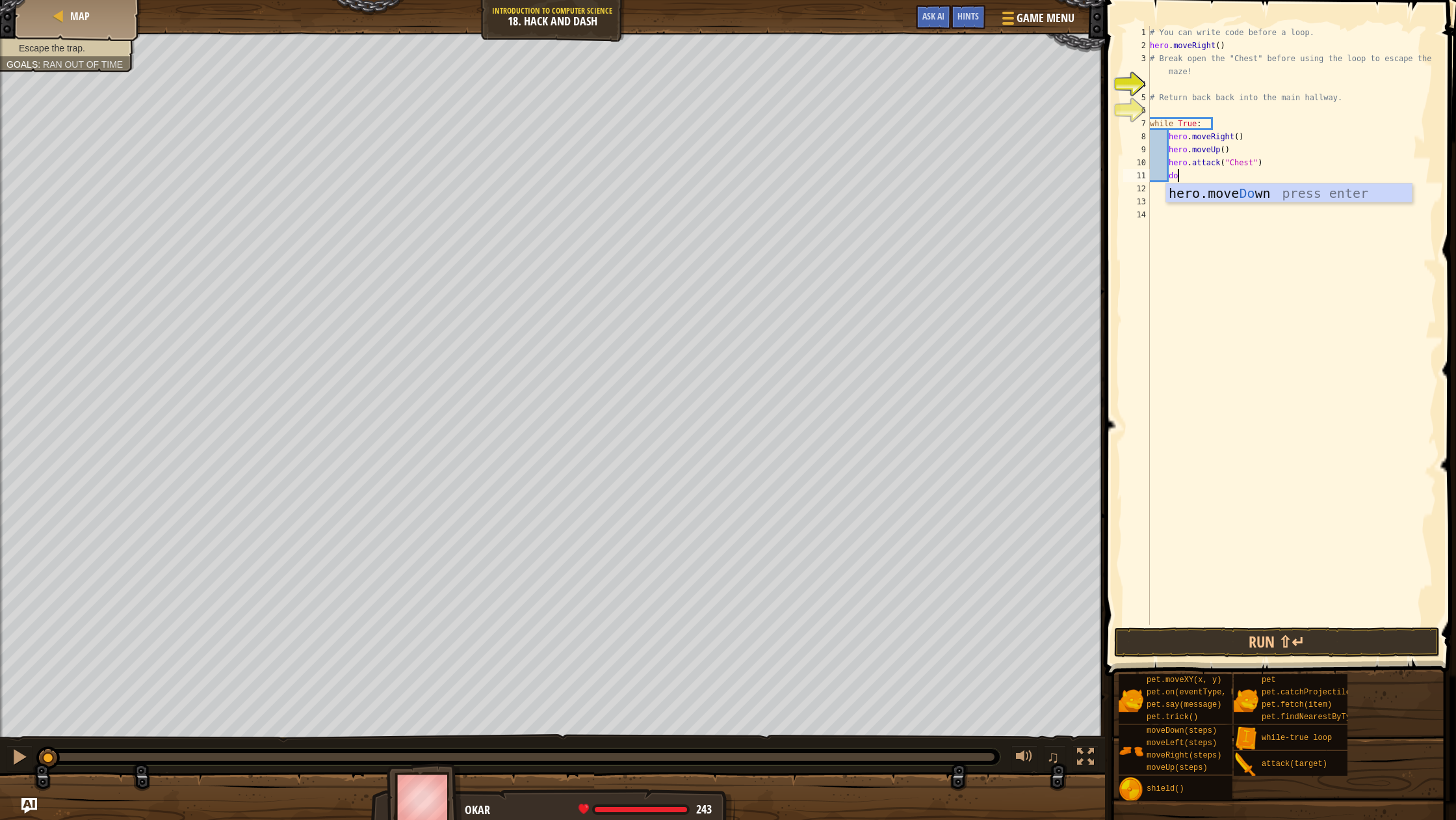
scroll to position [6, 2]
click at [1210, 187] on div "hero.move Do wn press enter" at bounding box center [1289, 212] width 246 height 58
type textarea "right"
click at [1218, 200] on div "hero.move Right press enter" at bounding box center [1289, 226] width 246 height 58
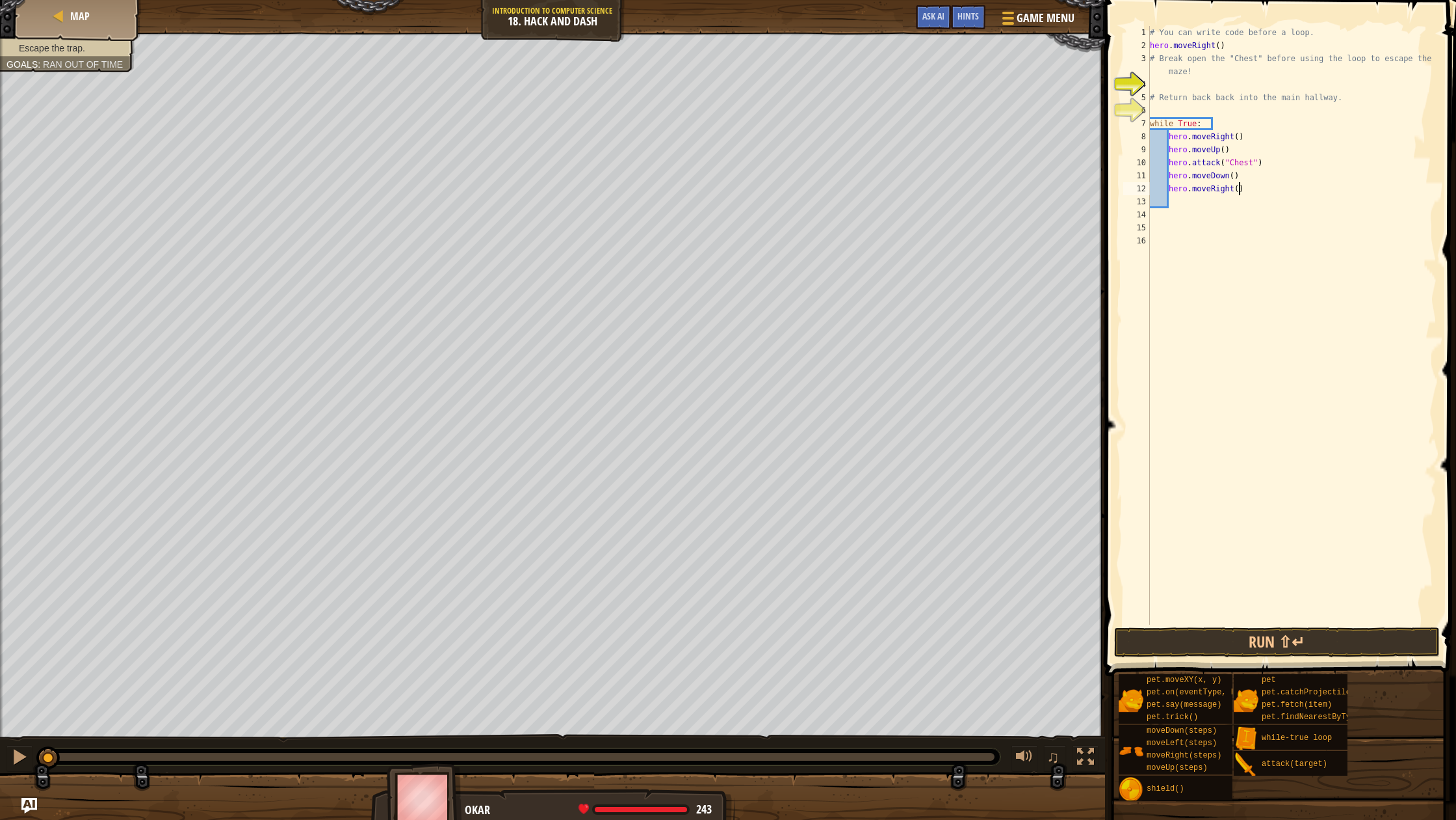
click at [1239, 188] on div "# You can write code before a loop. hero . moveRight ( ) # Break open the "Ches…" at bounding box center [1292, 338] width 289 height 624
type textarea "hero.moveRight(4)"
click at [1244, 631] on button "Run ⇧↵" at bounding box center [1277, 642] width 326 height 30
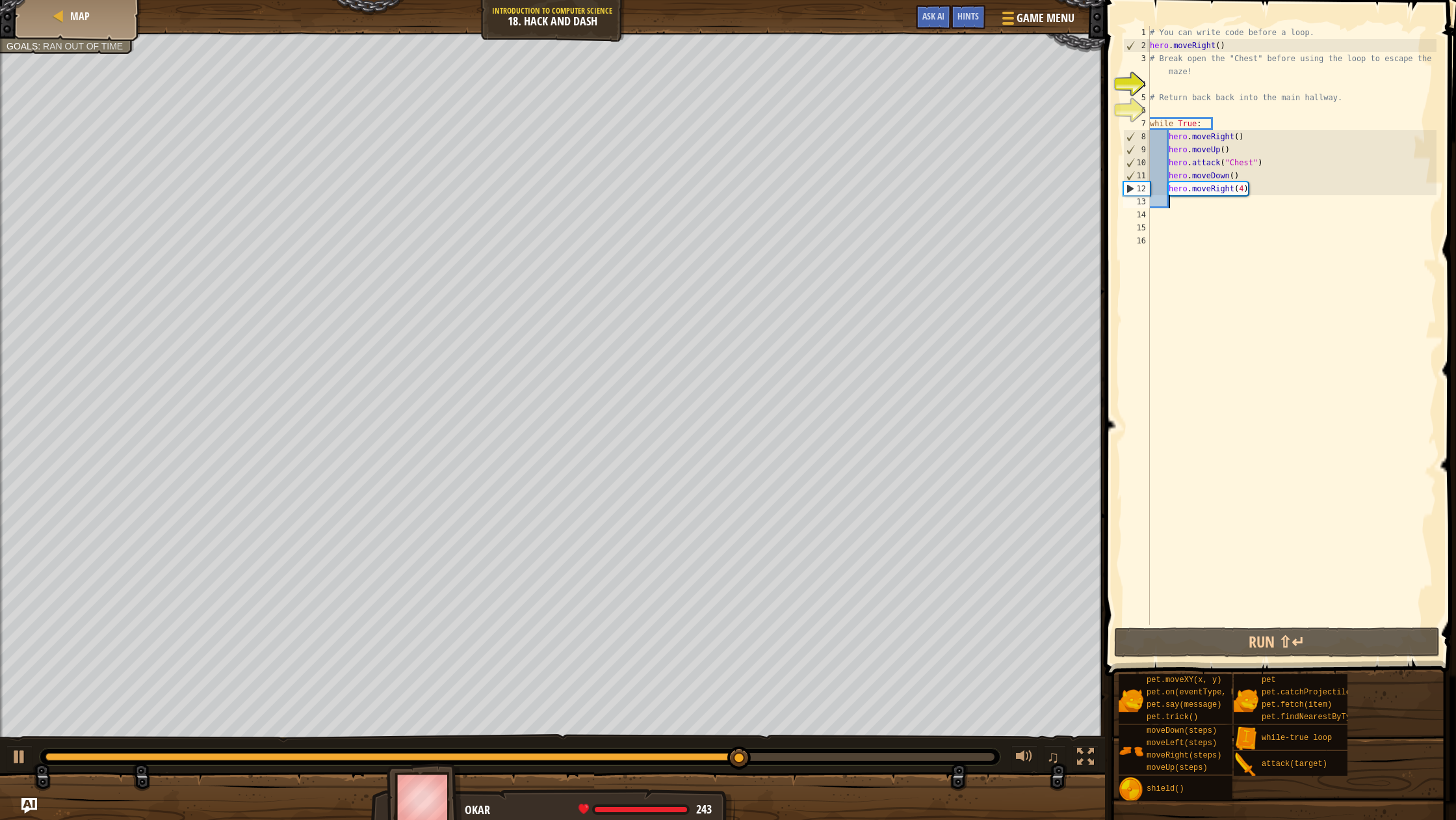
click at [1189, 202] on div "# You can write code before a loop. hero . moveRight ( ) # Break open the "Ches…" at bounding box center [1292, 338] width 289 height 624
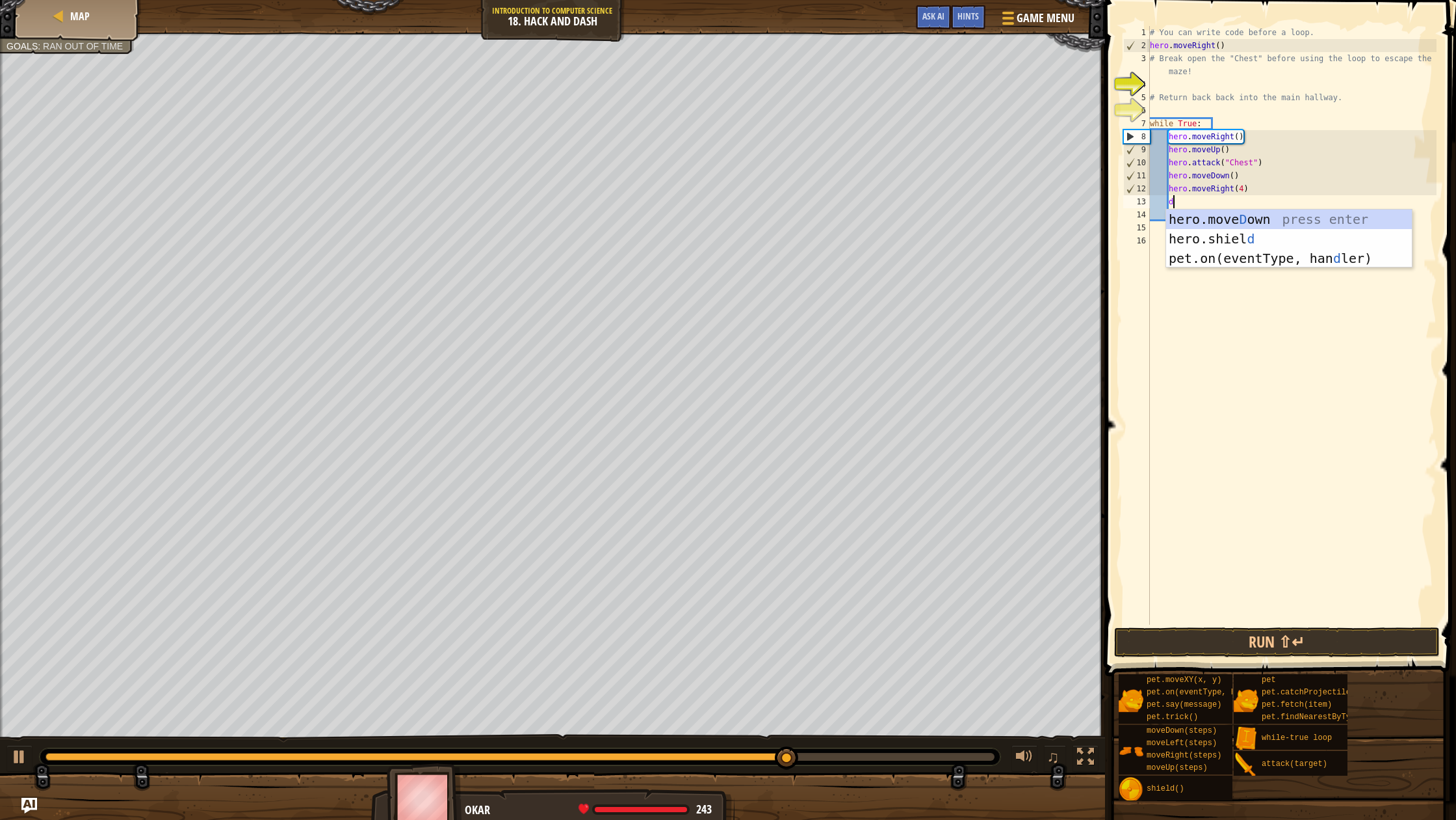
type textarea "dow"
click at [1194, 213] on div "hero.move Dow n press enter" at bounding box center [1289, 238] width 246 height 58
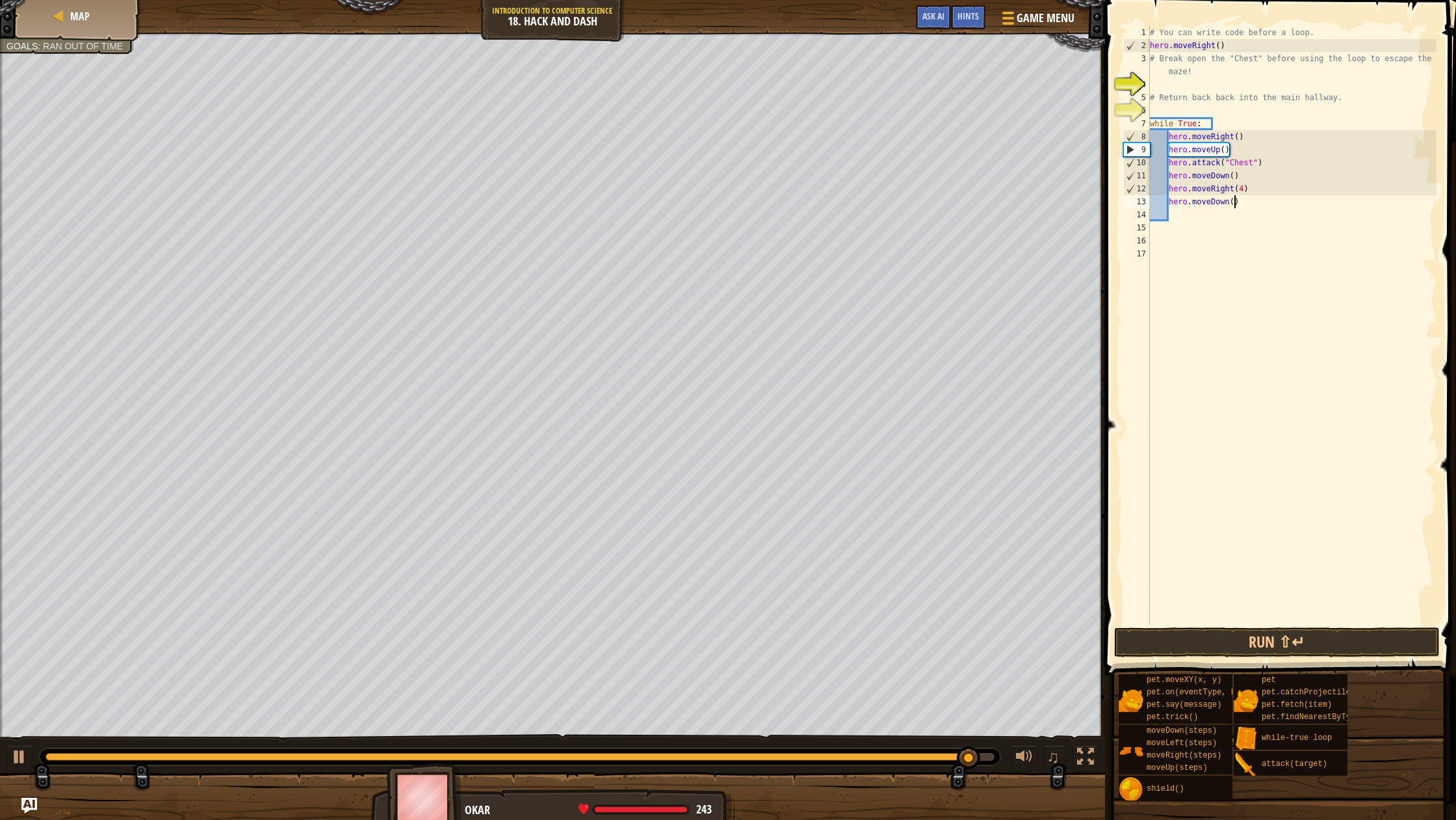
click at [1233, 203] on div "# You can write code before a loop. hero . moveRight ( ) # Break open the "Ches…" at bounding box center [1292, 338] width 289 height 624
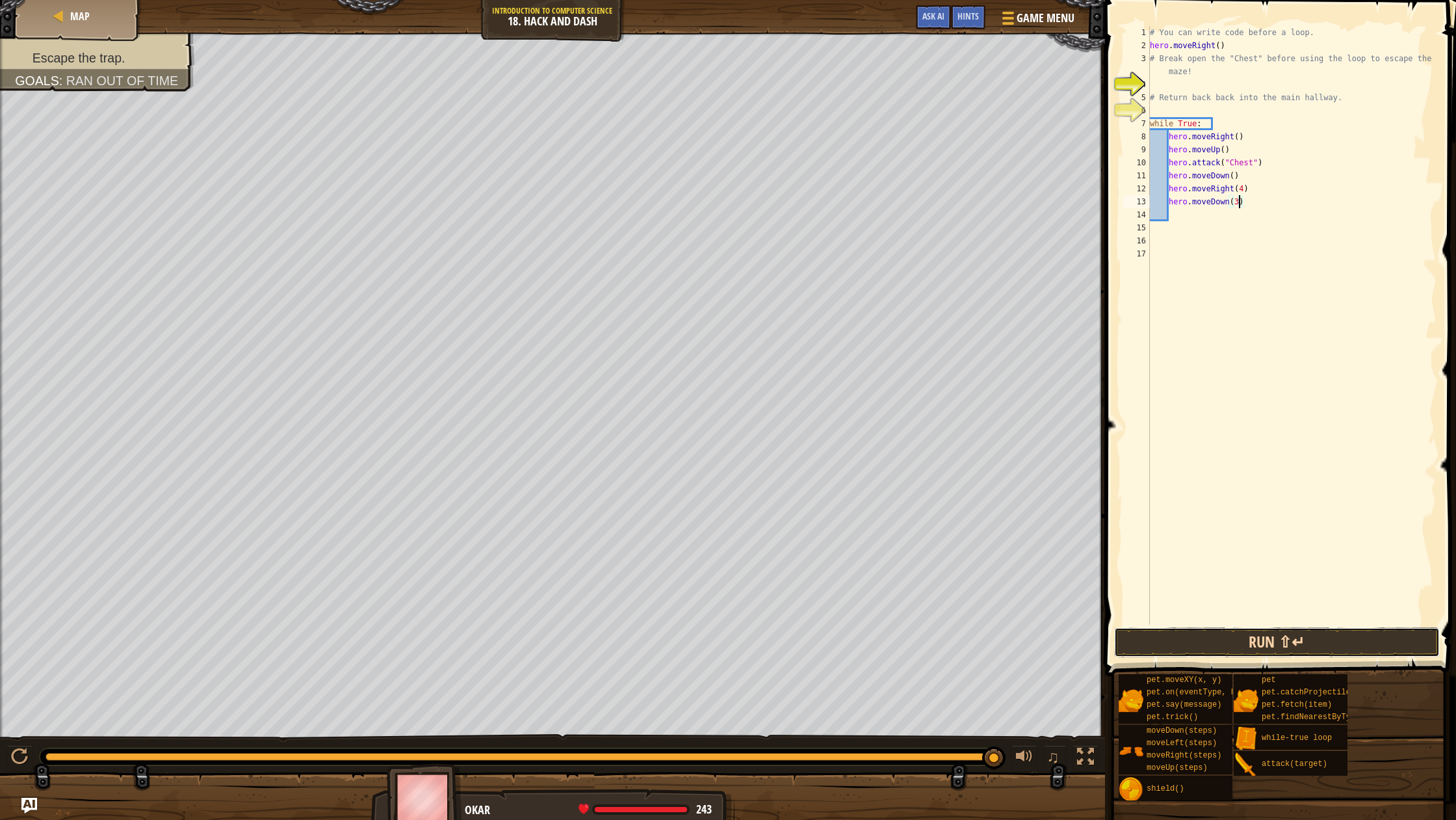
click at [1302, 650] on button "Run ⇧↵" at bounding box center [1277, 642] width 326 height 30
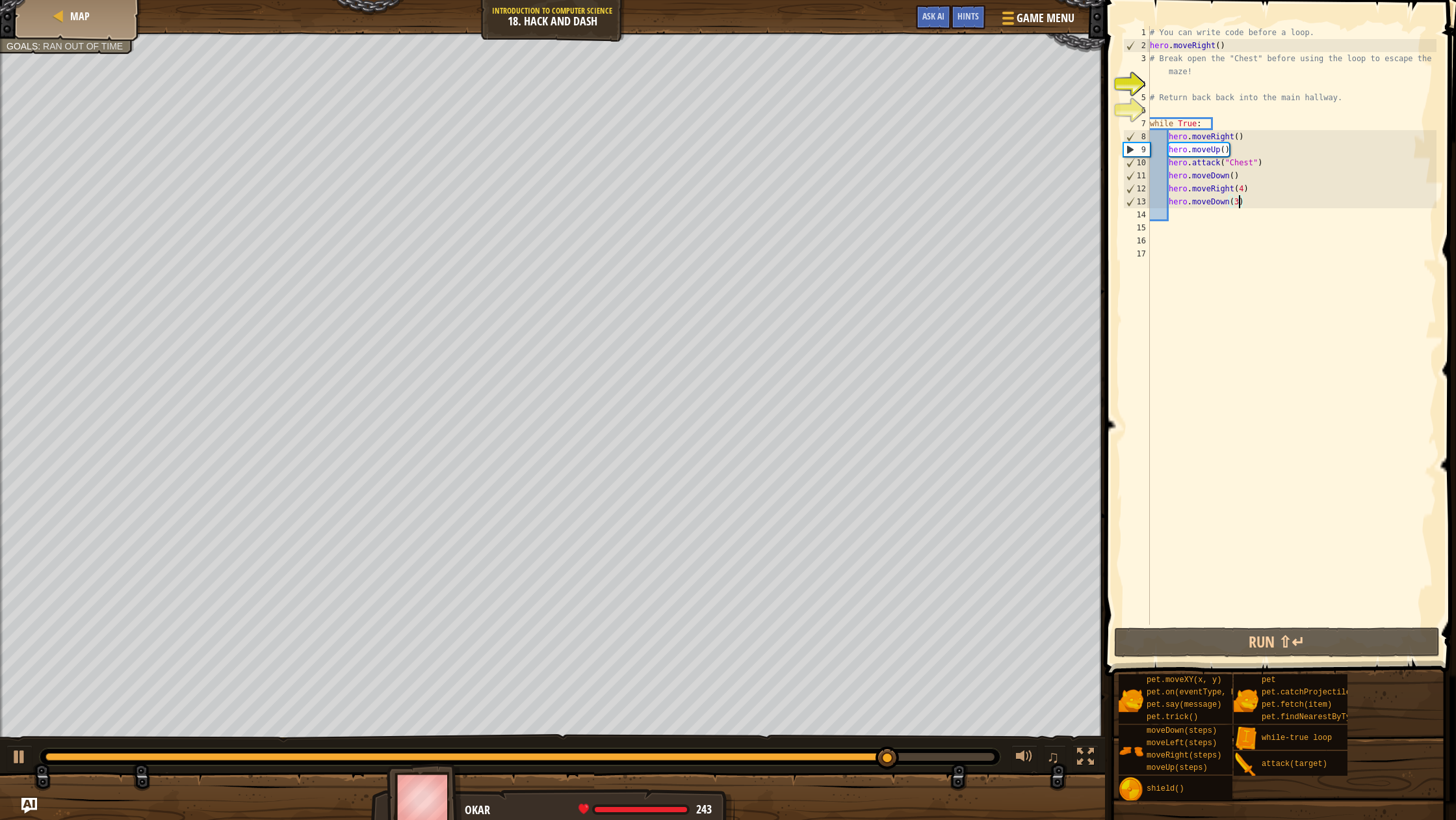
click at [330, 18] on div "Map Introduction to Computer Science 18. Hack and Dash Game Menu Done Hints Ask…" at bounding box center [728, 410] width 1456 height 820
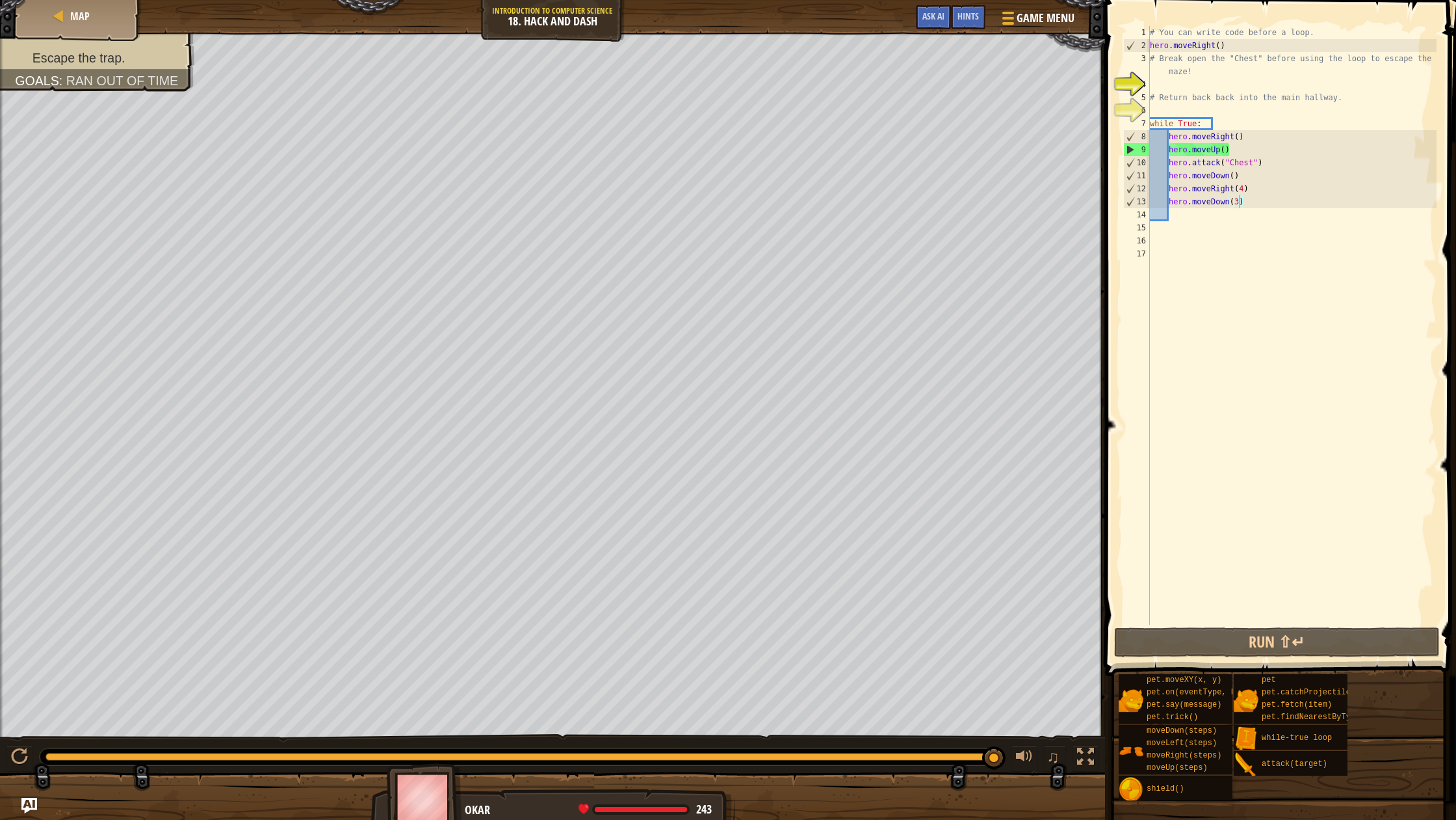
click at [906, 740] on div at bounding box center [521, 757] width 961 height 17
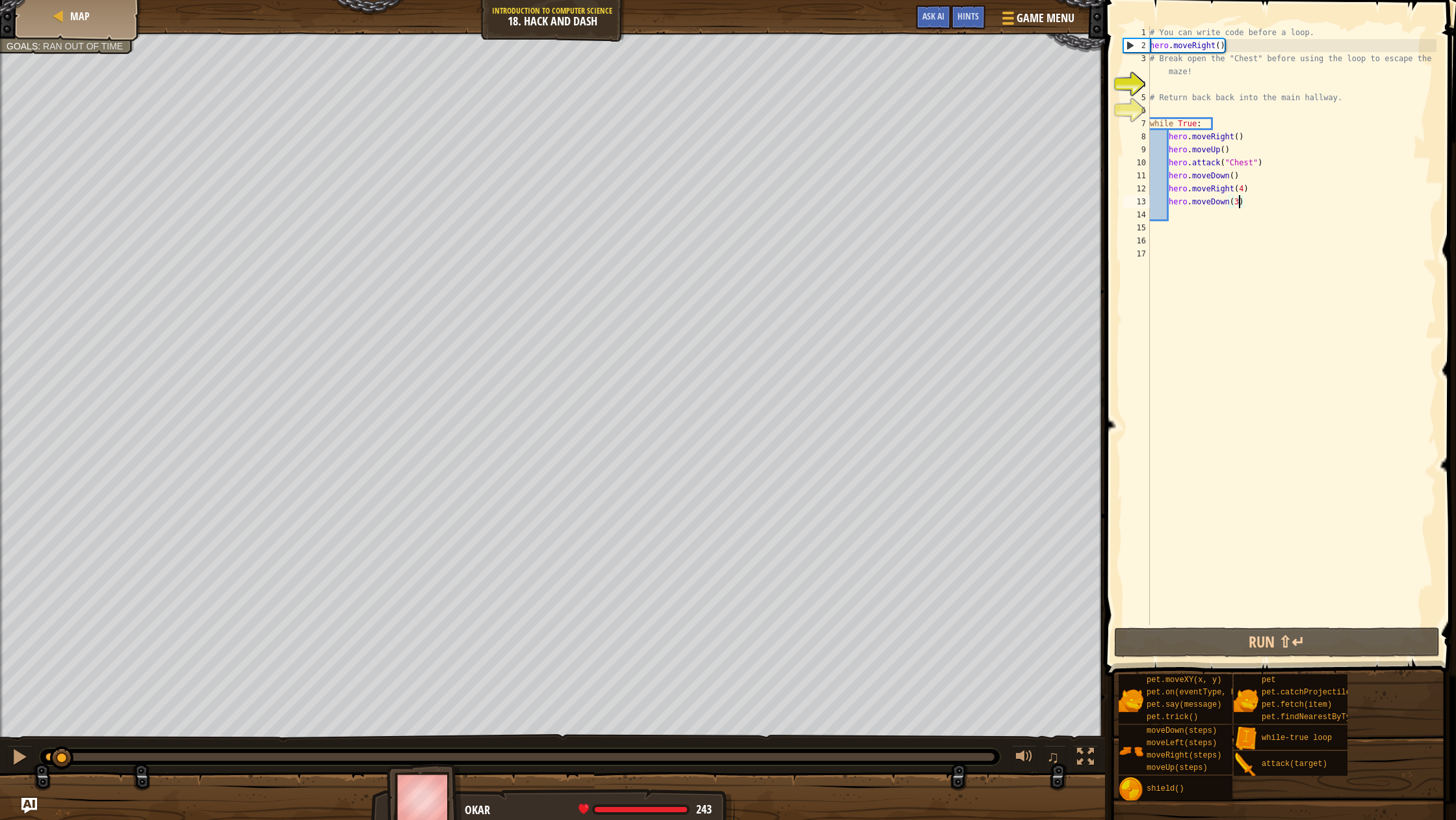
click at [63, 645] on div "Escape the trap. Goals : Ran out of time ♫ Okar 243 x: 42 y: 110 x: 50 y: 110" at bounding box center [728, 428] width 1456 height 792
drag, startPoint x: 905, startPoint y: 756, endPoint x: 1162, endPoint y: 275, distance: 545.4
click at [1162, 275] on div "Map Introduction to Computer Science 18. Hack and Dash Game Menu Done Hints Ask…" at bounding box center [728, 410] width 1456 height 820
drag, startPoint x: 1247, startPoint y: 208, endPoint x: 1164, endPoint y: 197, distance: 83.7
click at [1164, 197] on div "# You can write code before a loop. hero . moveRight ( ) # Break open the "Ches…" at bounding box center [1292, 338] width 289 height 624
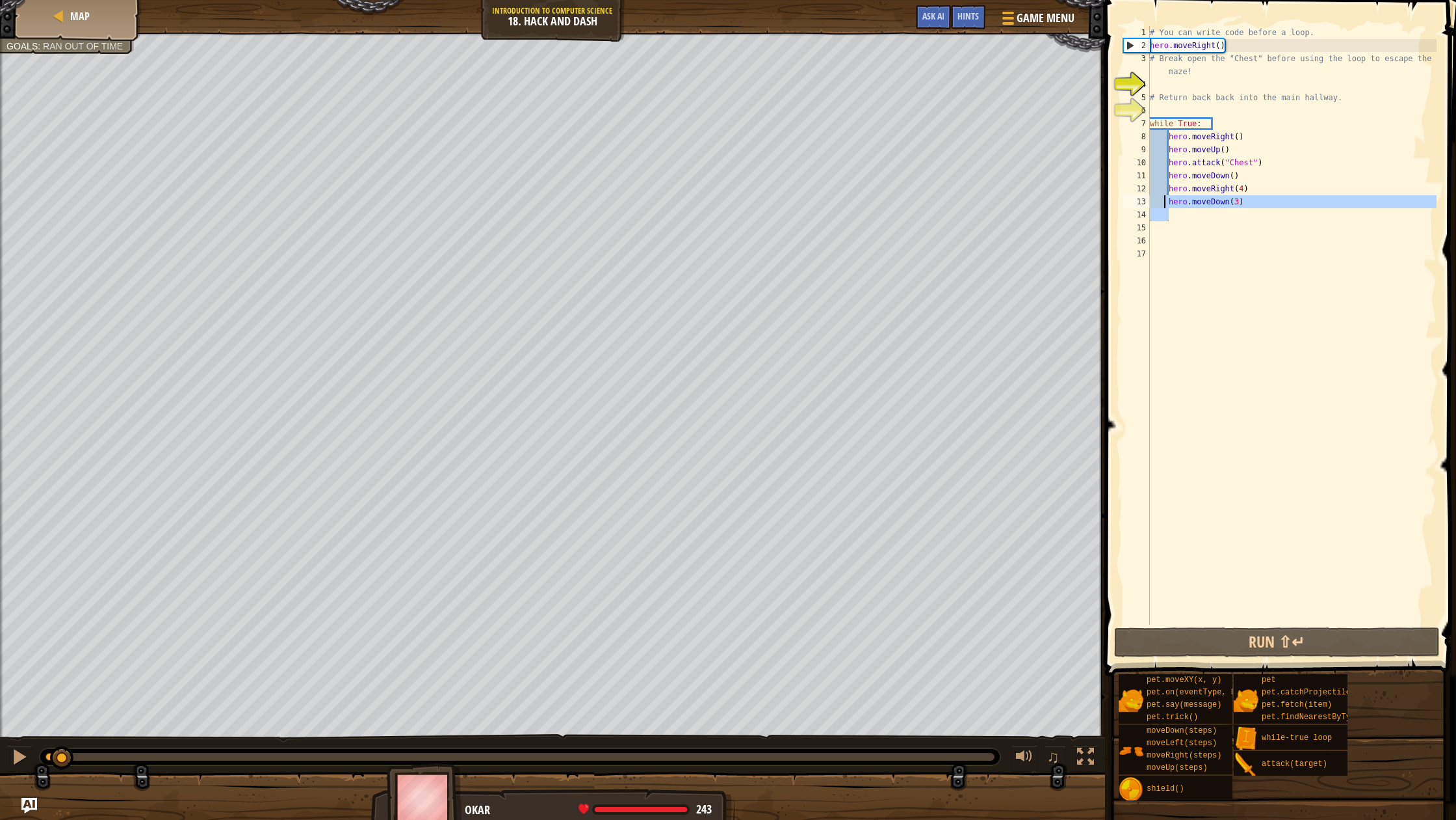
type textarea "hero.moveDown(3)"
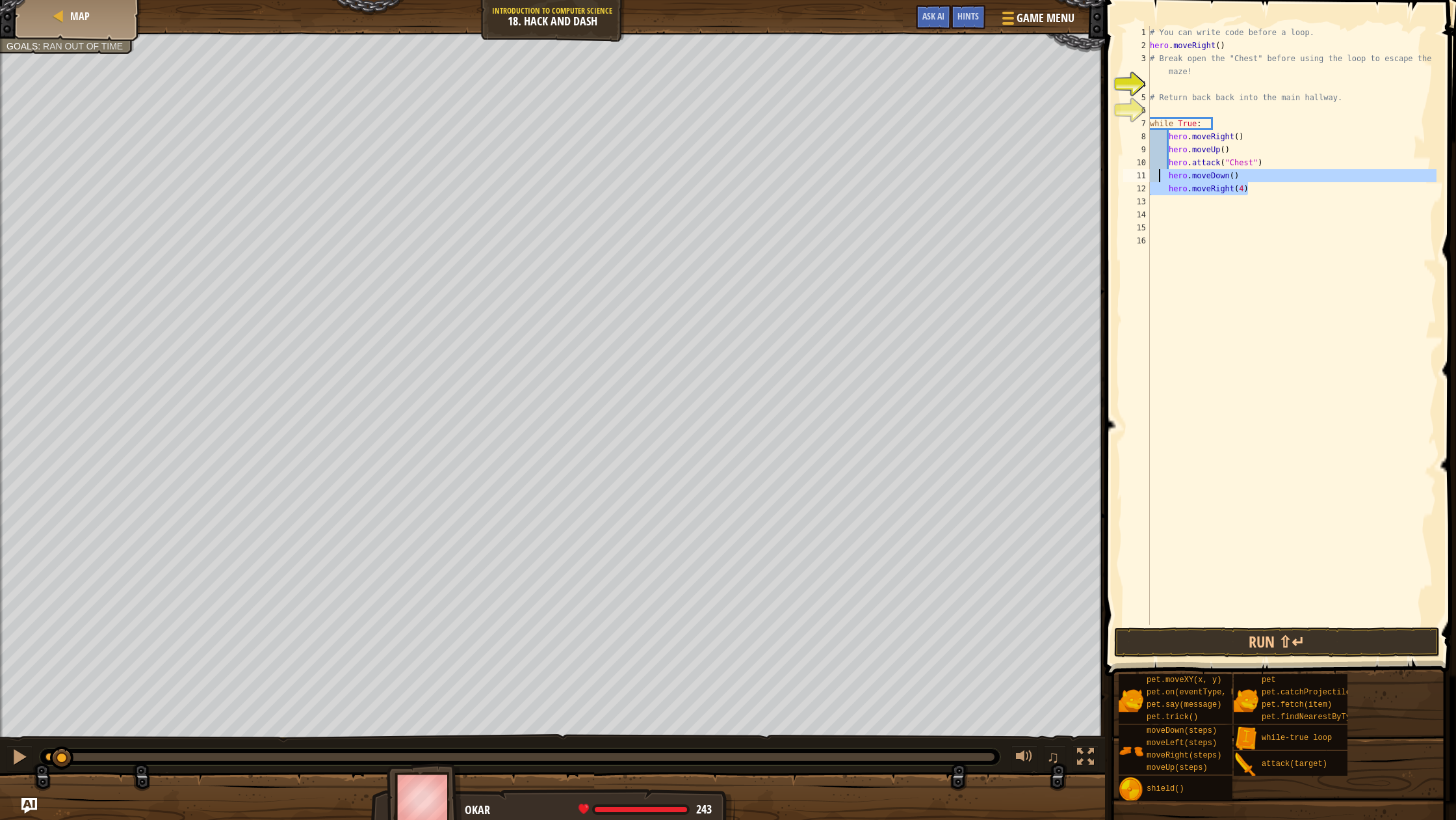
drag, startPoint x: 1250, startPoint y: 187, endPoint x: 1159, endPoint y: 178, distance: 91.4
click at [1159, 178] on div "# You can write code before a loop. hero . moveRight ( ) # Break open the "Ches…" at bounding box center [1292, 338] width 289 height 624
type textarea "hero.moveDown() hero.moveRight(4)"
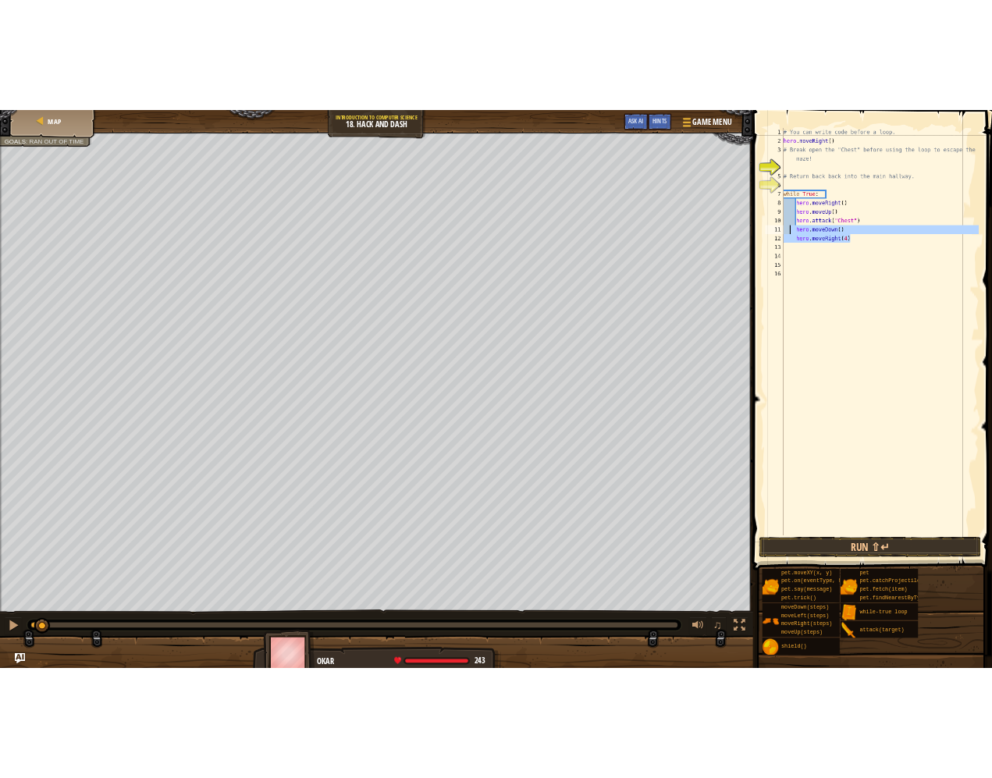
scroll to position [7, 0]
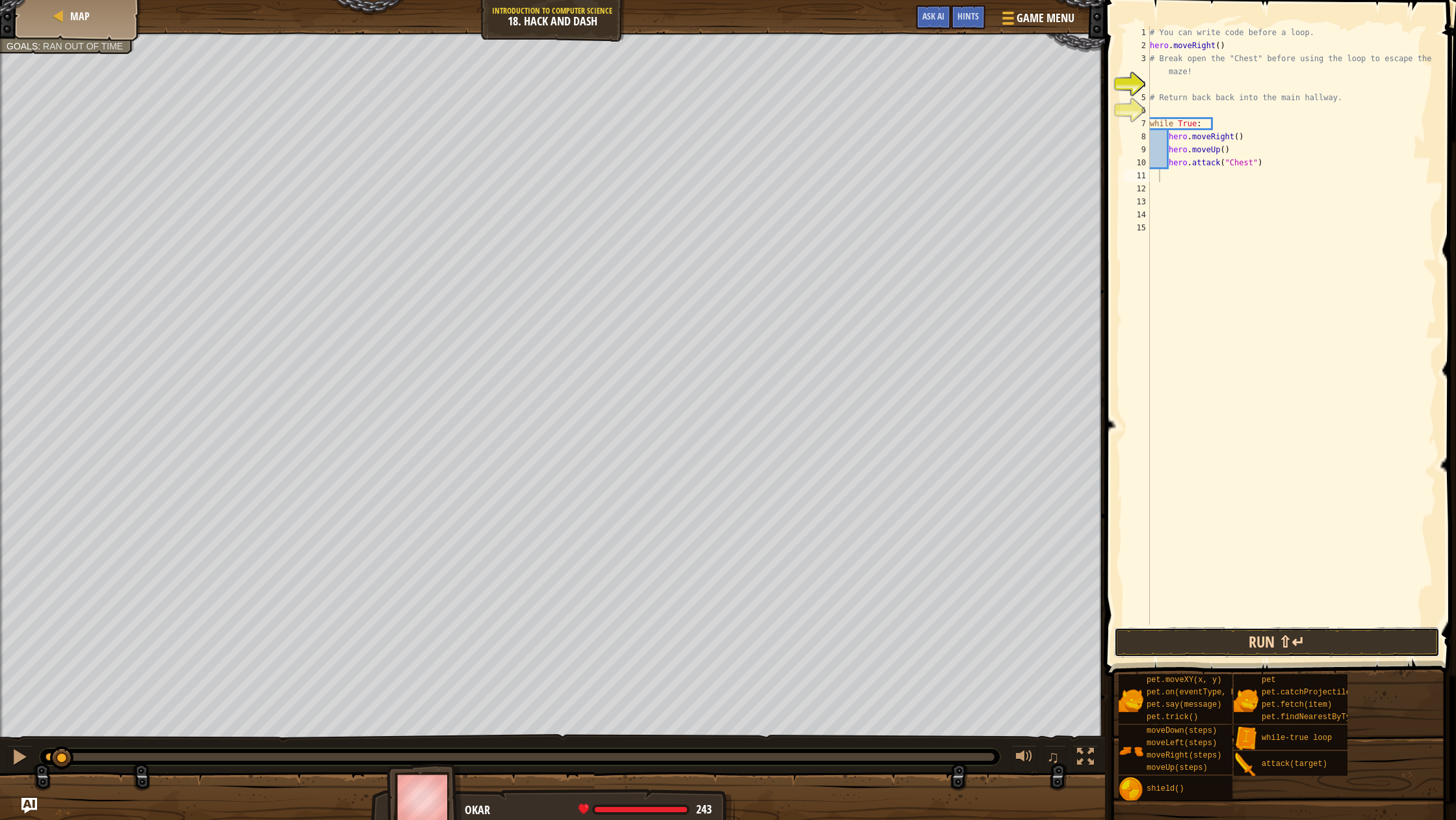
click at [1341, 642] on button "Run ⇧↵" at bounding box center [1277, 642] width 326 height 30
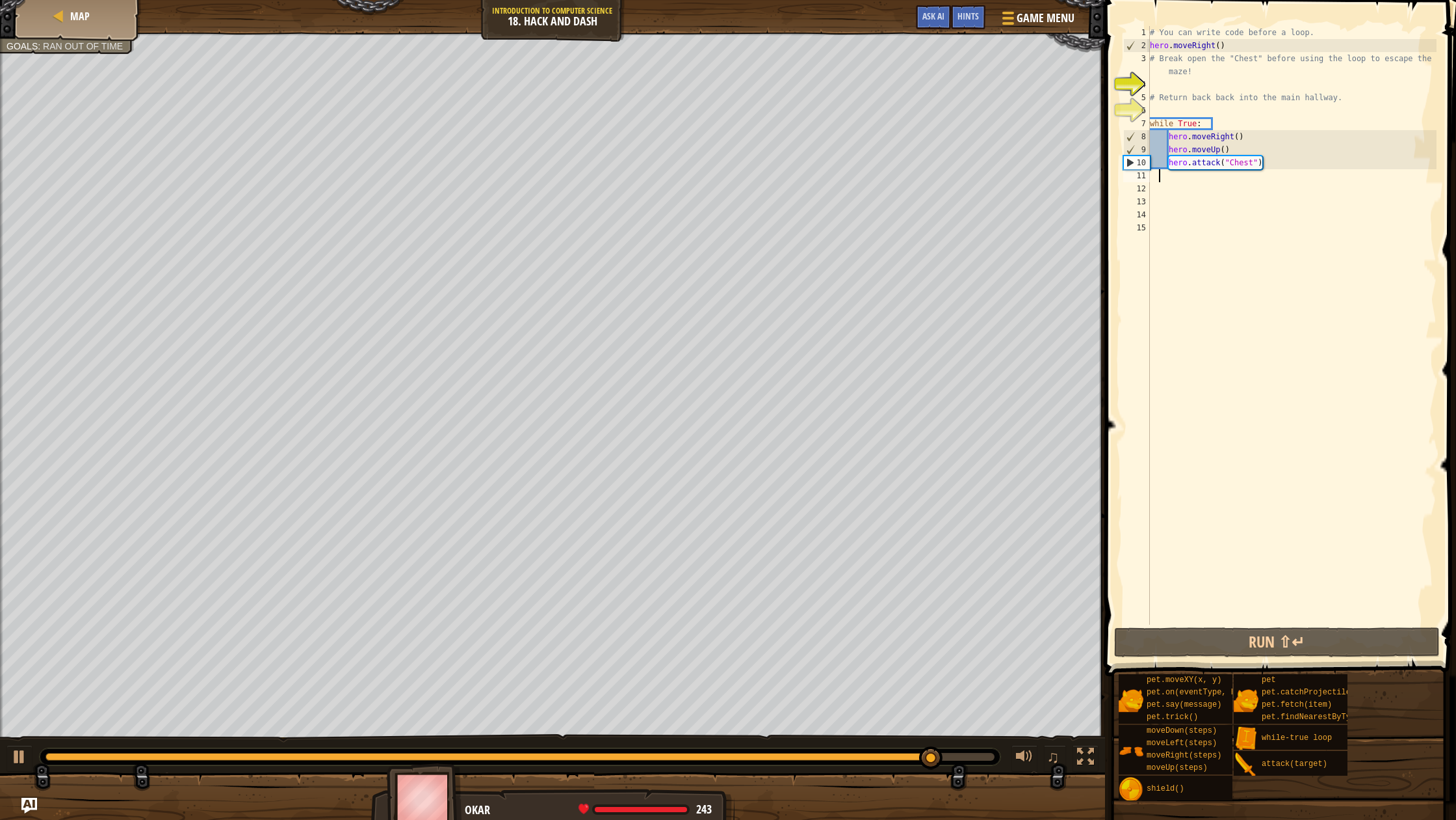
click at [1189, 398] on div "Map Introduction to Computer Science 18. Hack and Dash Game Menu Done Hints Ask…" at bounding box center [728, 410] width 1456 height 820
click at [61, 27] on div "Map" at bounding box center [77, 16] width 104 height 32
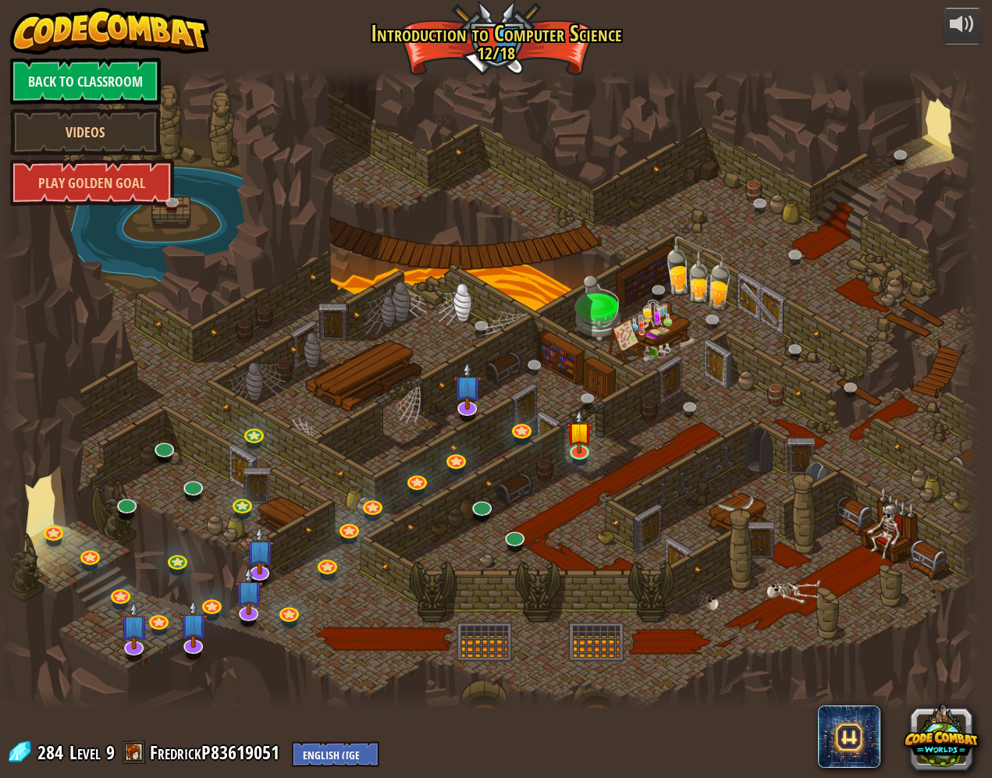
drag, startPoint x: 830, startPoint y: 312, endPoint x: 991, endPoint y: 306, distance: 161.7
click at [991, 306] on div "powered by Back to Classroom Videos Play Golden Goal 25. Kithgard Gates (Locked…" at bounding box center [496, 389] width 992 height 778
